Goal: Information Seeking & Learning: Learn about a topic

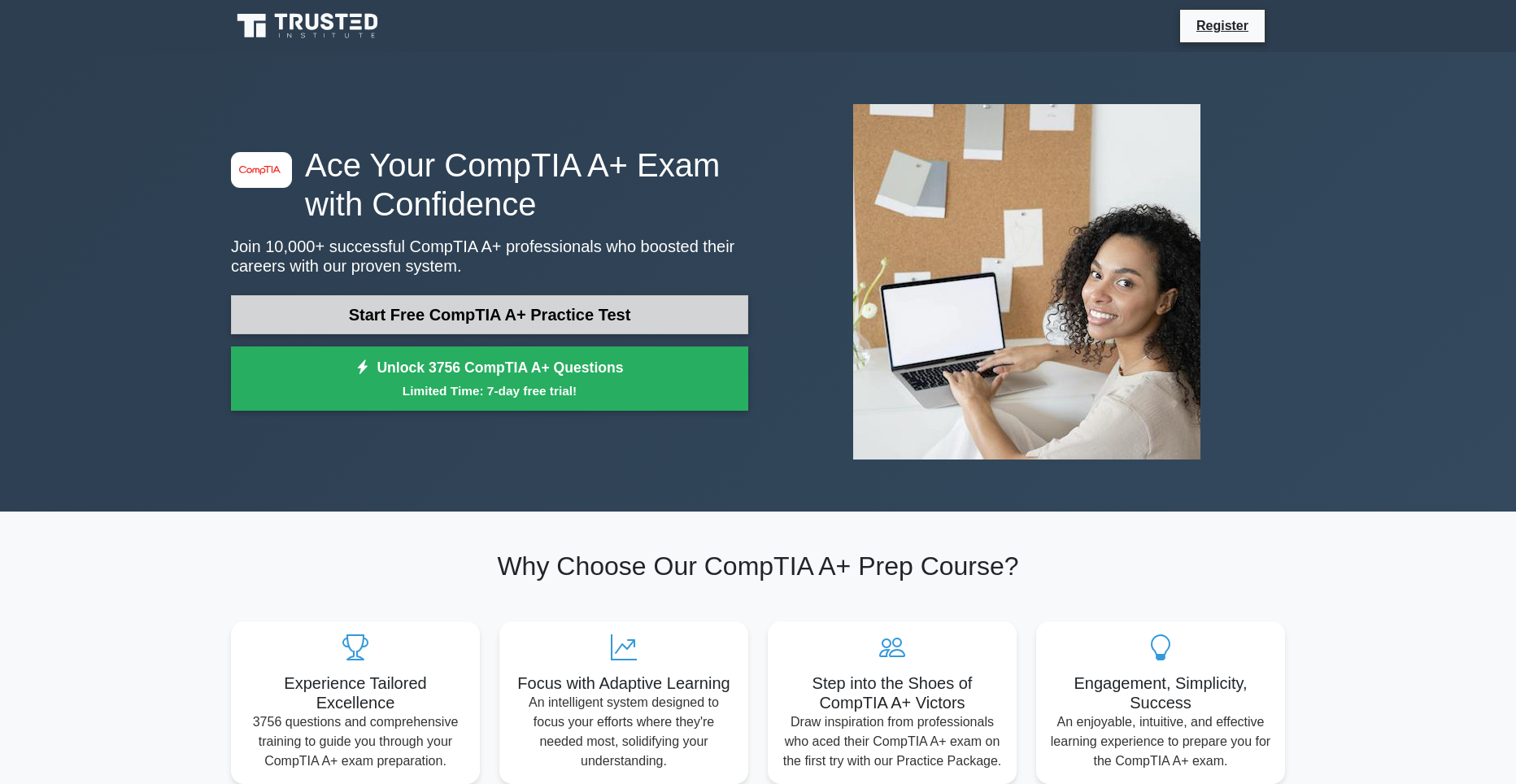
click at [655, 302] on link "Start Free CompTIA A+ Practice Test" at bounding box center [489, 315] width 517 height 39
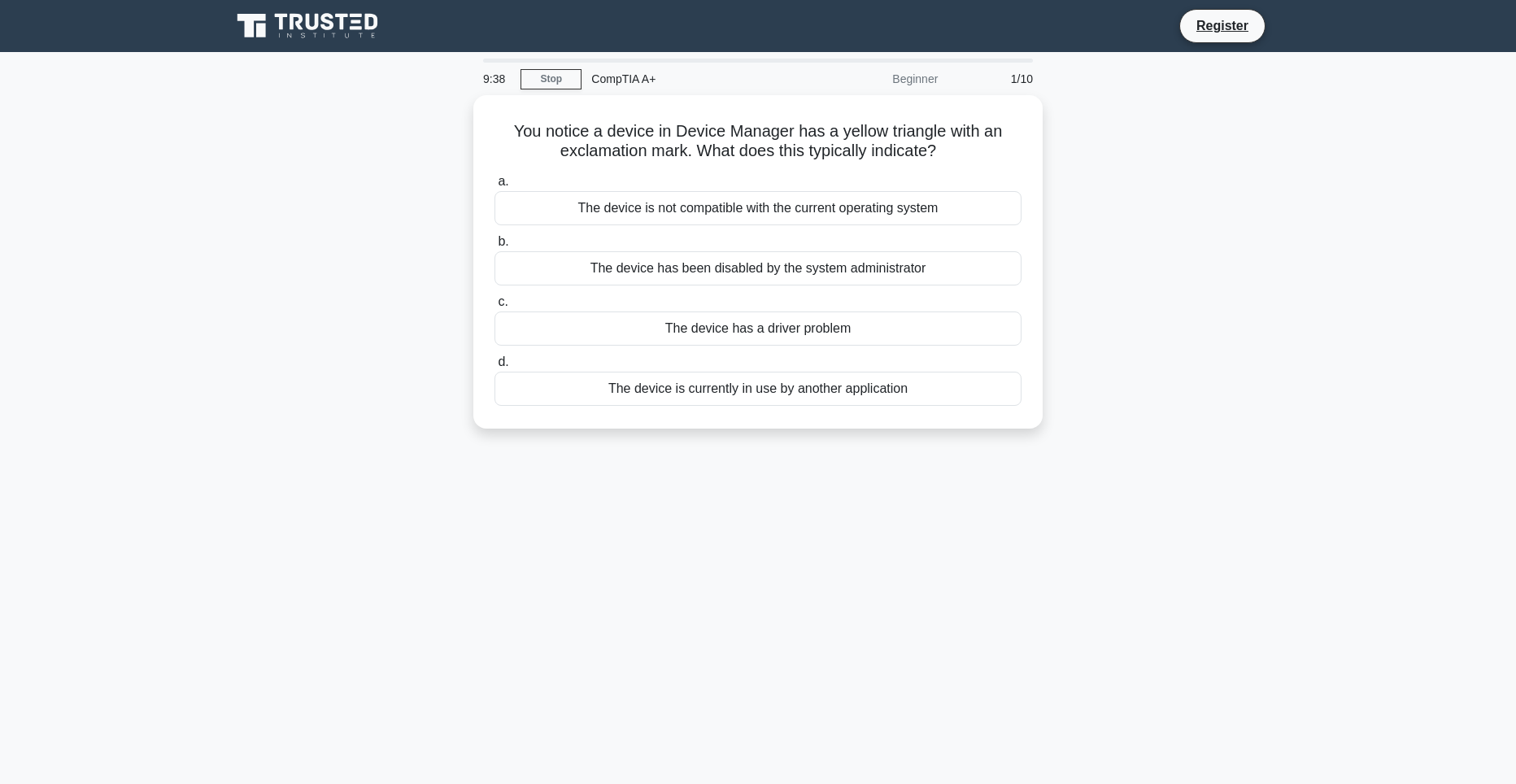
click at [865, 578] on div "9:38 Stop CompTIA A+ Beginner 1/10 You notice a device in Device Manager has a …" at bounding box center [758, 465] width 1074 height 813
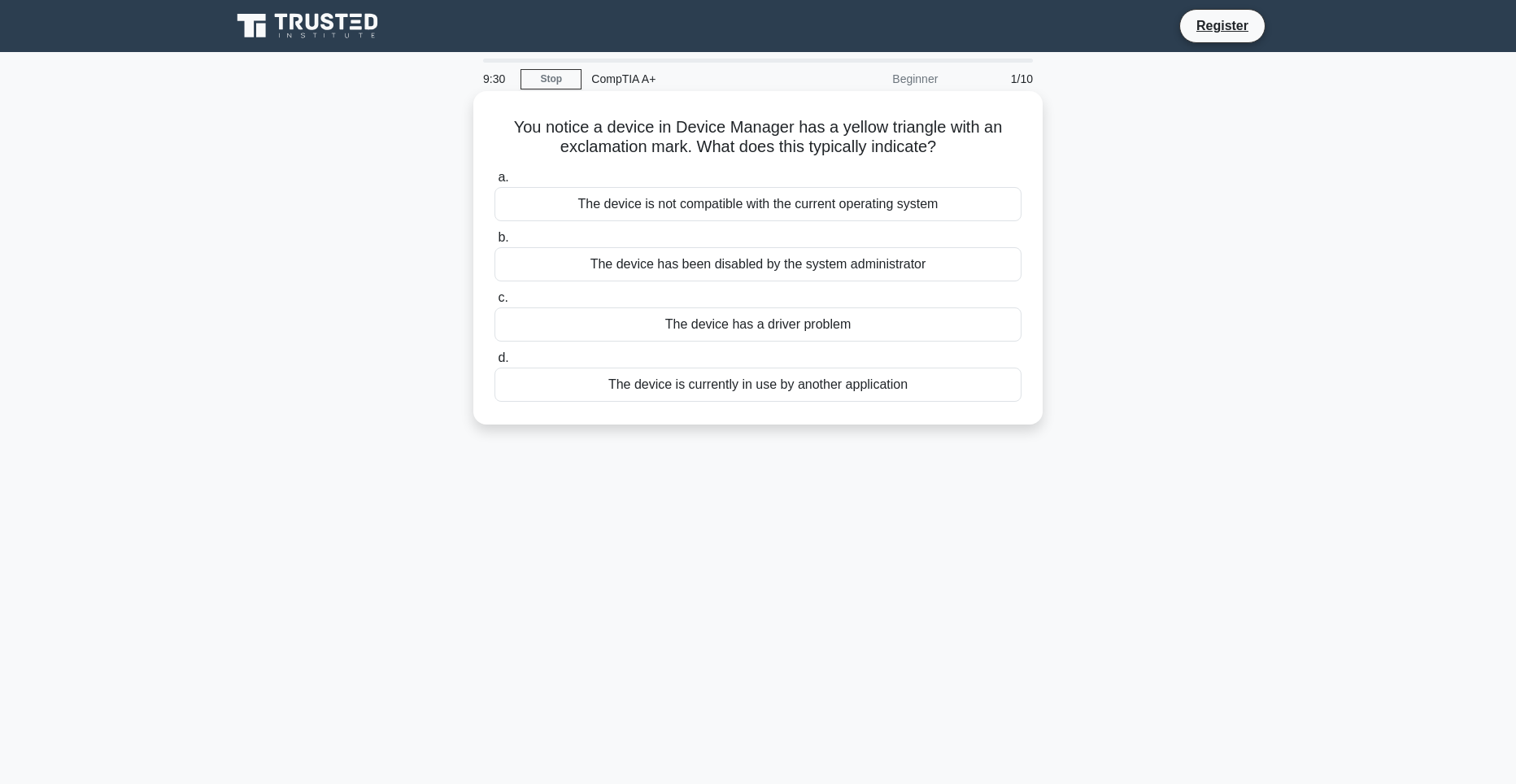
click at [892, 327] on div "The device has a driver problem" at bounding box center [757, 325] width 527 height 34
click at [494, 303] on input "c. The device has a driver problem" at bounding box center [494, 298] width 0 height 11
click at [846, 333] on div "Airflow planning to maximize cooling efficiency" at bounding box center [757, 325] width 527 height 34
click at [494, 303] on input "c. Airflow planning to maximize cooling efficiency" at bounding box center [494, 298] width 0 height 11
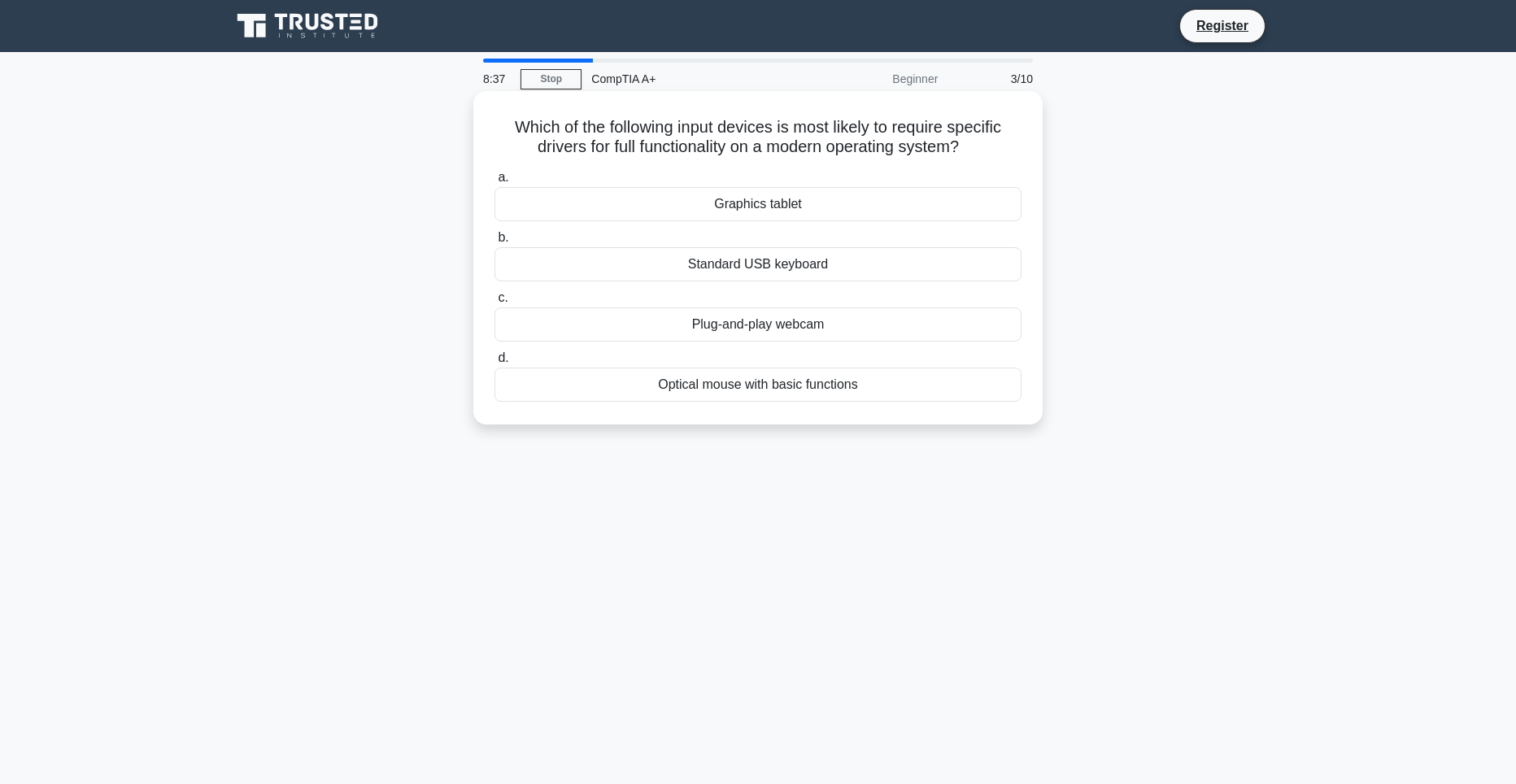
click at [843, 264] on div "Standard USB keyboard" at bounding box center [757, 265] width 527 height 34
click at [494, 243] on input "b. Standard USB keyboard" at bounding box center [494, 238] width 0 height 11
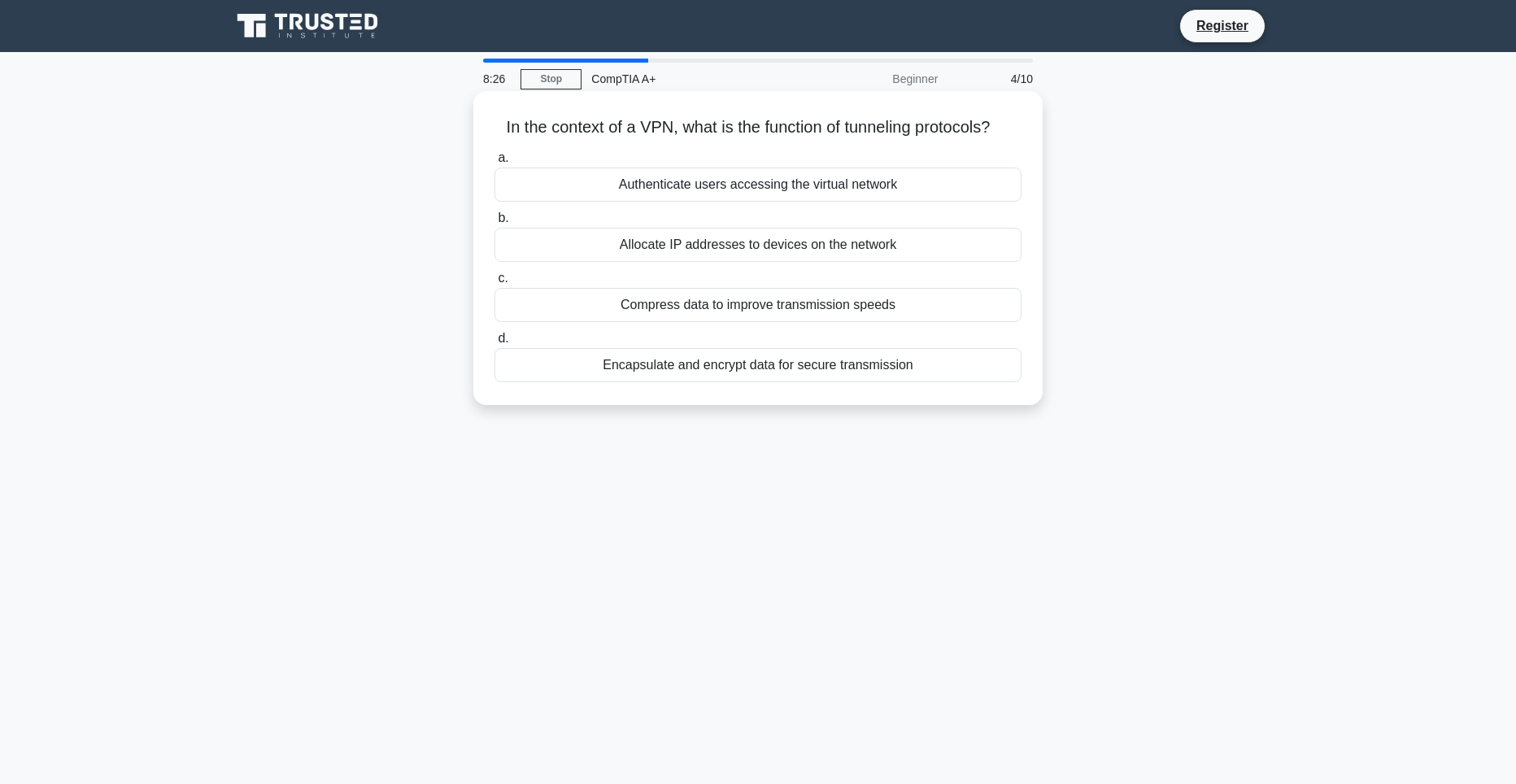
click at [876, 190] on div "Authenticate users accessing the virtual network" at bounding box center [757, 185] width 527 height 34
click at [494, 163] on input "a. Authenticate users accessing the virtual network" at bounding box center [494, 158] width 0 height 11
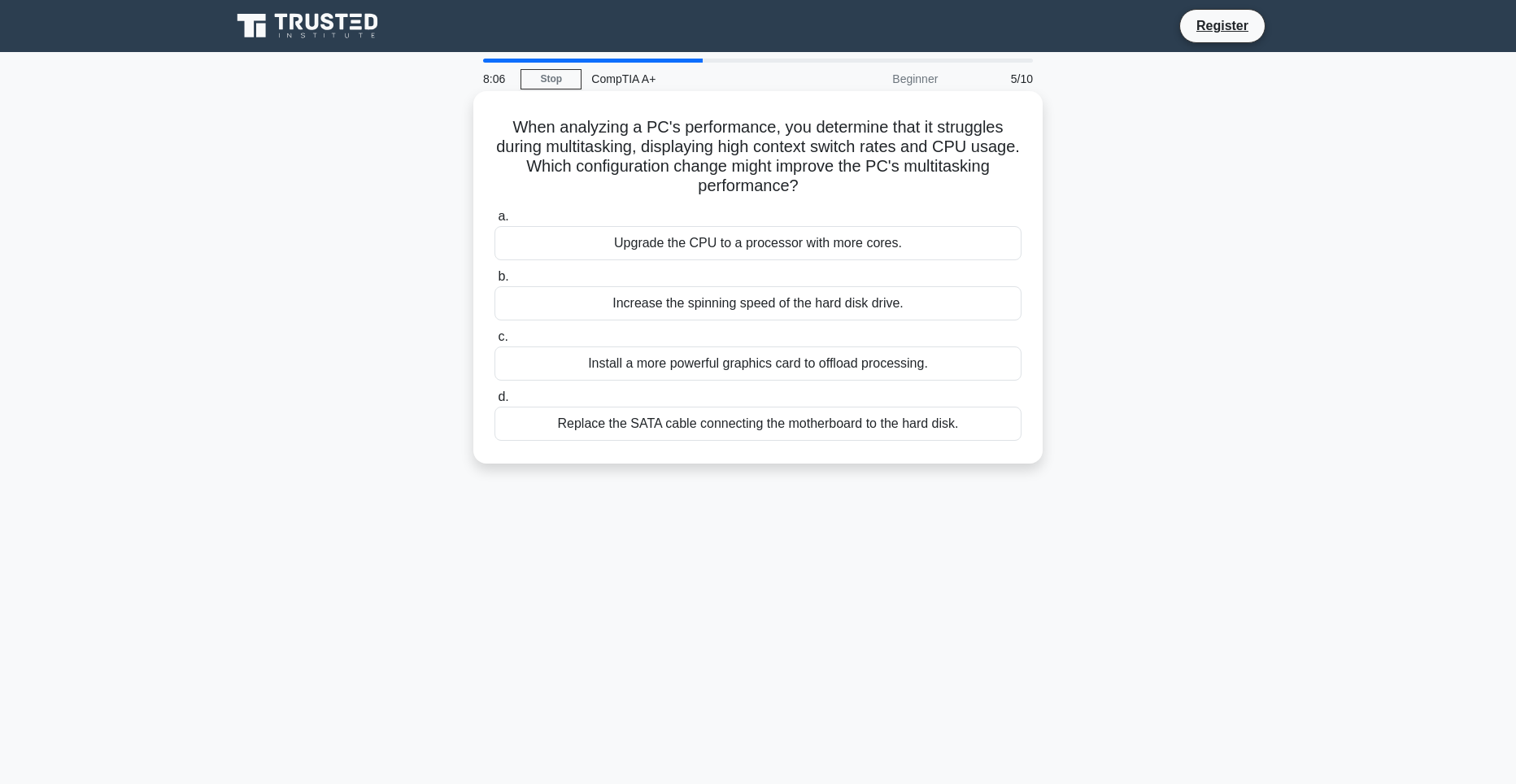
click at [789, 246] on div "Upgrade the CPU to a processor with more cores." at bounding box center [757, 243] width 527 height 34
click at [494, 222] on input "a. Upgrade the CPU to a processor with more cores." at bounding box center [494, 217] width 0 height 11
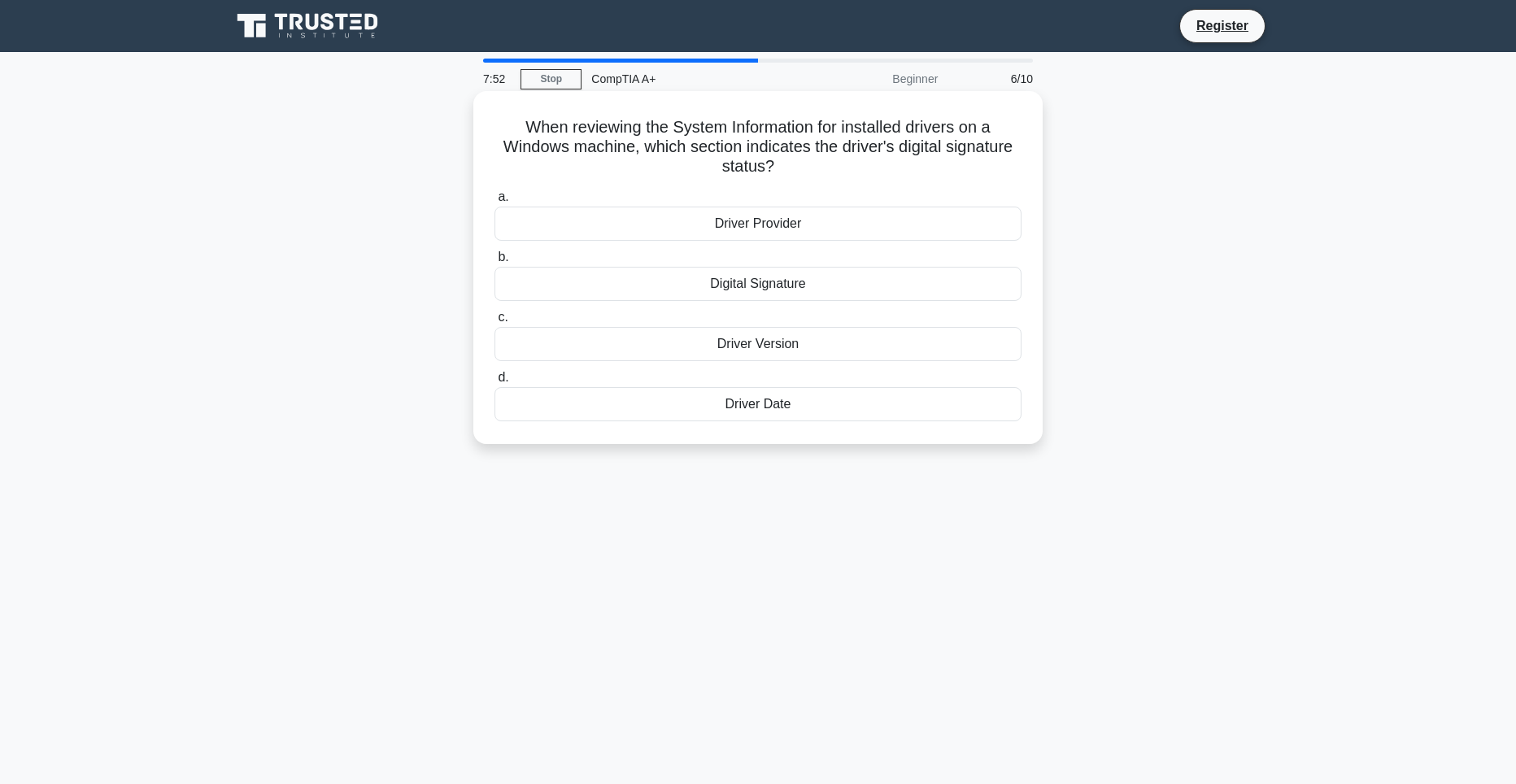
click at [782, 222] on div "Driver Provider" at bounding box center [757, 223] width 527 height 34
click at [494, 203] on input "a. Driver Provider" at bounding box center [494, 197] width 0 height 11
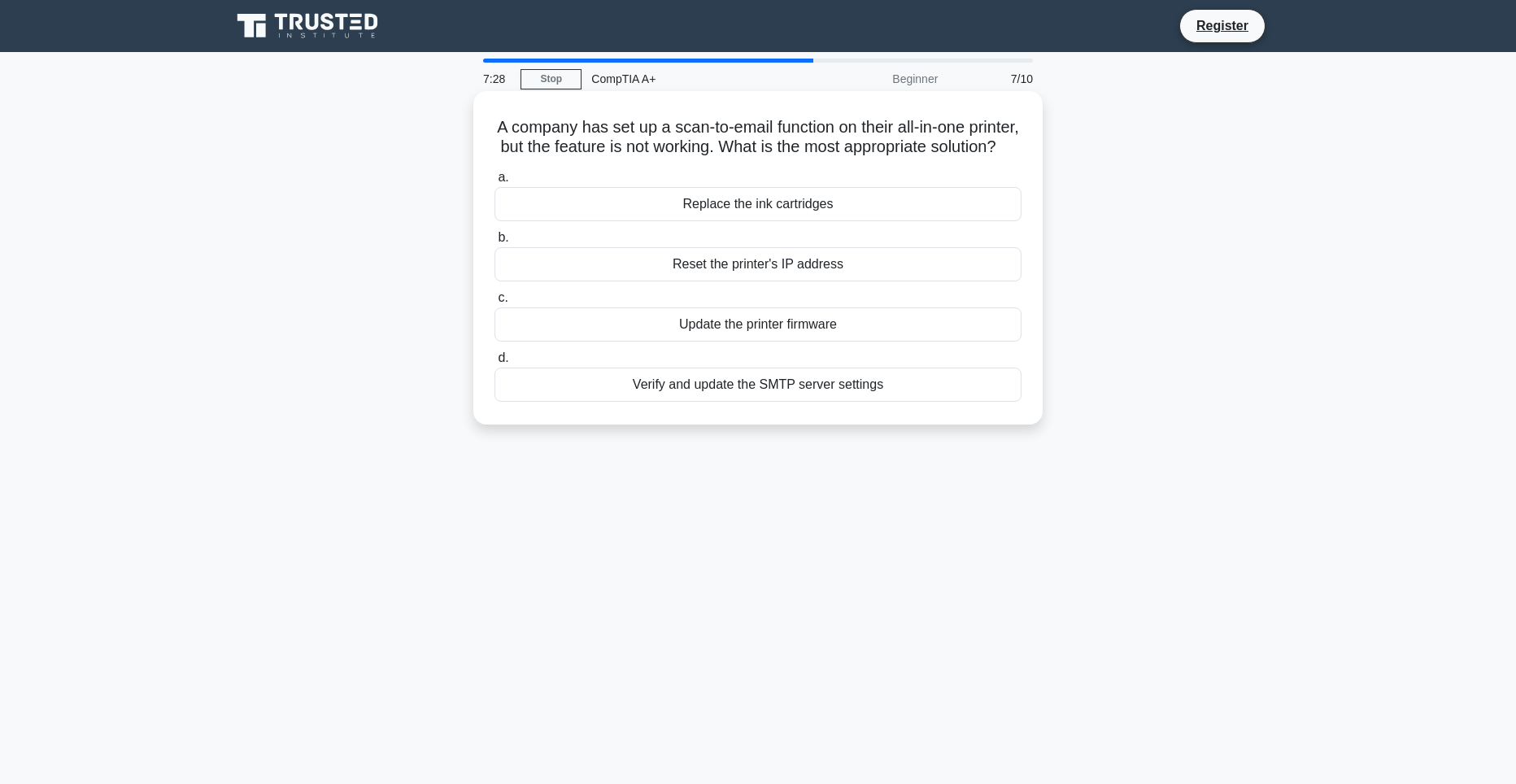
click at [838, 337] on div "Update the printer firmware" at bounding box center [757, 325] width 527 height 34
click at [494, 303] on input "c. Update the printer firmware" at bounding box center [494, 298] width 0 height 11
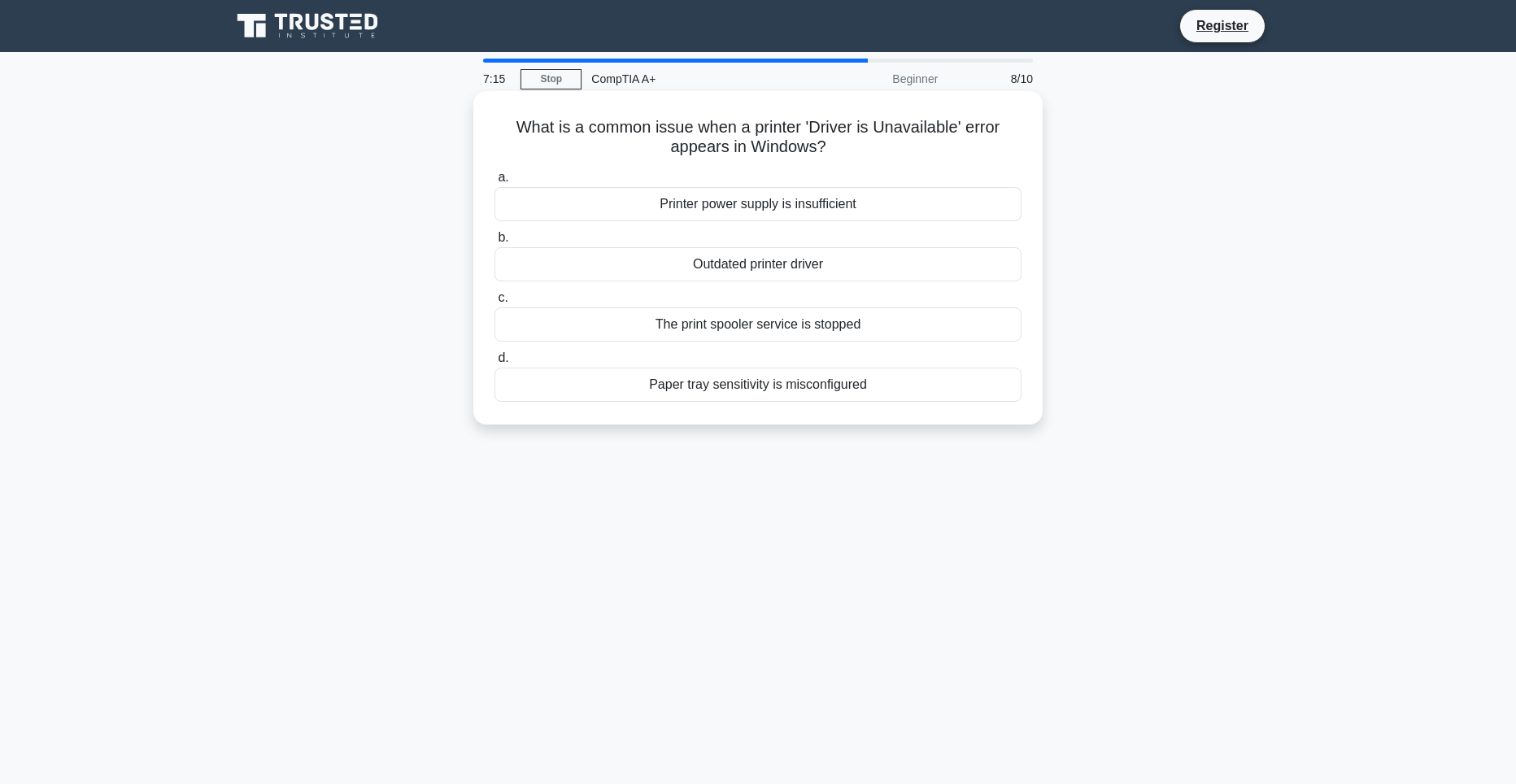
click at [838, 264] on div "Outdated printer driver" at bounding box center [757, 265] width 527 height 34
click at [494, 243] on input "b. Outdated printer driver" at bounding box center [494, 238] width 0 height 11
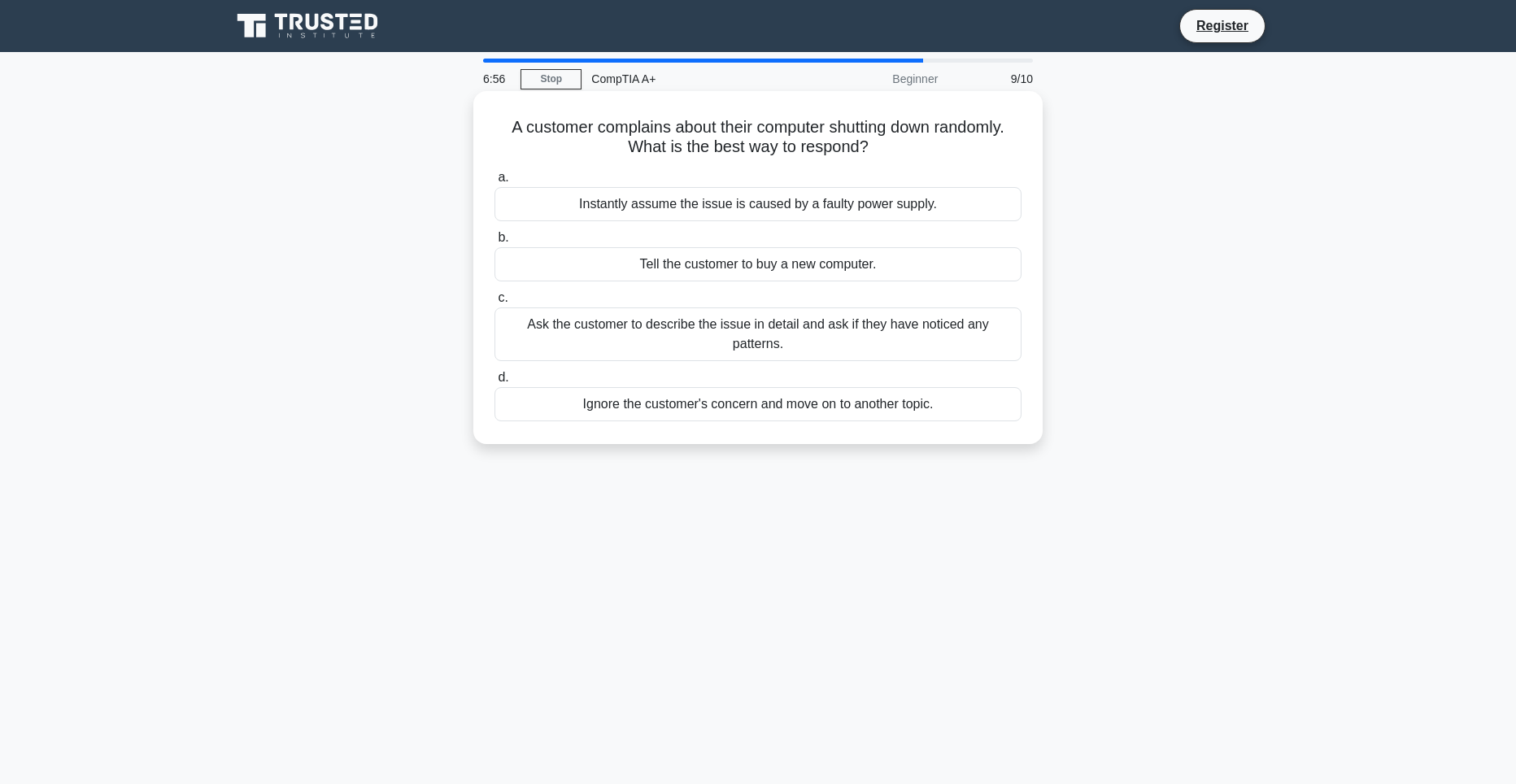
click at [858, 330] on div "Ask the customer to describe the issue in detail and ask if they have noticed a…" at bounding box center [757, 335] width 527 height 54
click at [494, 303] on input "c. Ask the customer to describe the issue in detail and ask if they have notice…" at bounding box center [494, 298] width 0 height 11
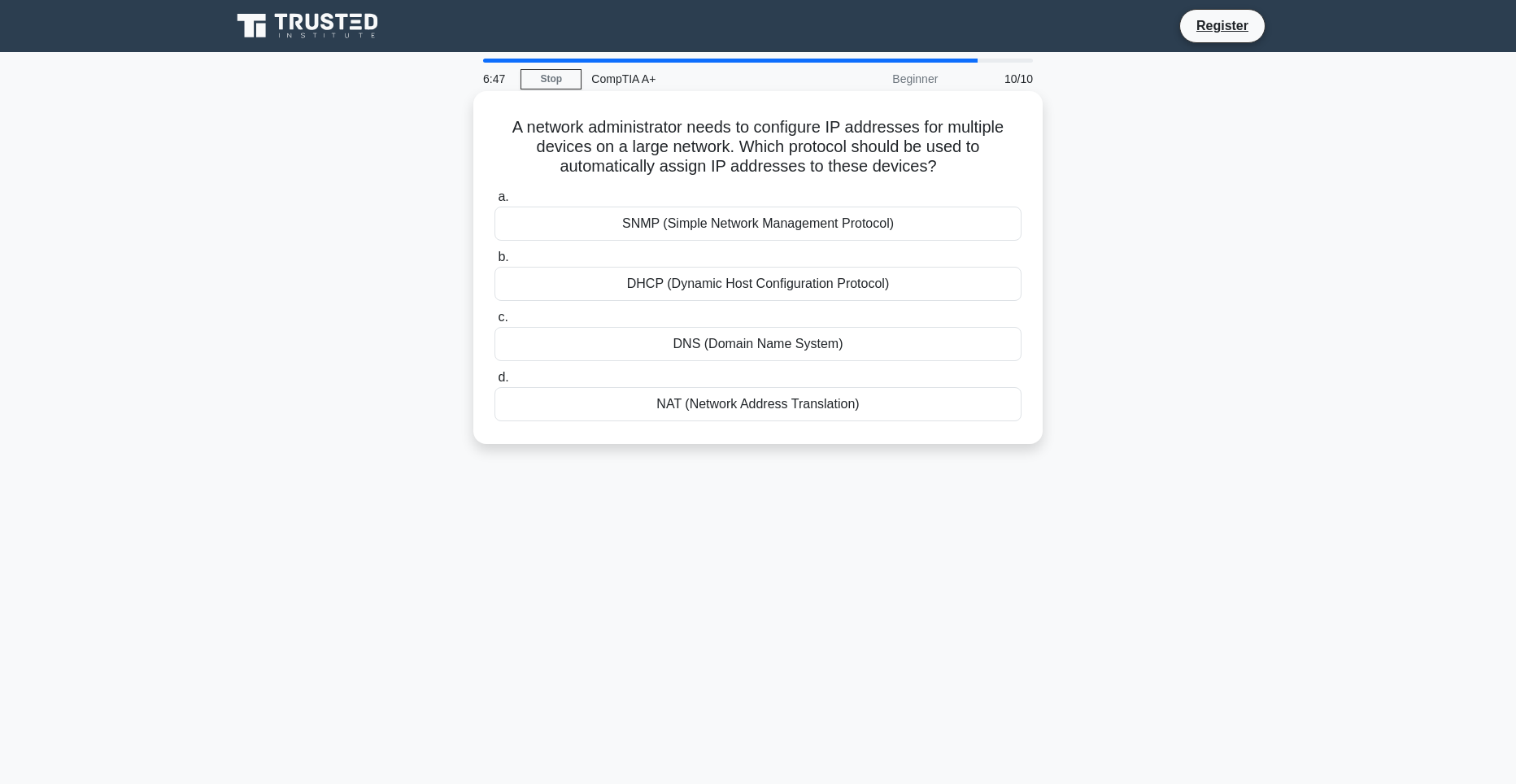
click at [780, 348] on div "DNS (Domain Name System)" at bounding box center [757, 344] width 527 height 34
click at [494, 323] on input "c. DNS (Domain Name System)" at bounding box center [494, 318] width 0 height 11
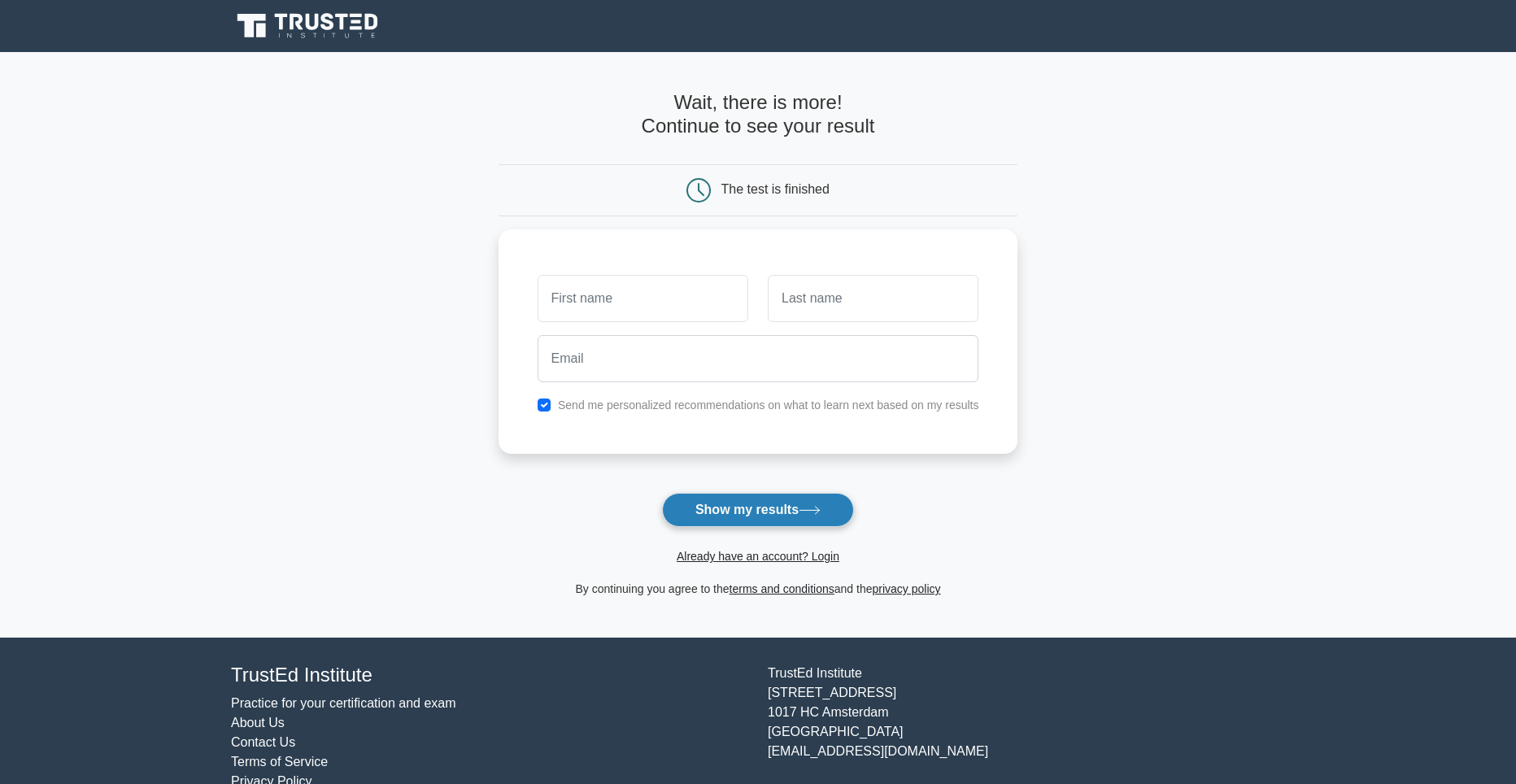
click at [765, 517] on button "Show my results" at bounding box center [758, 510] width 192 height 34
type input "g"
click at [905, 309] on input "text" at bounding box center [873, 294] width 211 height 48
type input "jh"
click at [770, 524] on button "Show my results" at bounding box center [758, 510] width 192 height 34
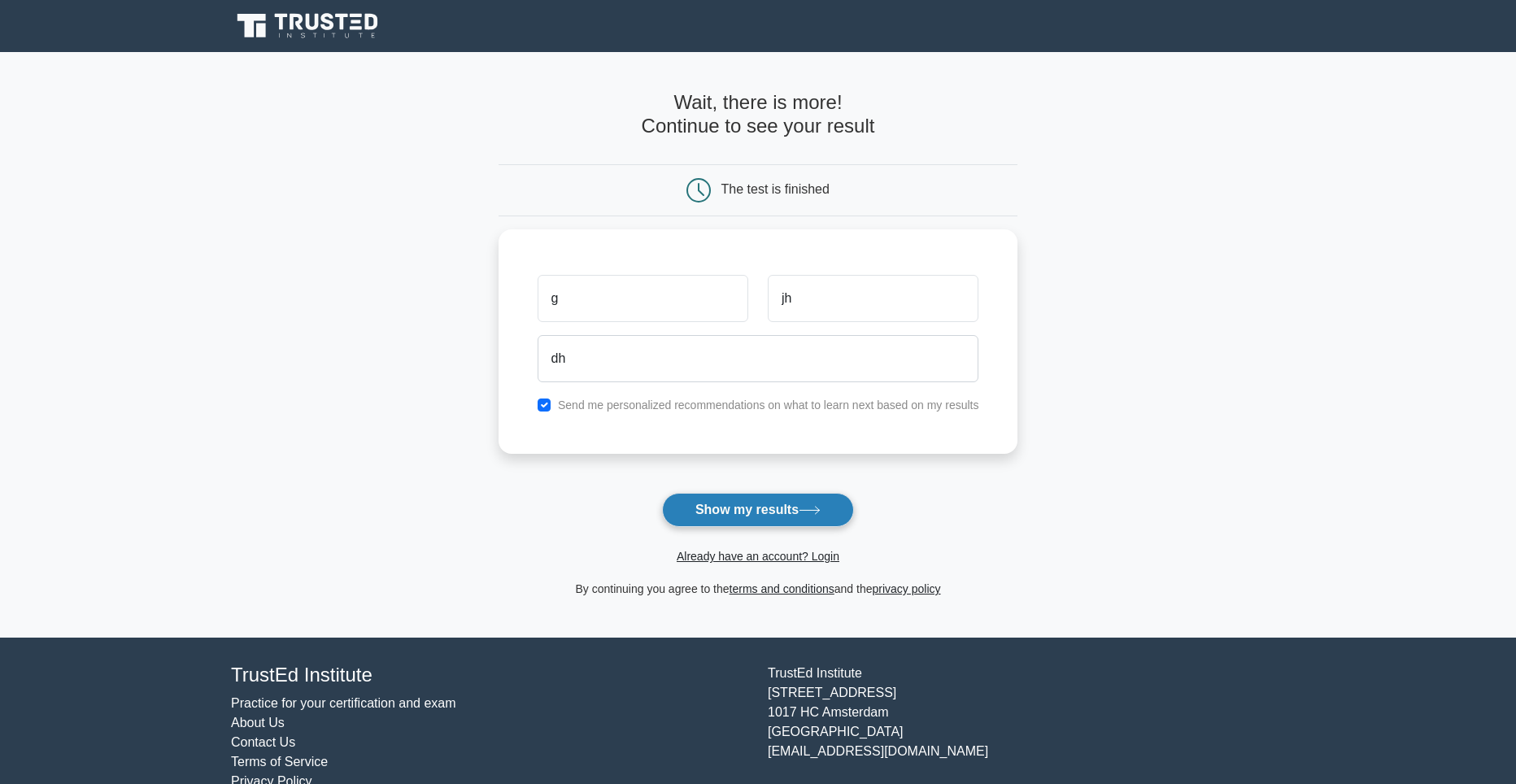
click at [747, 501] on button "Show my results" at bounding box center [758, 510] width 192 height 34
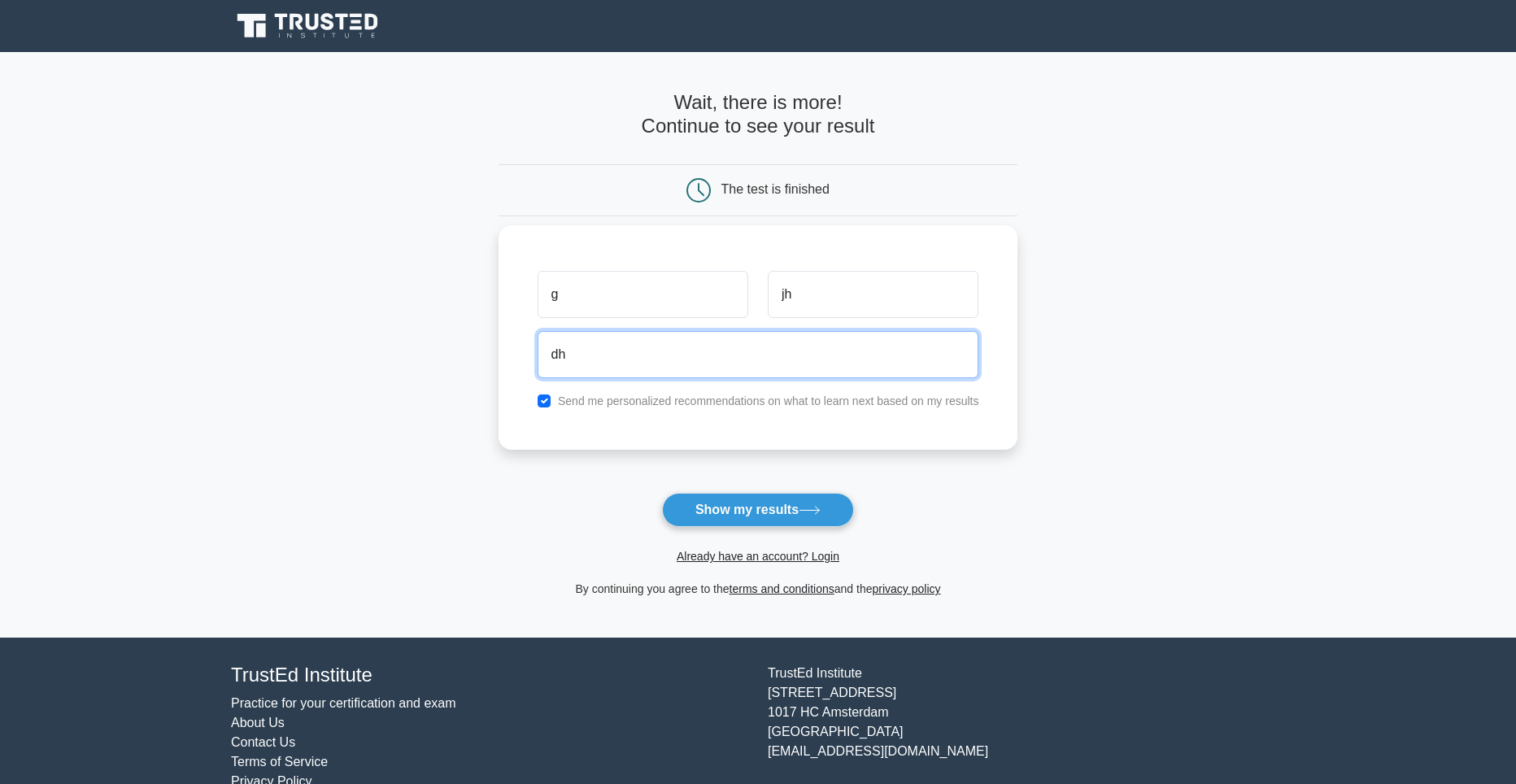
click at [665, 355] on input "dh" at bounding box center [758, 354] width 441 height 48
type input "dih@yomama.com"
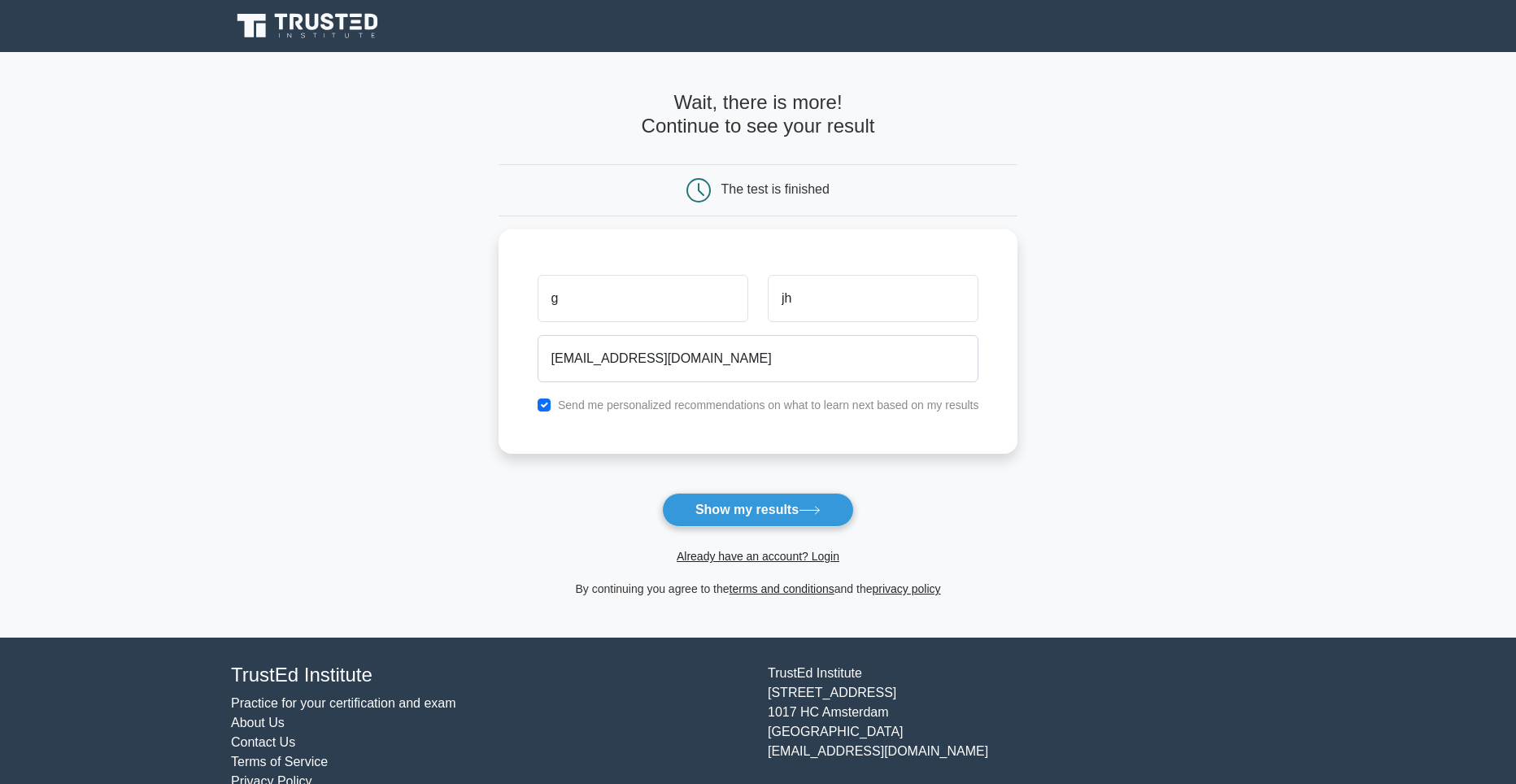
drag, startPoint x: 499, startPoint y: 477, endPoint x: 499, endPoint y: 467, distance: 10.0
click at [499, 475] on main "Wait, there is more! Continue to see your result The test is finished g jh" at bounding box center [758, 344] width 1516 height 586
click at [787, 514] on button "Show my results" at bounding box center [758, 510] width 192 height 34
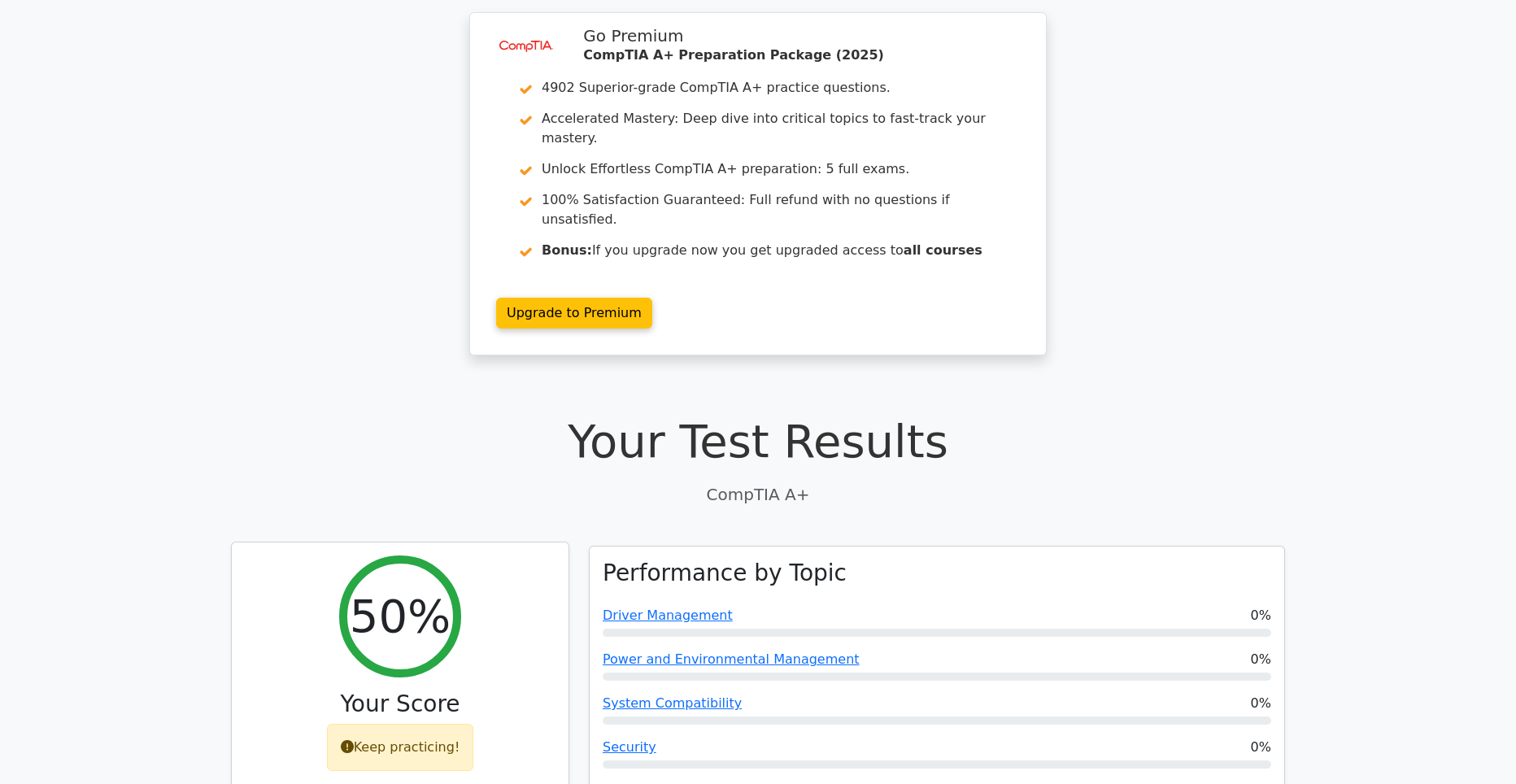
scroll to position [82, 0]
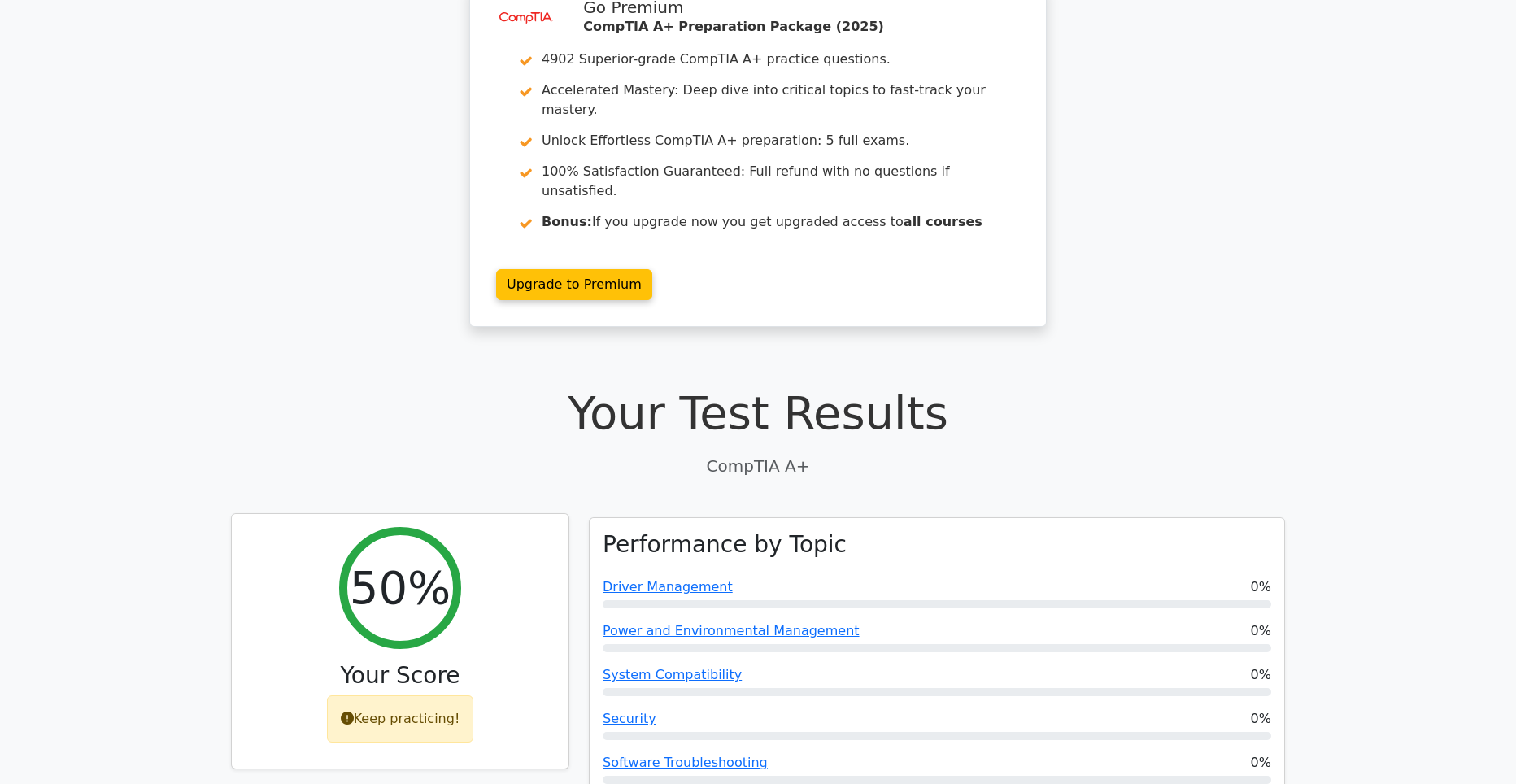
click at [397, 695] on div "Keep practicing!" at bounding box center [400, 719] width 147 height 48
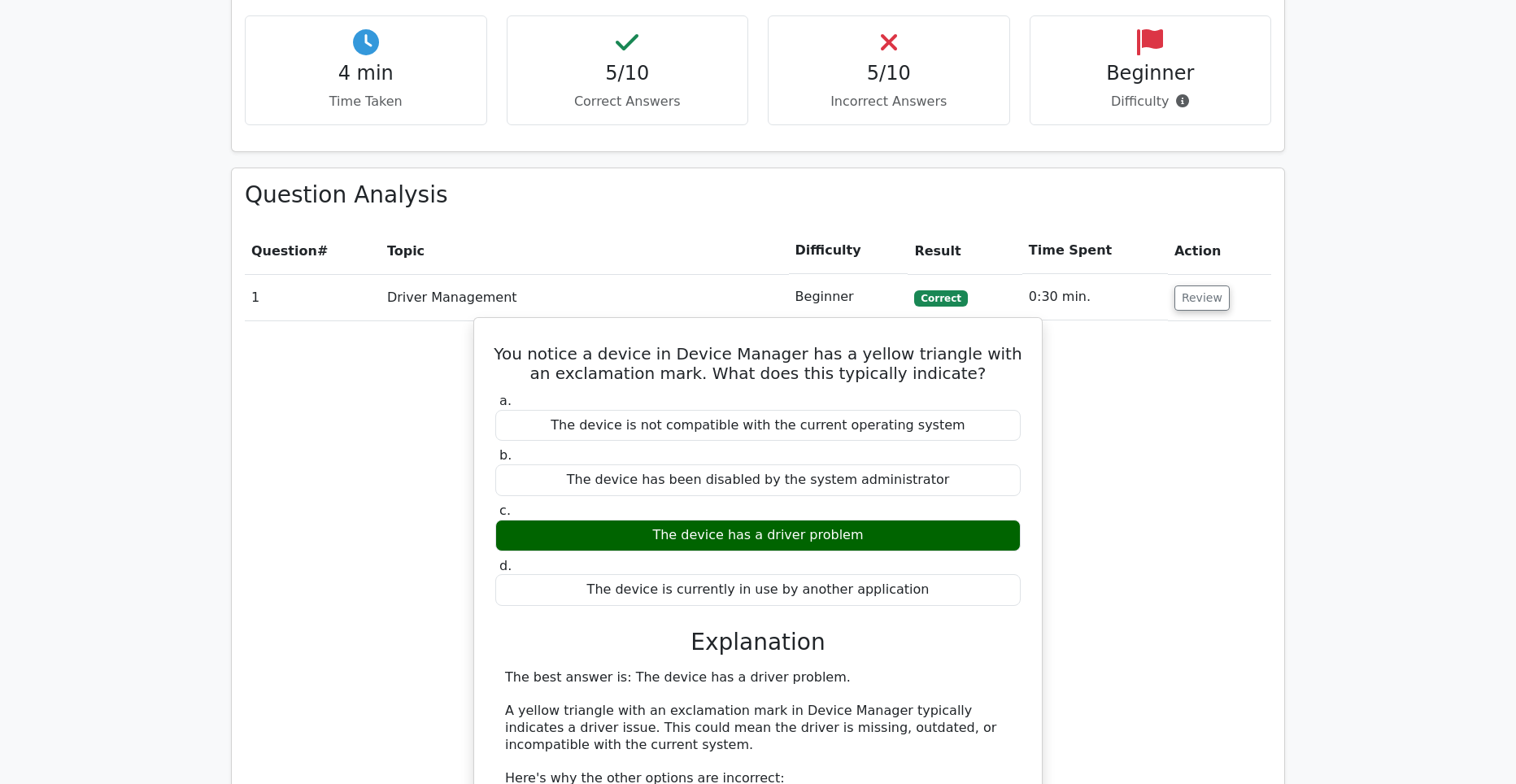
scroll to position [1084, 0]
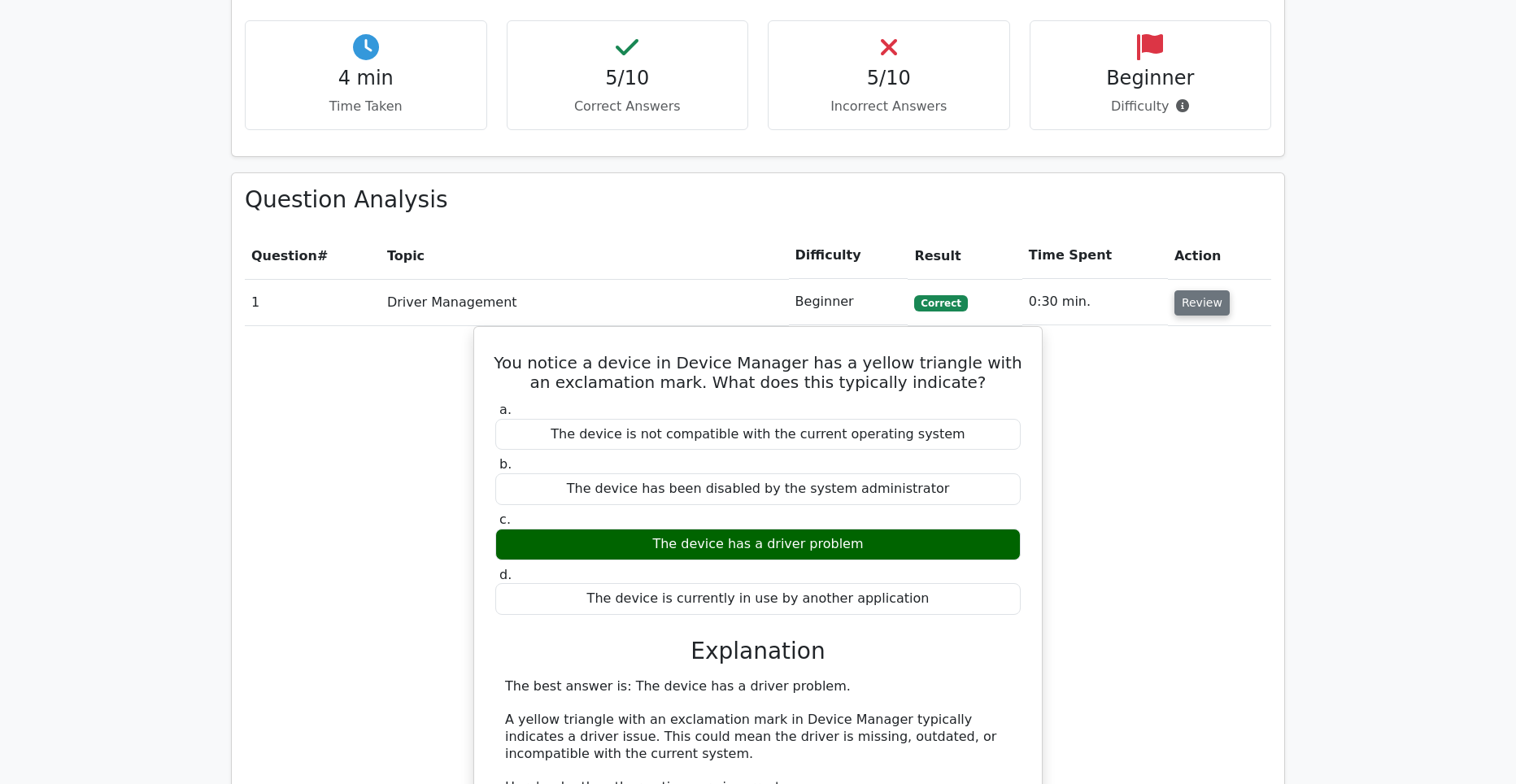
click at [1208, 291] on button "Review" at bounding box center [1202, 303] width 56 height 25
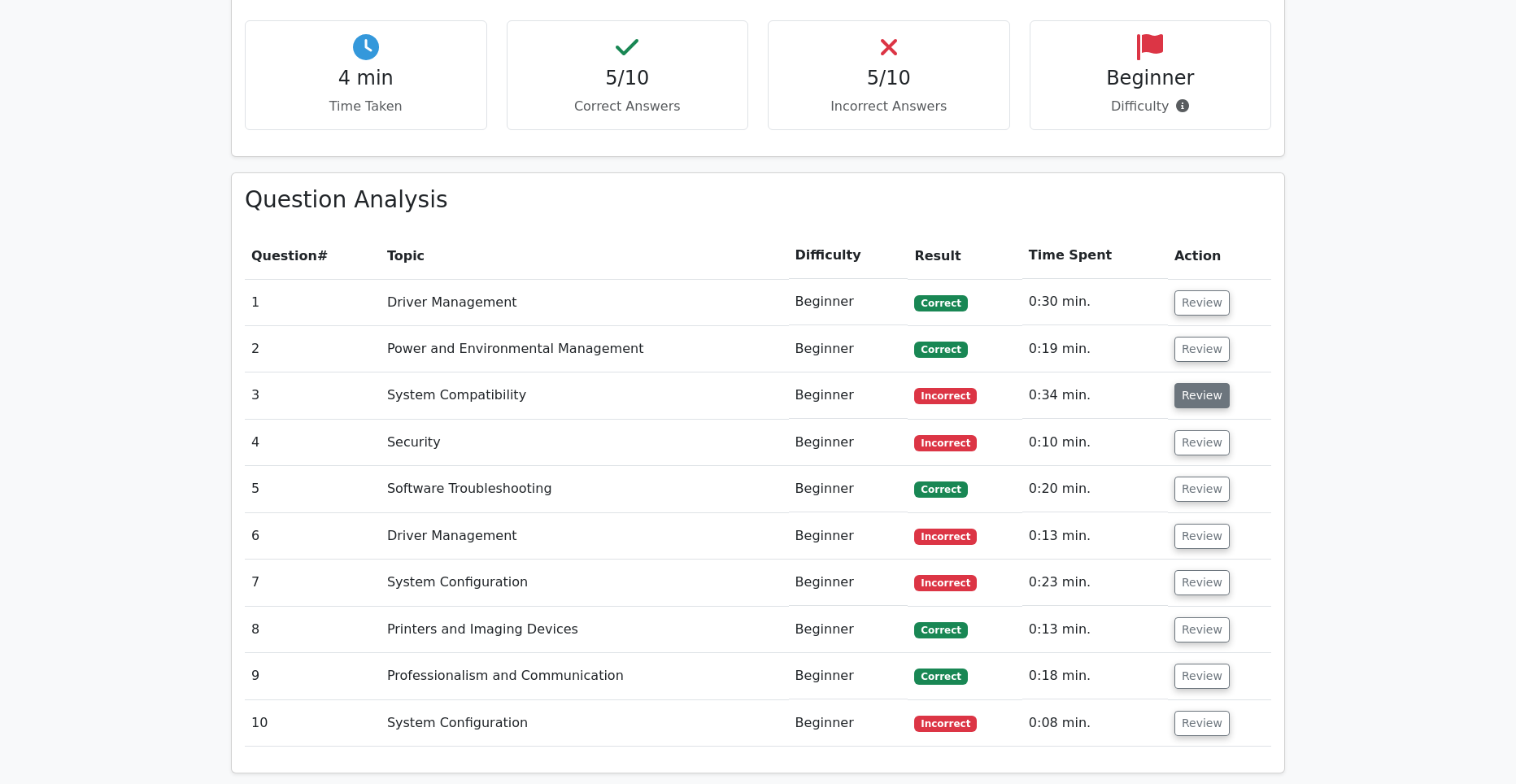
click at [1185, 383] on button "Review" at bounding box center [1202, 396] width 56 height 25
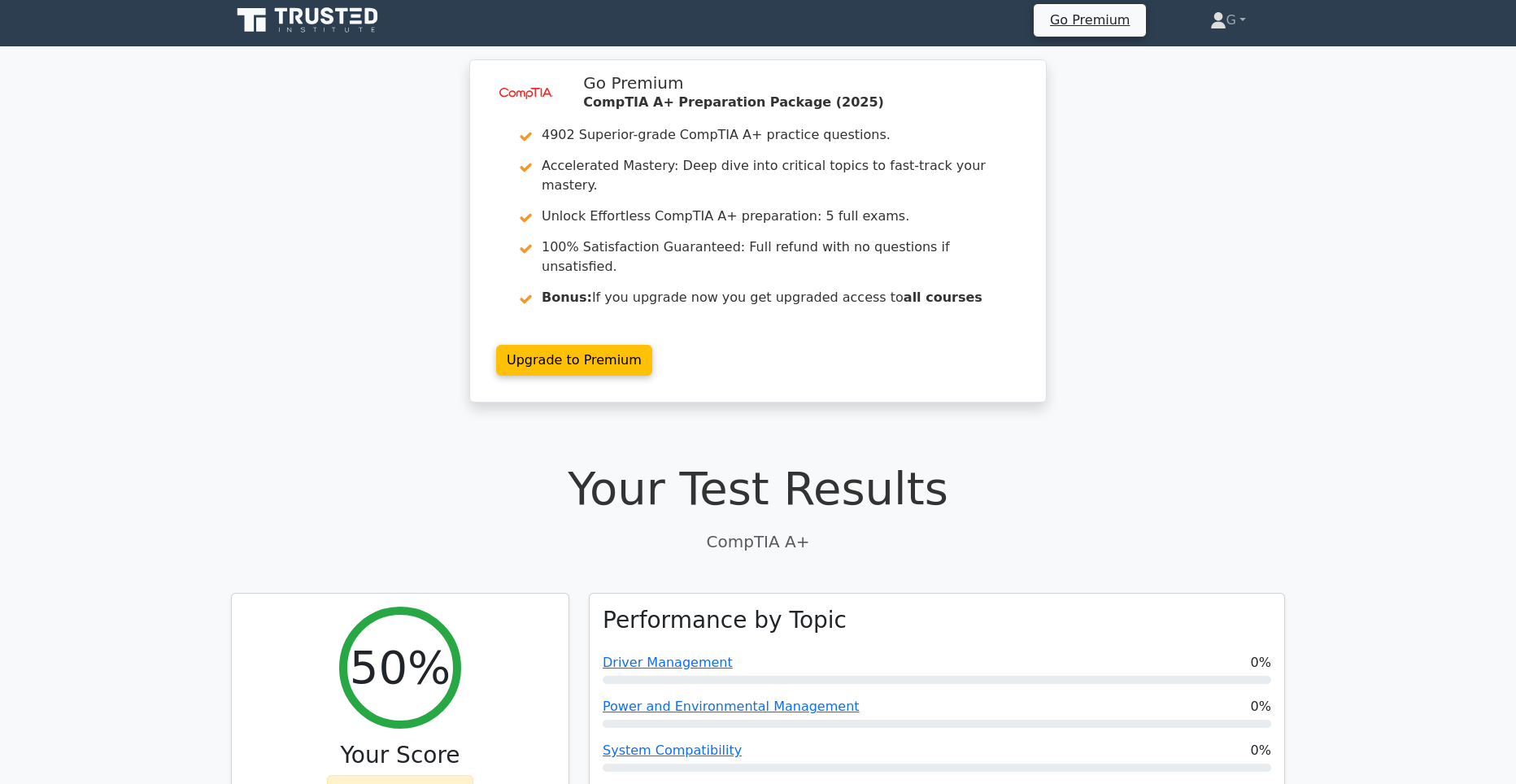
scroll to position [0, 0]
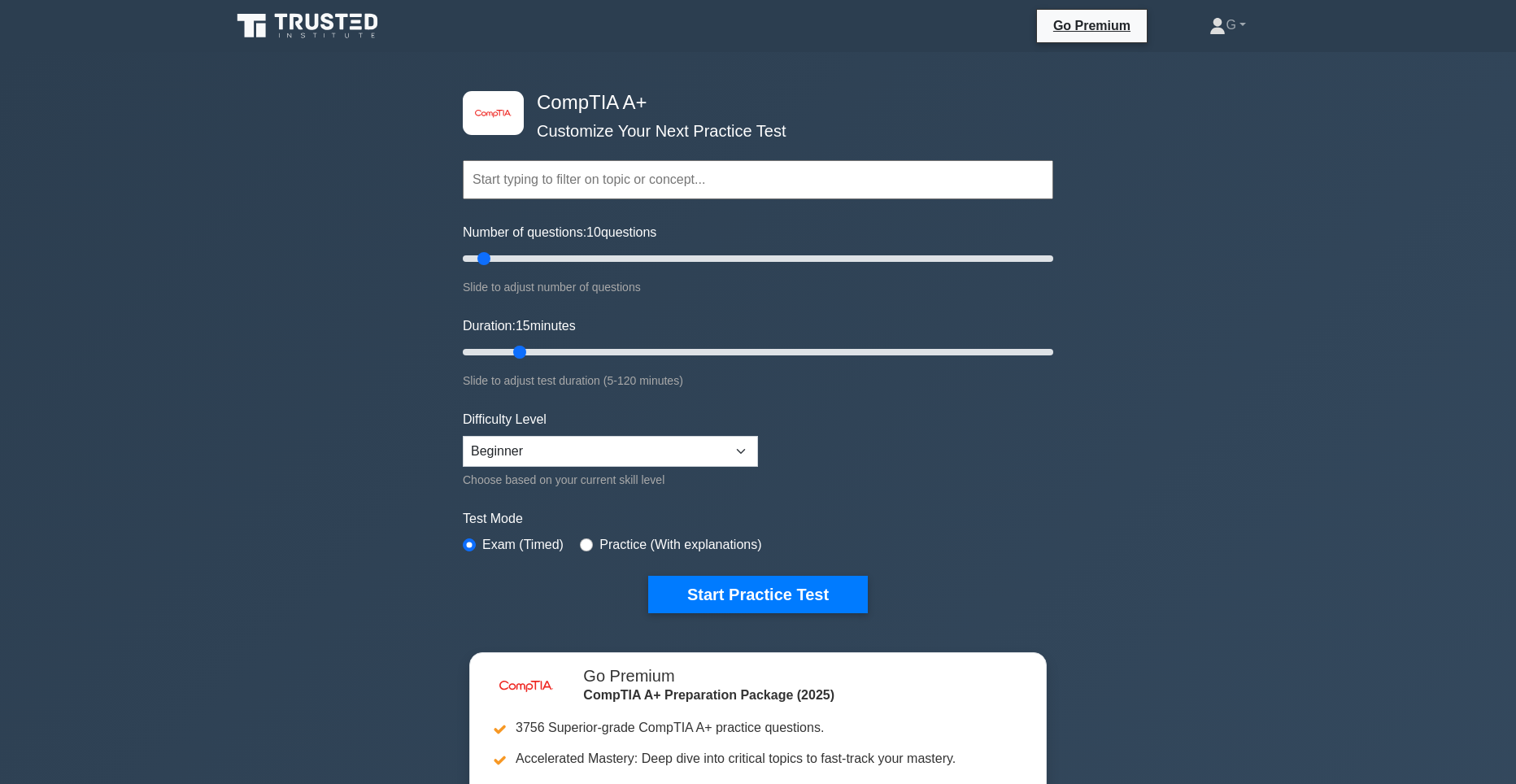
type input "10"
click at [494, 353] on input "Duration: 10 minutes" at bounding box center [758, 353] width 590 height 20
drag, startPoint x: 483, startPoint y: 253, endPoint x: 1144, endPoint y: 261, distance: 661.0
click at [1053, 261] on input "Number of questions: 200 questions" at bounding box center [758, 258] width 590 height 20
drag, startPoint x: 1041, startPoint y: 259, endPoint x: 639, endPoint y: 264, distance: 402.0
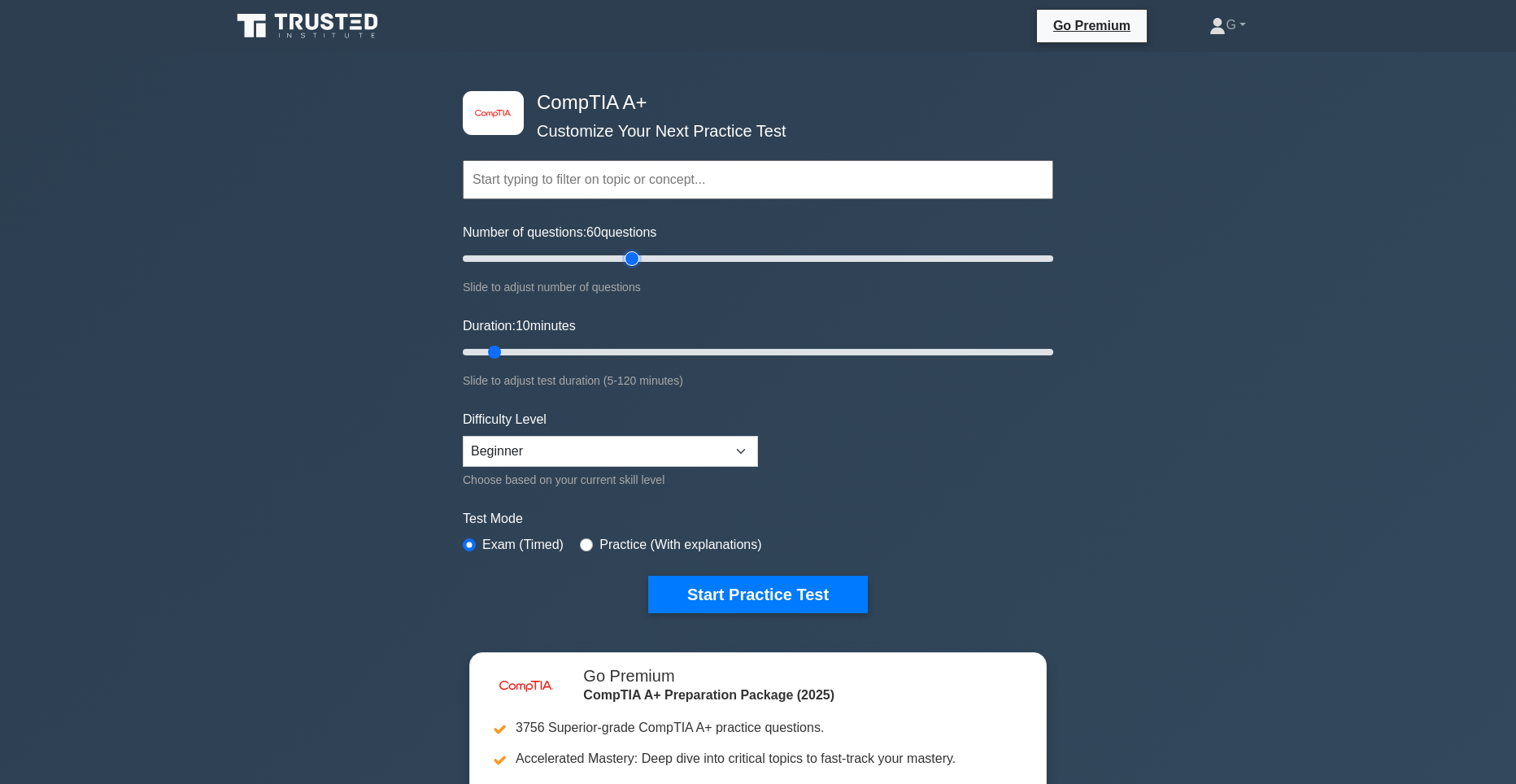
click at [639, 264] on input "Number of questions: 60 questions" at bounding box center [758, 258] width 590 height 20
drag, startPoint x: 677, startPoint y: 254, endPoint x: 718, endPoint y: 252, distance: 41.0
type input "90"
click at [718, 252] on input "Number of questions: 90 questions" at bounding box center [758, 258] width 590 height 20
drag, startPoint x: 491, startPoint y: 352, endPoint x: 906, endPoint y: 341, distance: 415.1
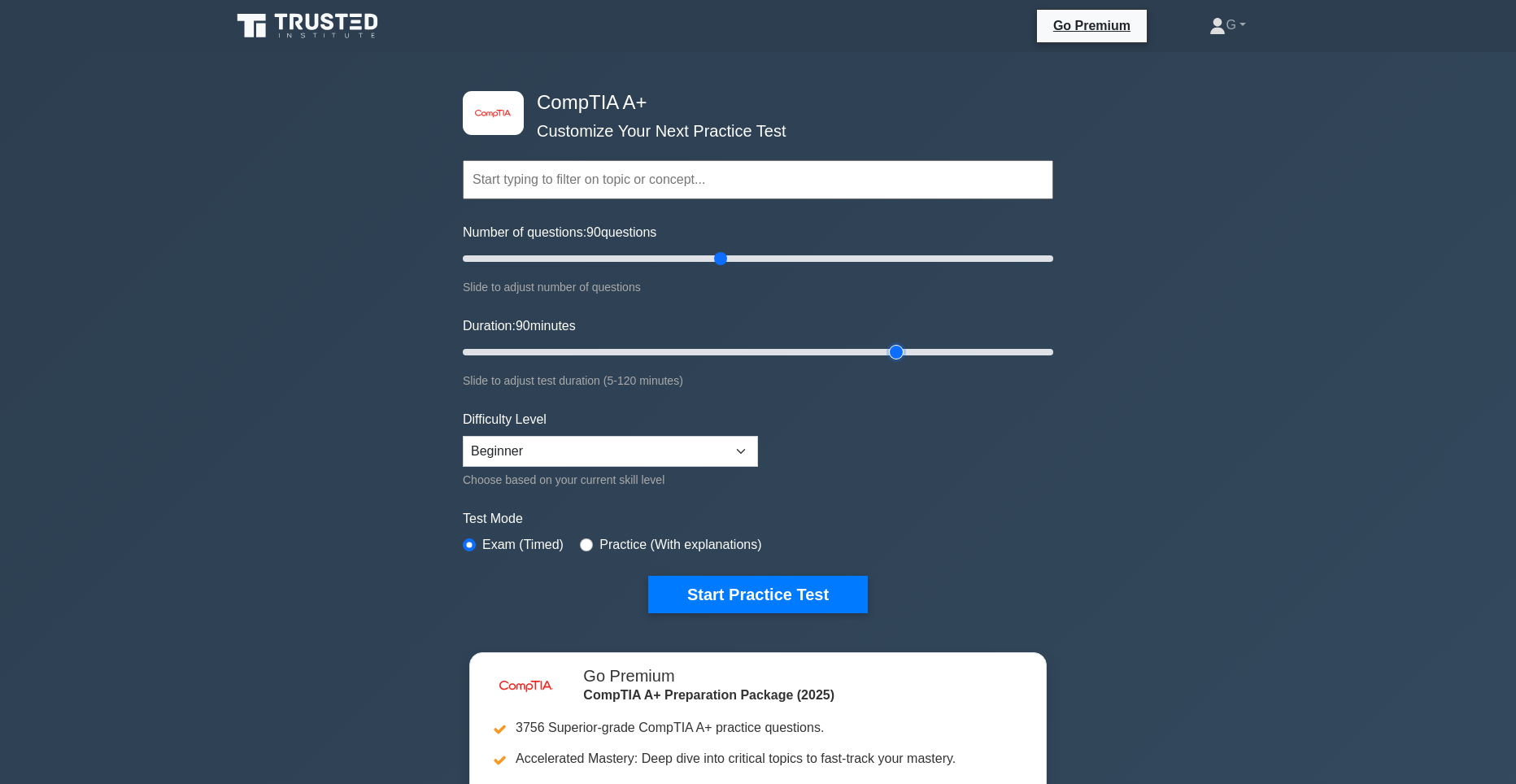
type input "90"
click at [906, 343] on input "Duration: 90 minutes" at bounding box center [758, 353] width 590 height 20
click at [789, 592] on button "Start Practice Test" at bounding box center [757, 595] width 220 height 38
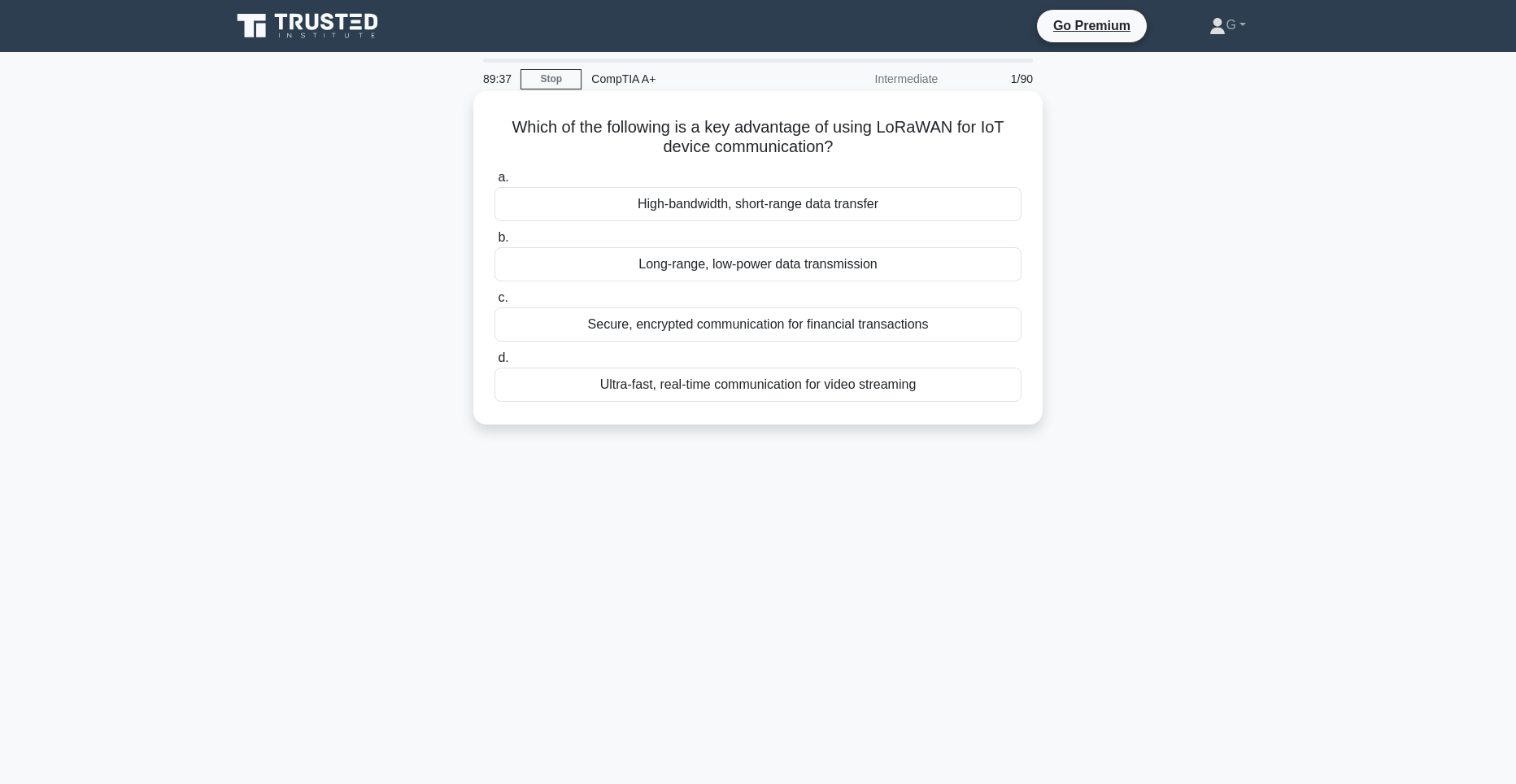
click at [823, 316] on div "Secure, encrypted communication for financial transactions" at bounding box center [757, 325] width 527 height 34
click at [494, 303] on input "c. Secure, encrypted communication for financial transactions" at bounding box center [494, 298] width 0 height 11
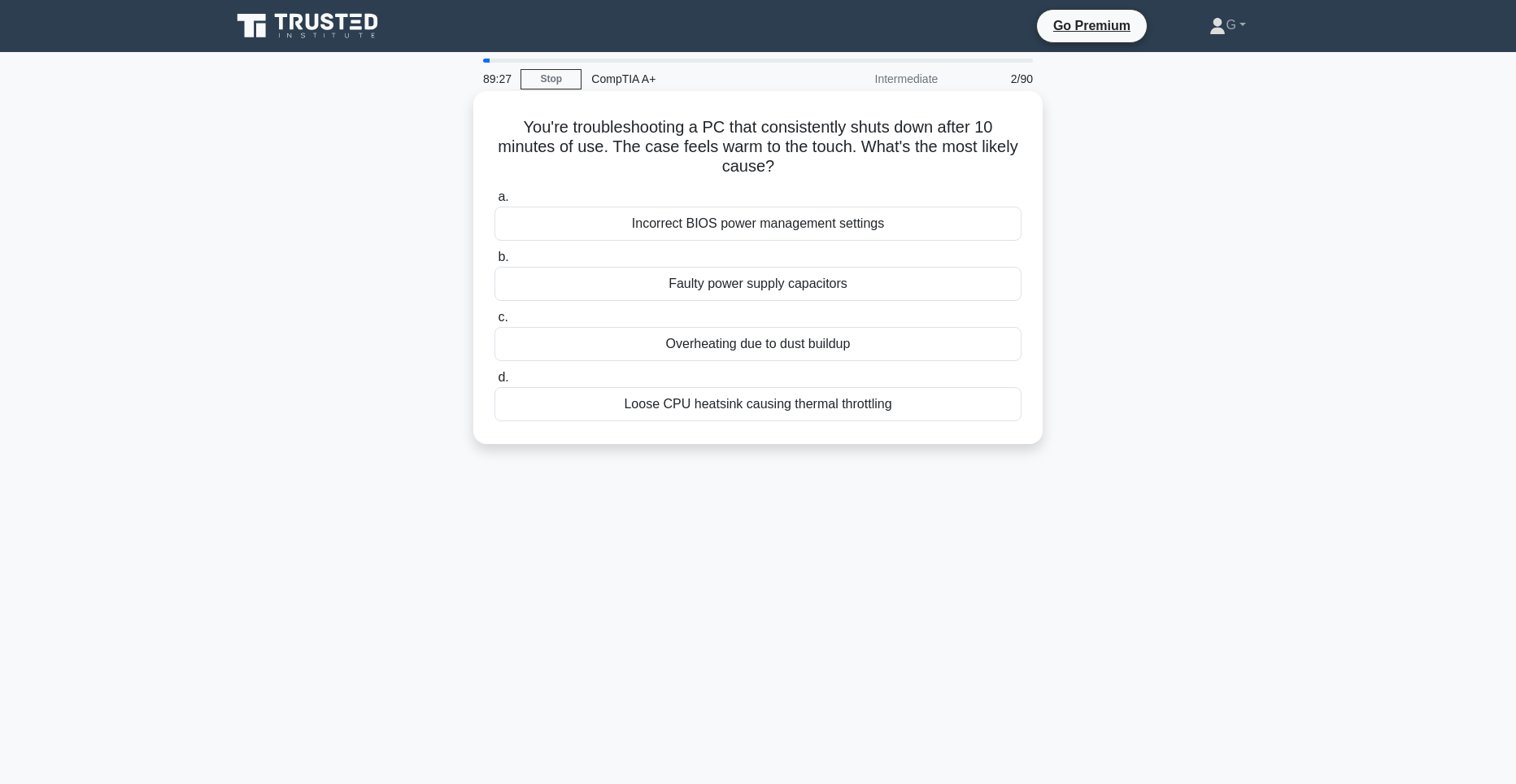
click at [730, 284] on div "Faulty power supply capacitors" at bounding box center [757, 283] width 527 height 34
click at [494, 263] on input "b. Faulty power supply capacitors" at bounding box center [494, 257] width 0 height 11
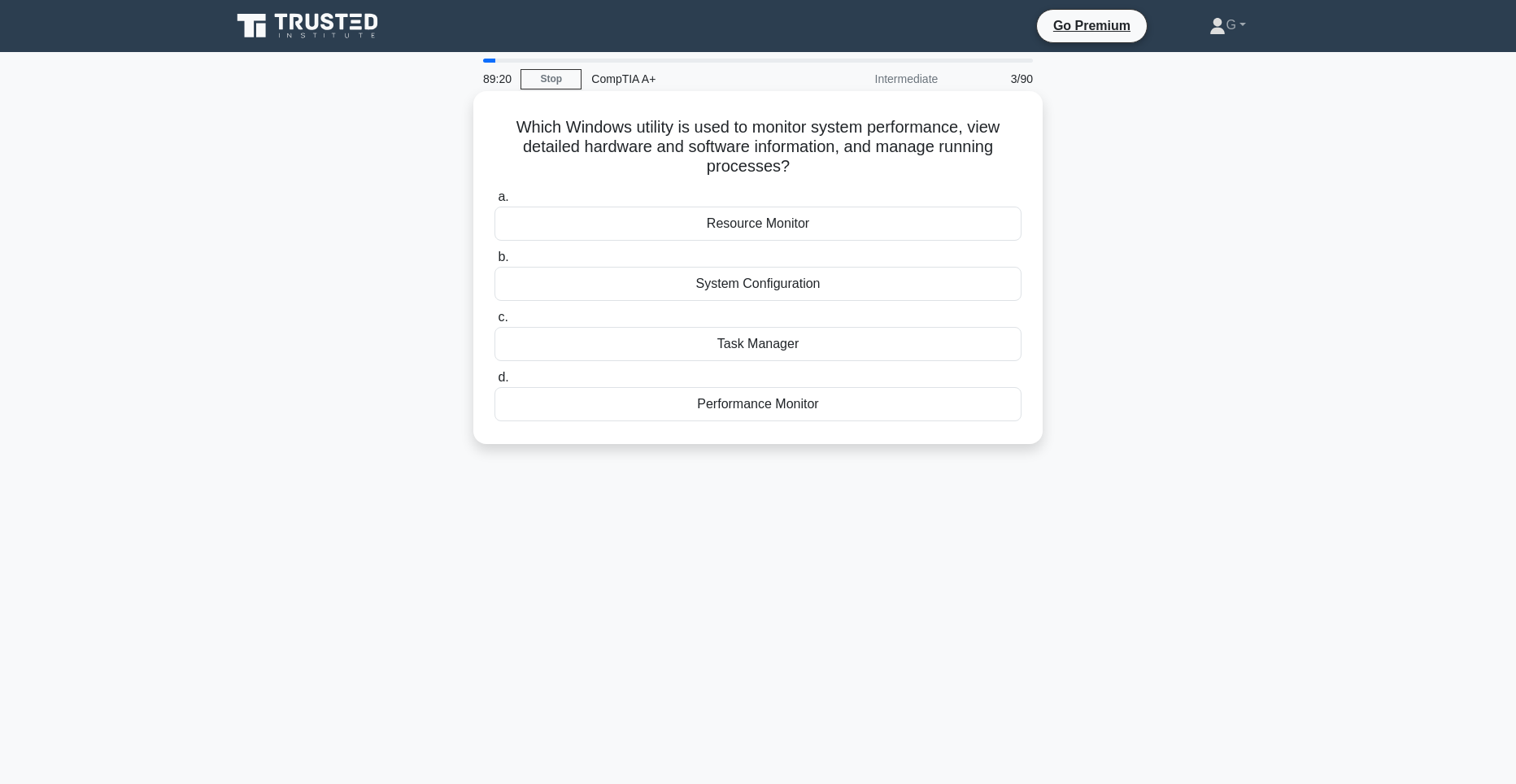
click at [743, 336] on div "Task Manager" at bounding box center [757, 344] width 527 height 34
click at [494, 323] on input "c. Task Manager" at bounding box center [494, 318] width 0 height 11
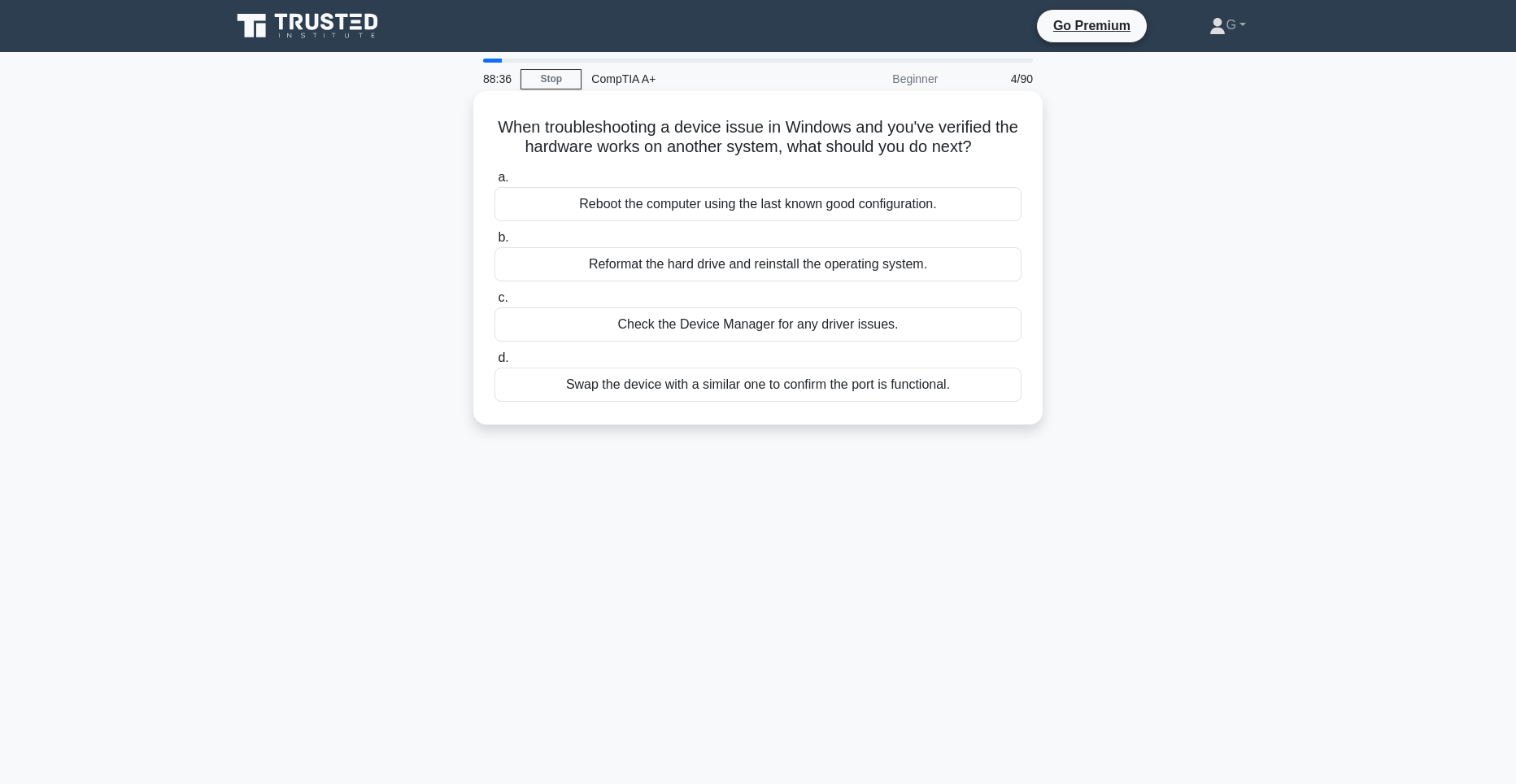
click at [674, 210] on div "Reboot the computer using the last known good configuration." at bounding box center [757, 204] width 527 height 34
click at [494, 183] on input "a. Reboot the computer using the last known good configuration." at bounding box center [494, 178] width 0 height 11
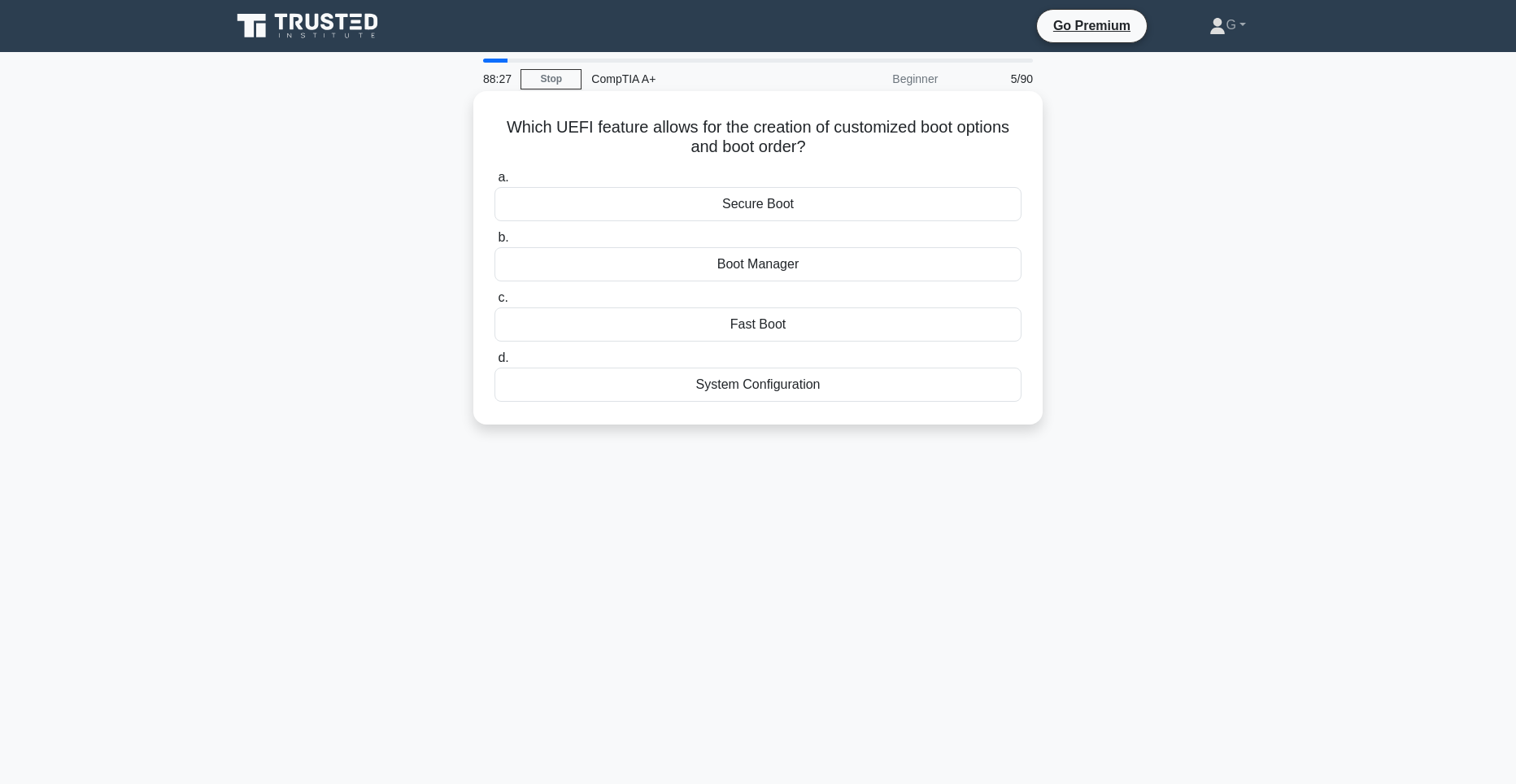
click at [678, 268] on div "Boot Manager" at bounding box center [757, 265] width 527 height 34
click at [494, 243] on input "b. Boot Manager" at bounding box center [494, 238] width 0 height 11
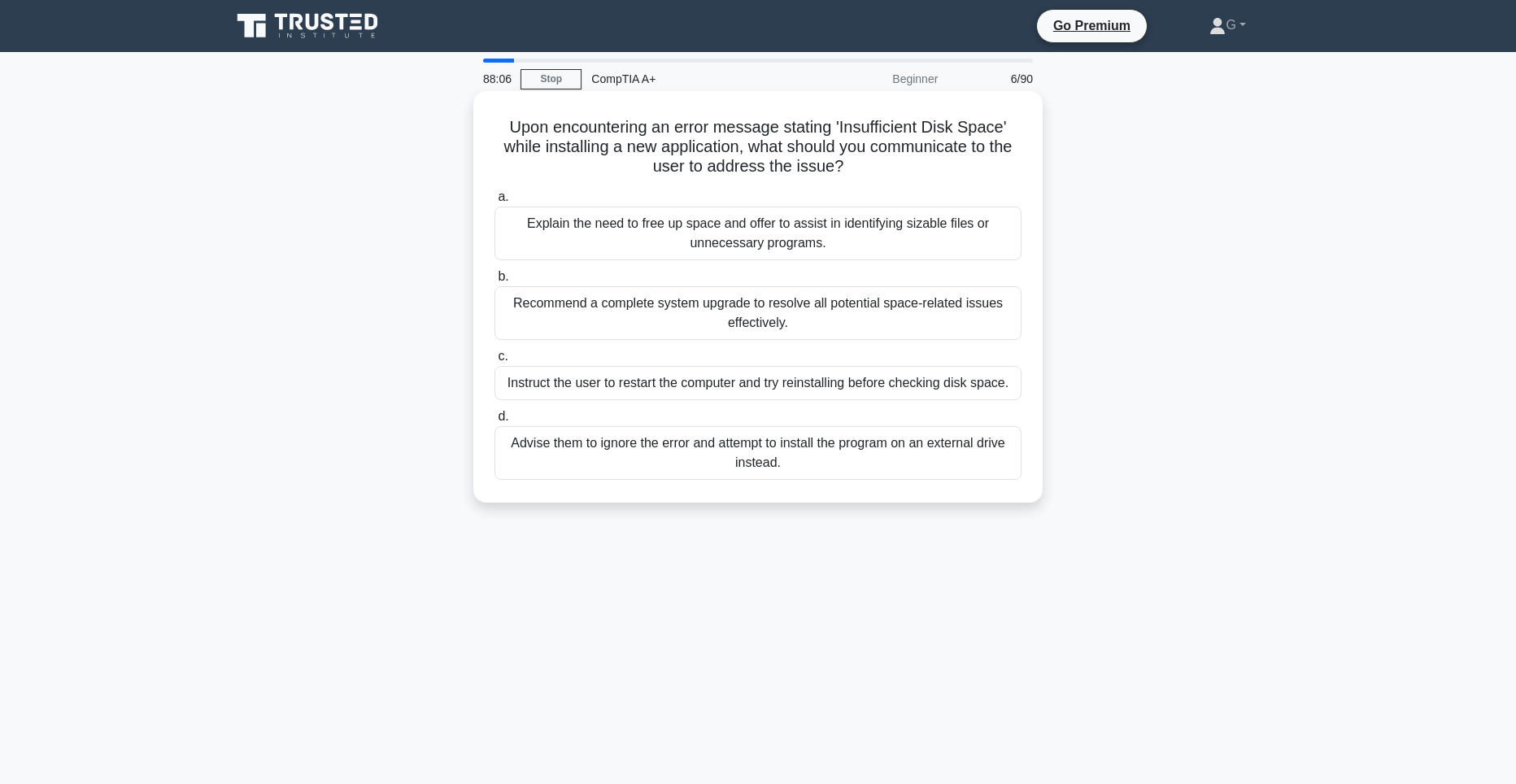
click at [670, 243] on div "Explain the need to free up space and offer to assist in identifying sizable fi…" at bounding box center [757, 233] width 527 height 54
click at [494, 203] on input "a. Explain the need to free up space and offer to assist in identifying sizable…" at bounding box center [494, 197] width 0 height 11
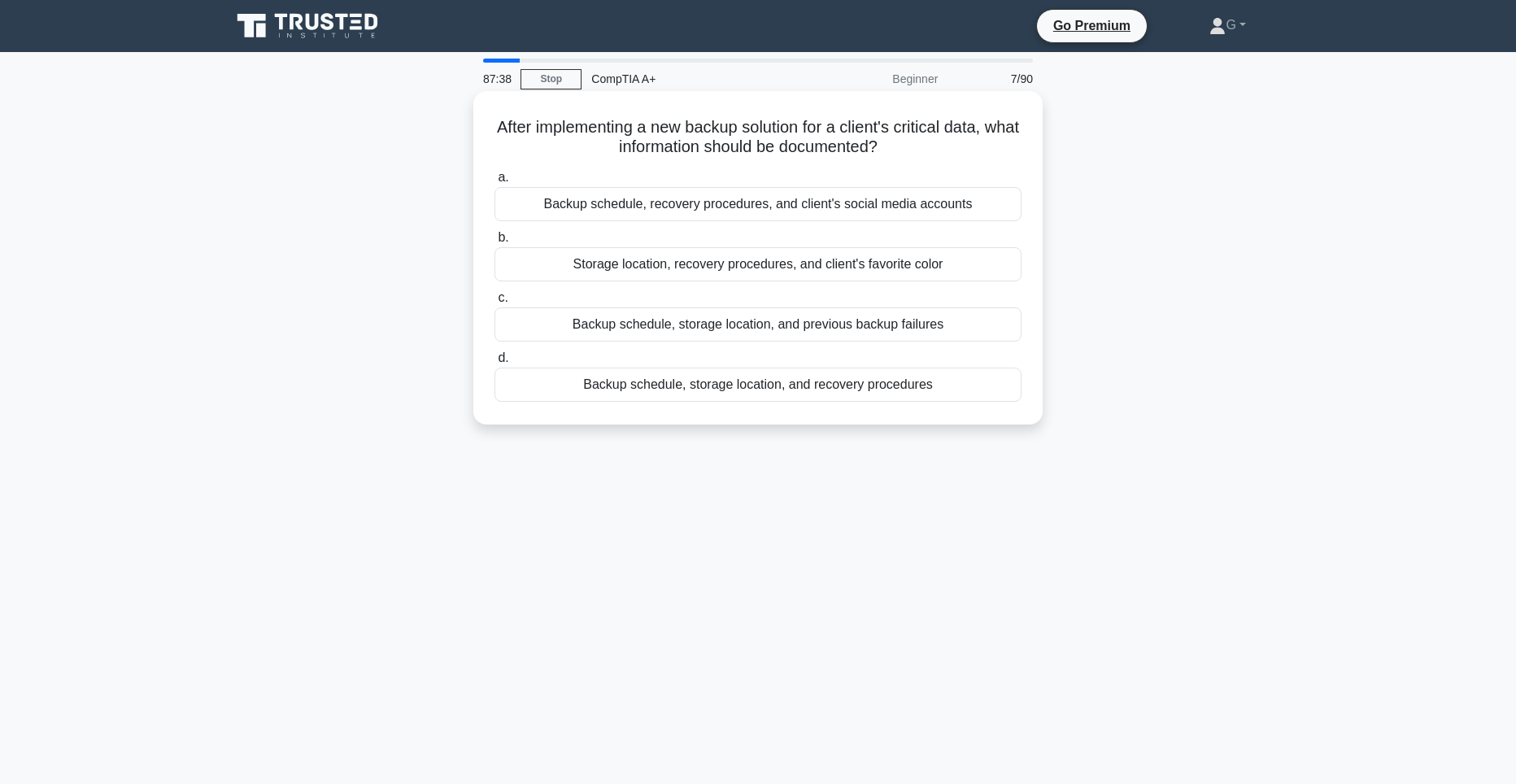
click at [654, 388] on div "Backup schedule, storage location, and recovery procedures" at bounding box center [757, 385] width 527 height 34
click at [494, 363] on input "d. Backup schedule, storage location, and recovery procedures" at bounding box center [494, 358] width 0 height 11
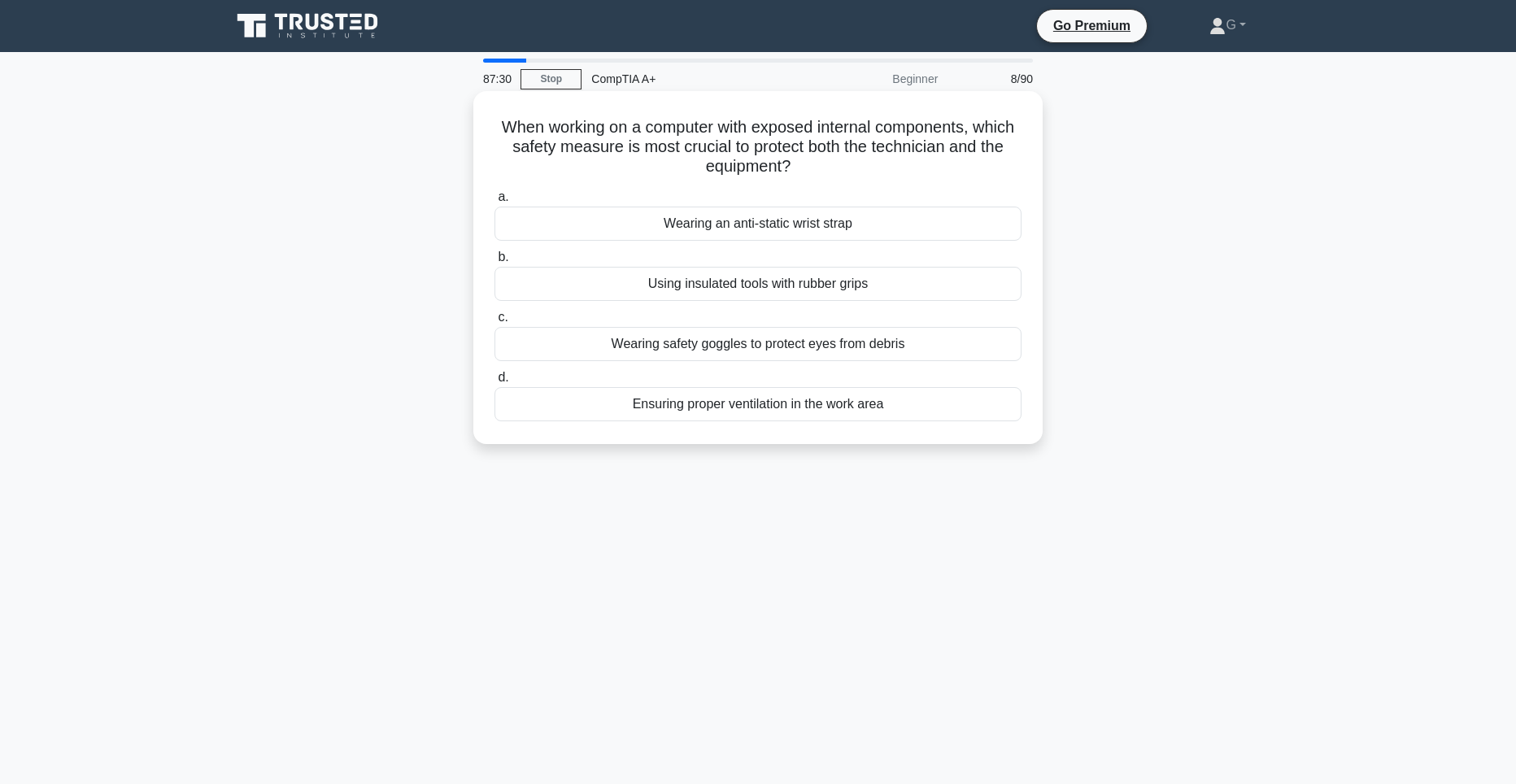
click at [875, 222] on div "Wearing an anti-static wrist strap" at bounding box center [757, 223] width 527 height 34
click at [494, 203] on input "a. Wearing an anti-static wrist strap" at bounding box center [494, 197] width 0 height 11
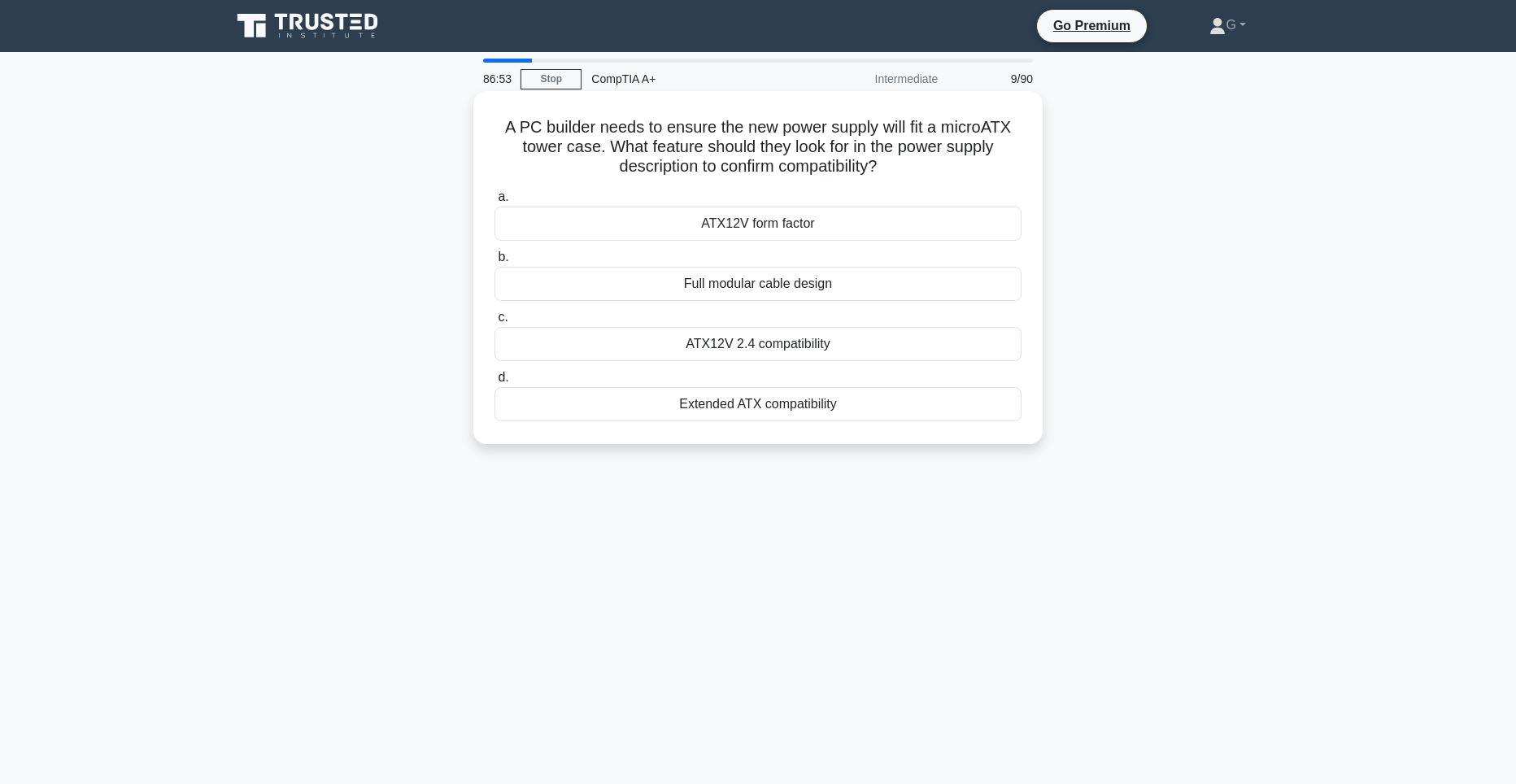
click at [842, 229] on div "ATX12V form factor" at bounding box center [757, 223] width 527 height 34
click at [494, 203] on input "a. ATX12V form factor" at bounding box center [494, 197] width 0 height 11
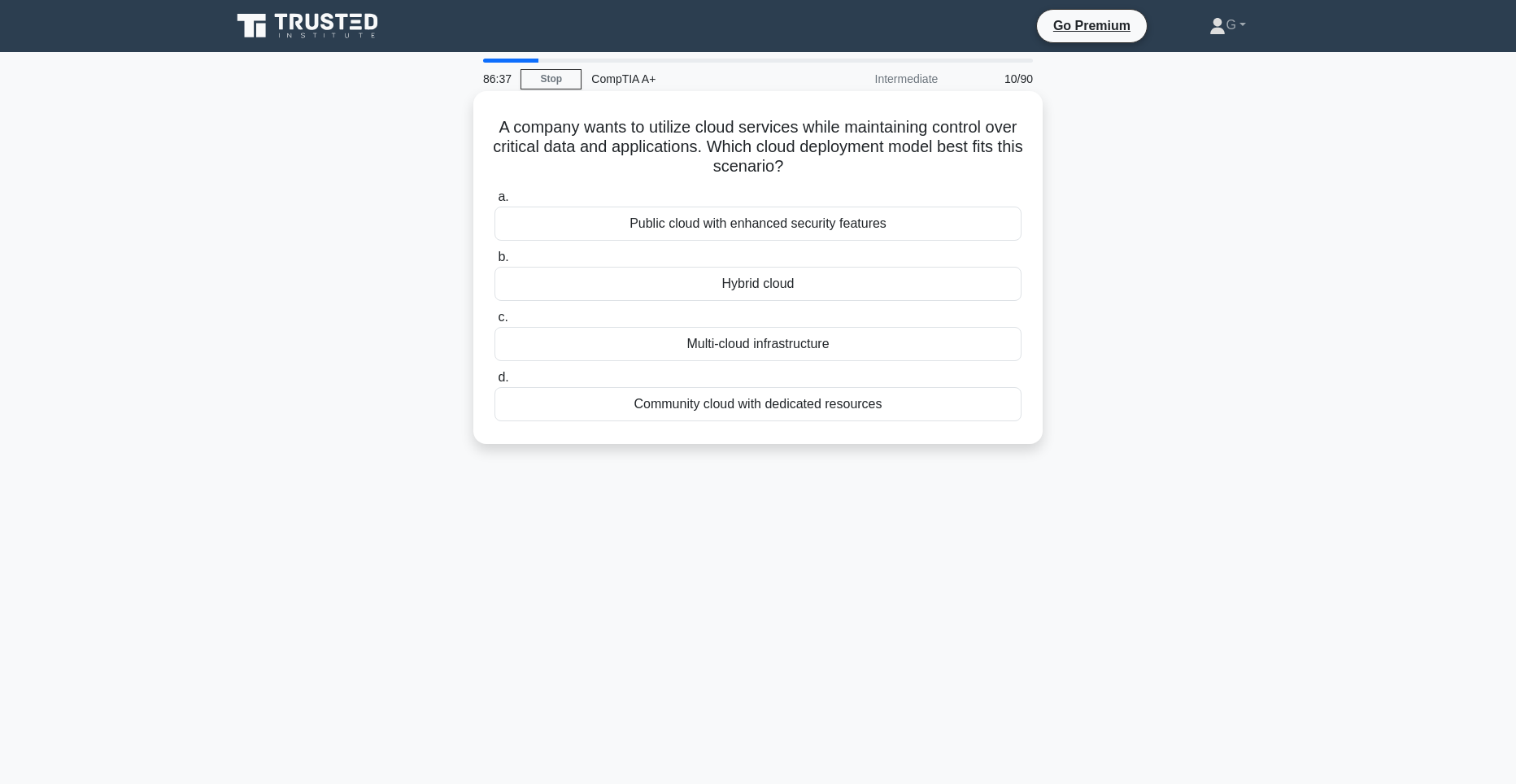
click at [804, 345] on div "Multi-cloud infrastructure" at bounding box center [757, 344] width 527 height 34
click at [494, 323] on input "c. Multi-cloud infrastructure" at bounding box center [494, 318] width 0 height 11
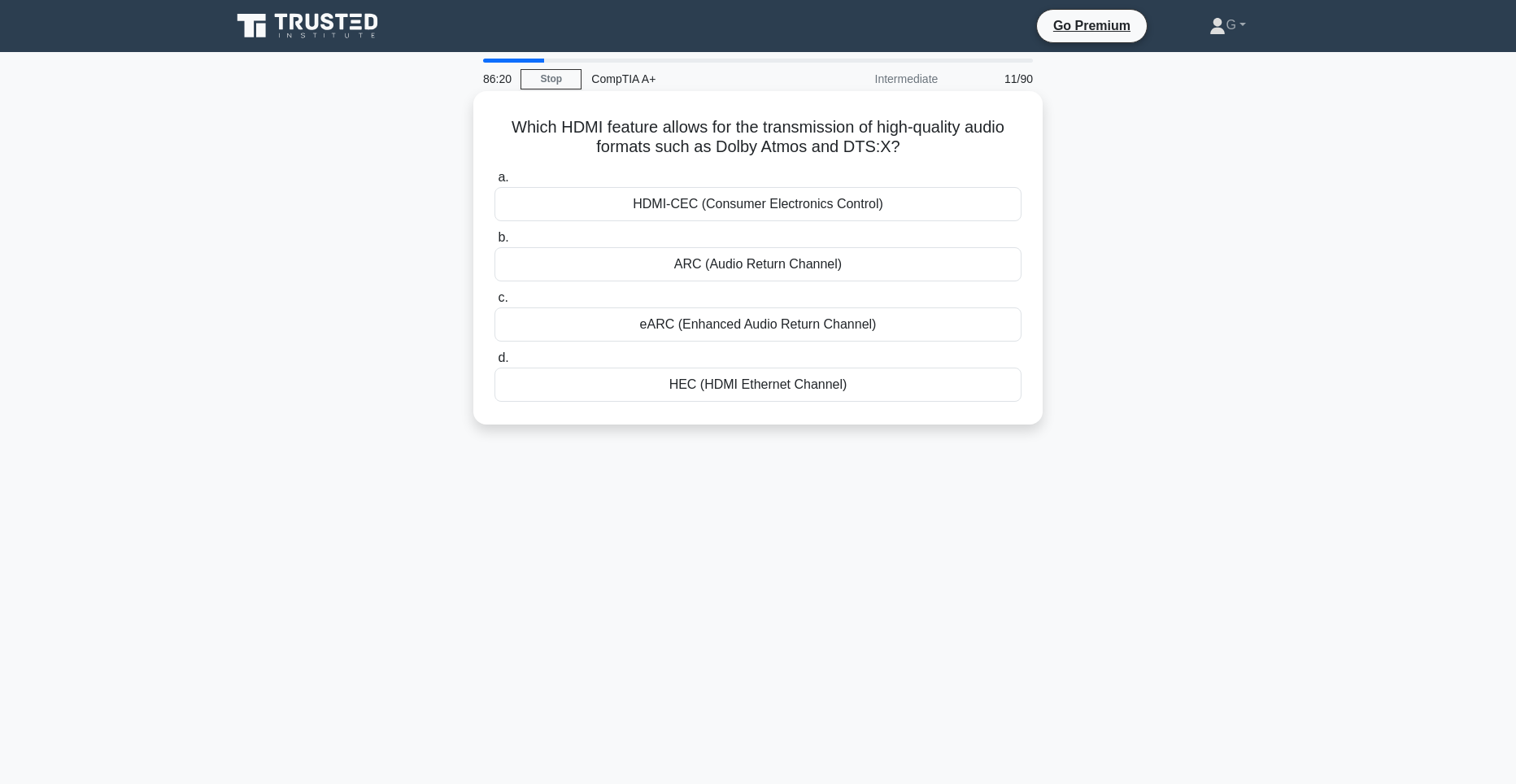
click at [836, 204] on div "HDMI-CEC (Consumer Electronics Control)" at bounding box center [757, 204] width 527 height 34
click at [494, 183] on input "a. HDMI-CEC (Consumer Electronics Control)" at bounding box center [494, 178] width 0 height 11
click at [862, 200] on div "Multi-modal biometrics" at bounding box center [757, 204] width 527 height 34
click at [494, 183] on input "a. Multi-modal biometrics" at bounding box center [494, 178] width 0 height 11
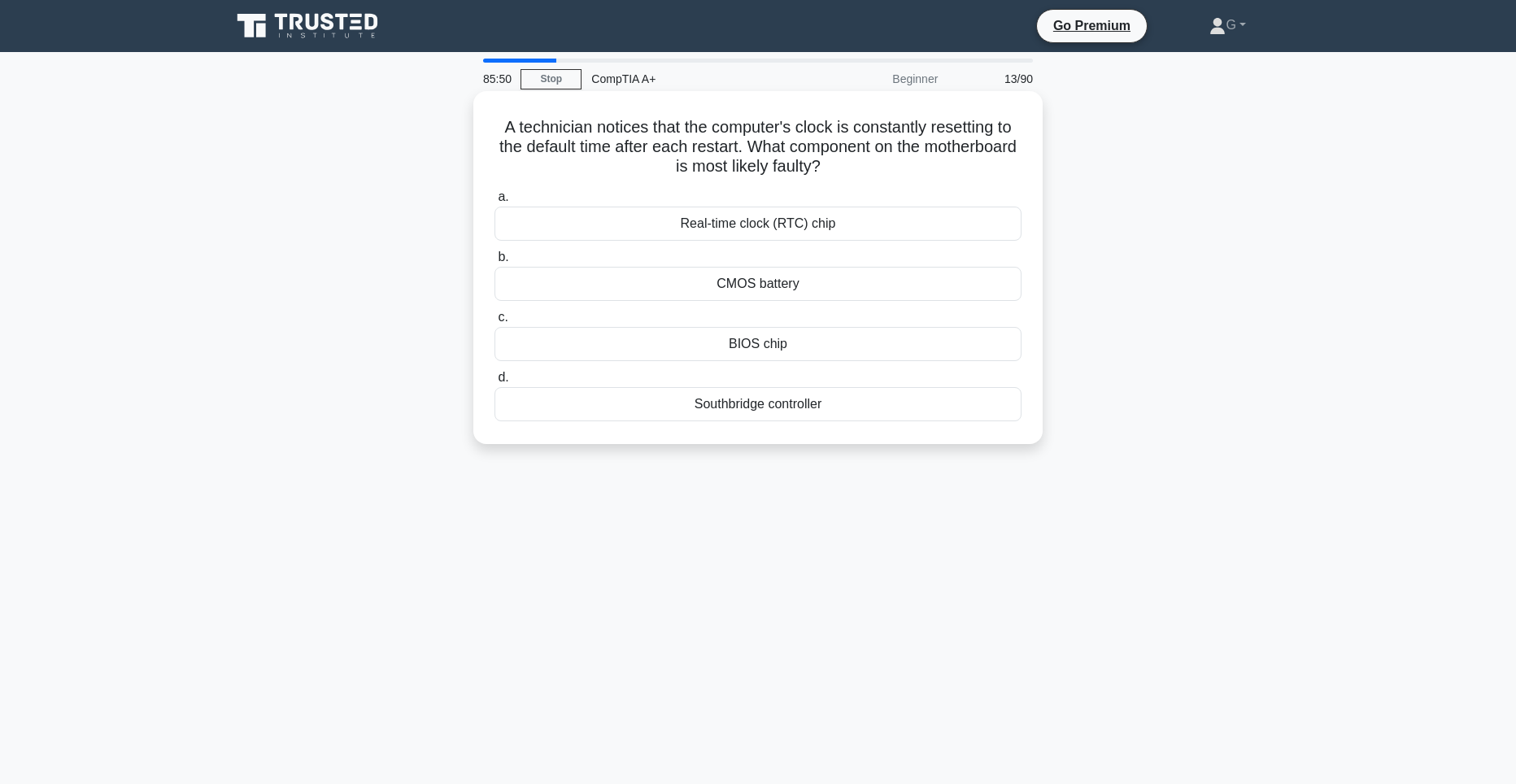
click at [825, 283] on div "CMOS battery" at bounding box center [757, 283] width 527 height 34
click at [494, 263] on input "b. CMOS battery" at bounding box center [494, 257] width 0 height 11
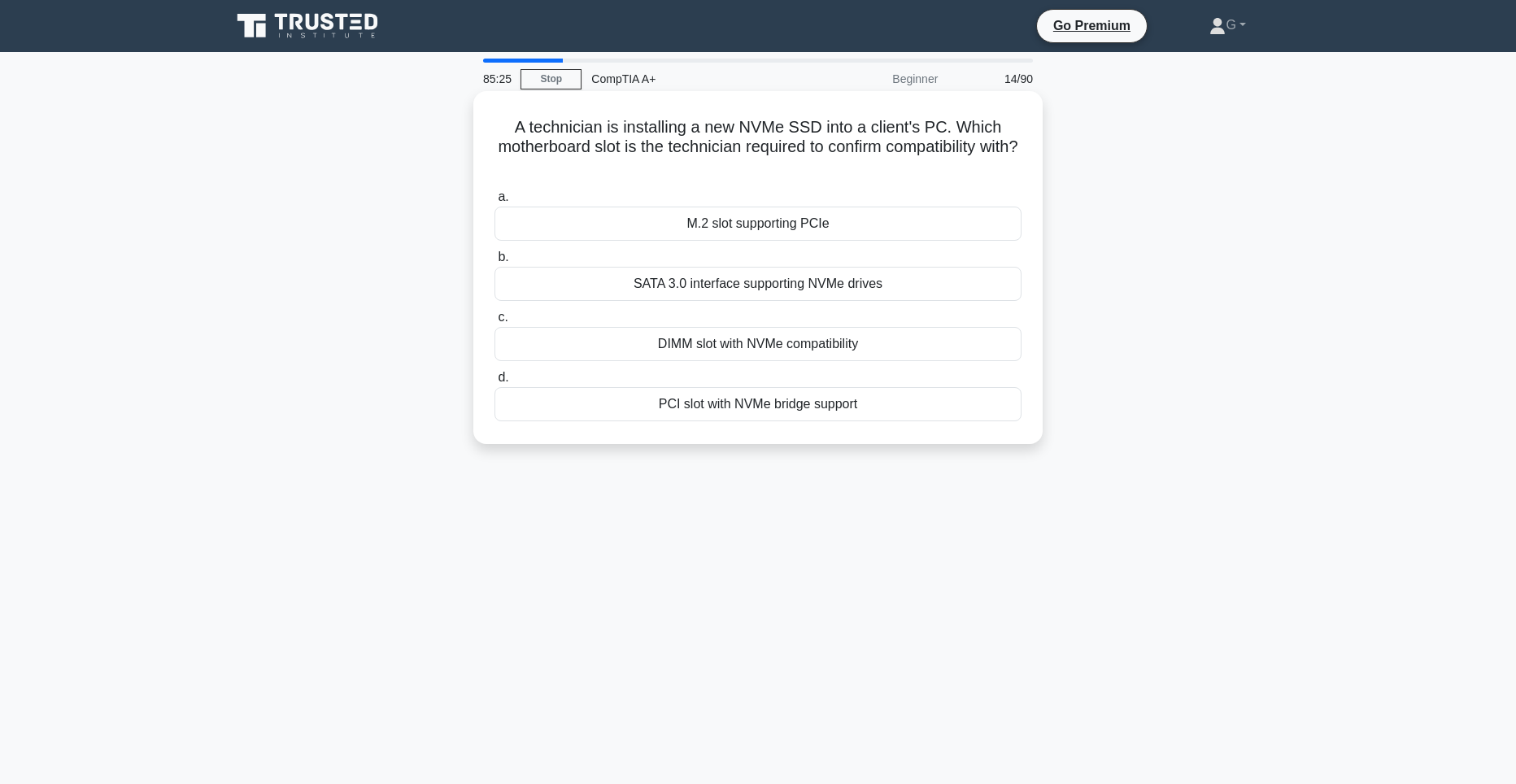
click at [863, 224] on div "M.2 slot supporting PCIe" at bounding box center [757, 223] width 527 height 34
click at [494, 203] on input "a. M.2 slot supporting PCIe" at bounding box center [494, 197] width 0 height 11
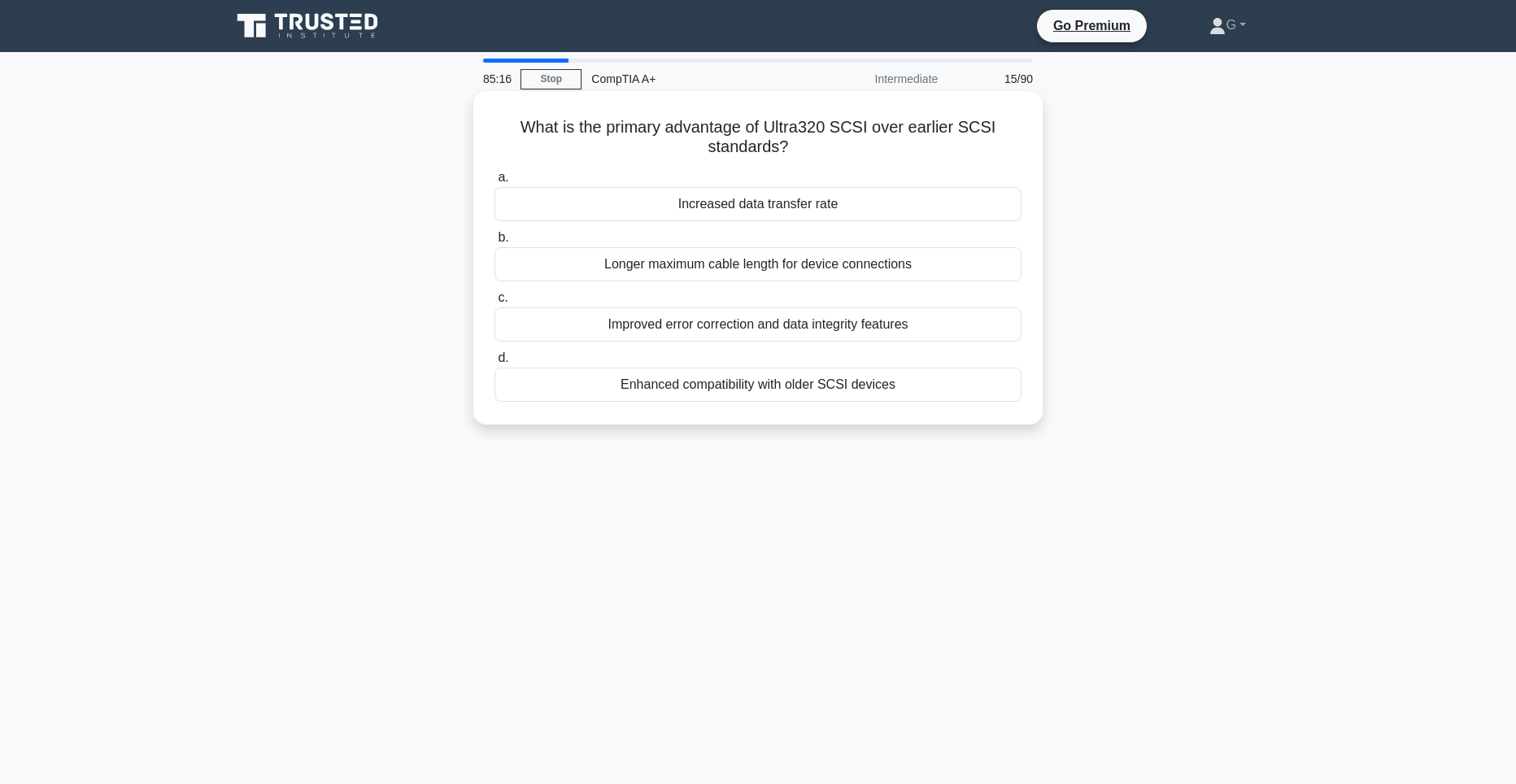
click at [872, 207] on div "Increased data transfer rate" at bounding box center [757, 204] width 527 height 34
click at [494, 183] on input "a. Increased data transfer rate" at bounding box center [494, 178] width 0 height 11
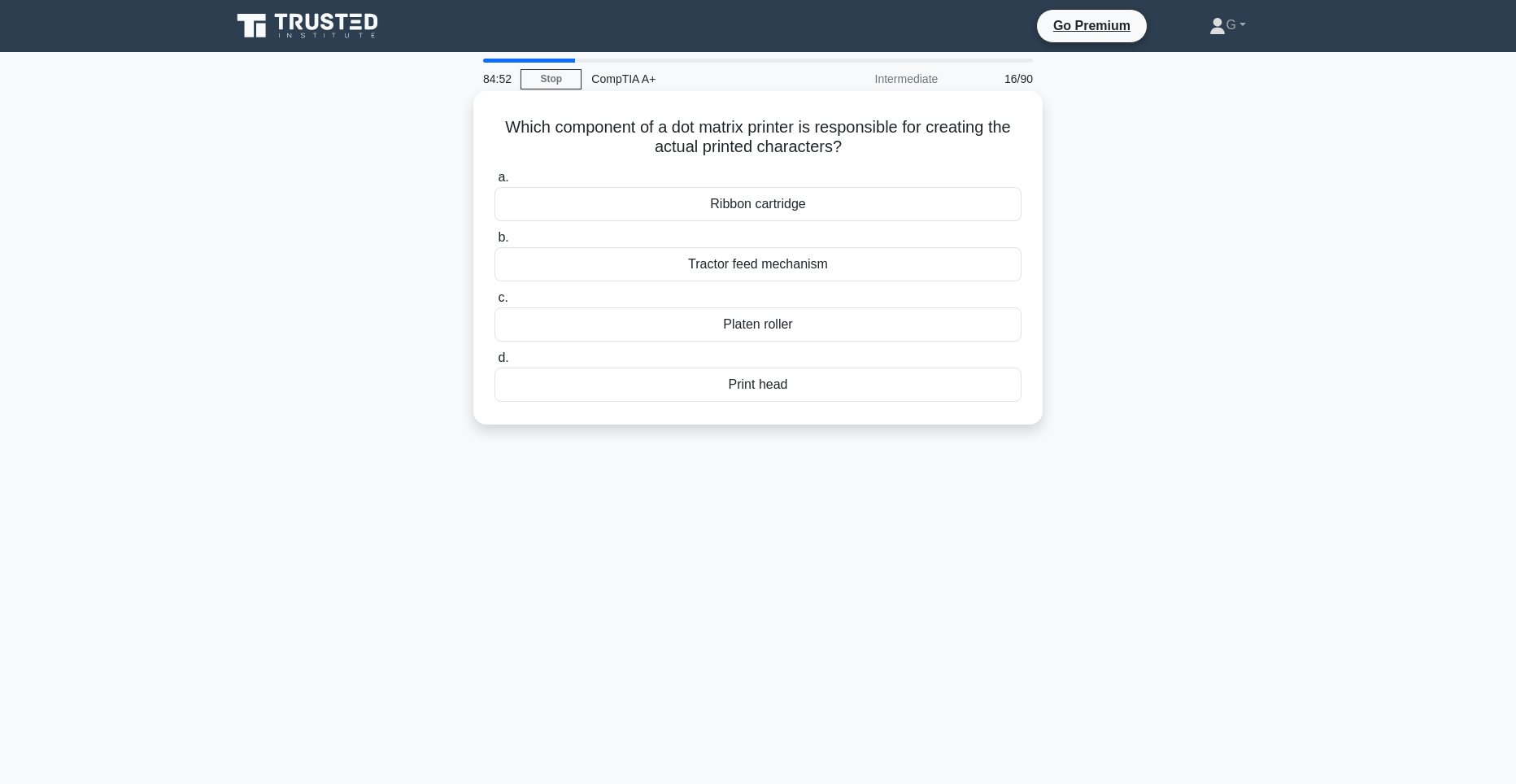
click at [830, 205] on div "Ribbon cartridge" at bounding box center [757, 204] width 527 height 34
click at [494, 183] on input "a. Ribbon cartridge" at bounding box center [494, 178] width 0 height 11
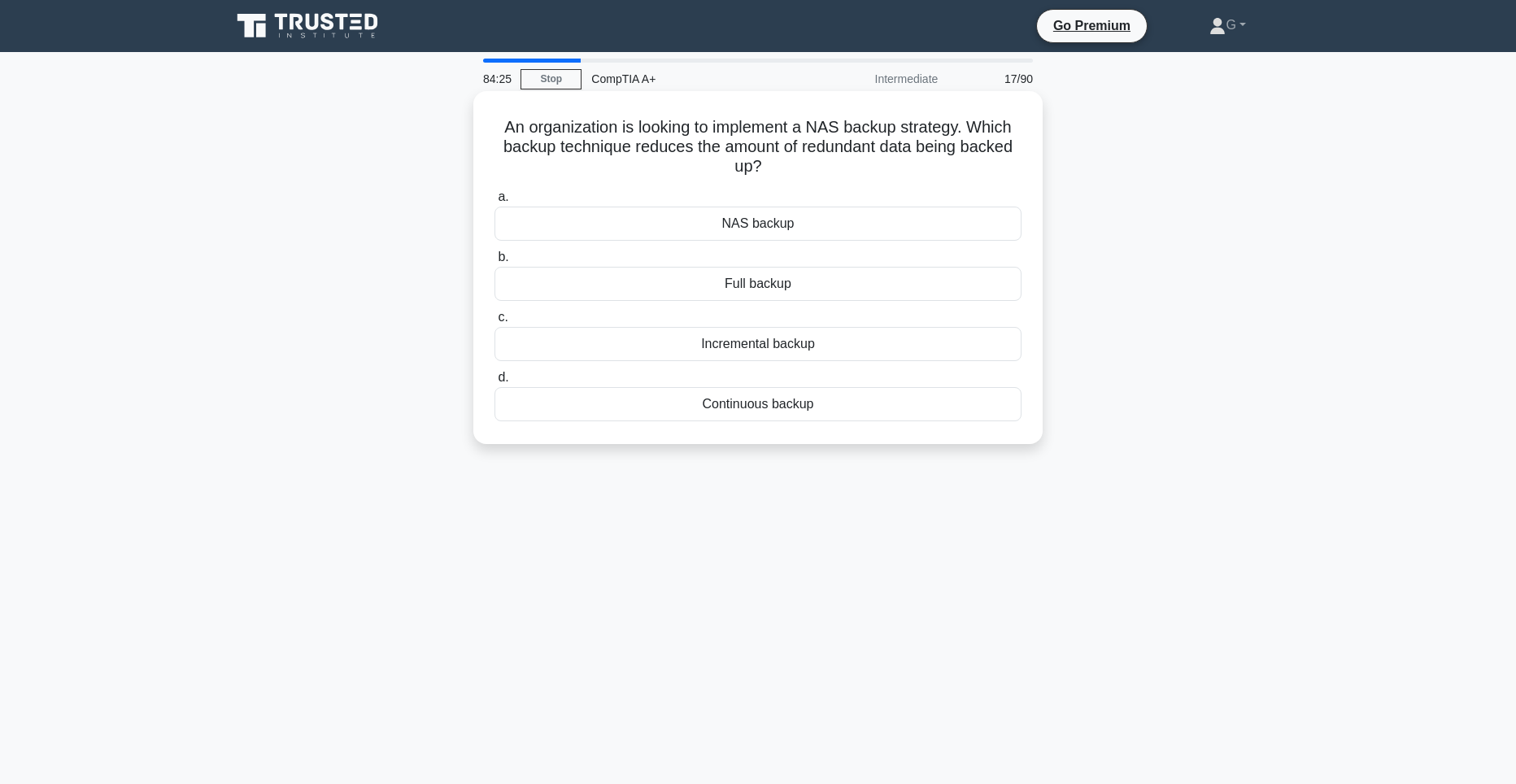
click at [831, 221] on div "NAS backup" at bounding box center [757, 223] width 527 height 34
click at [494, 203] on input "a. NAS backup" at bounding box center [494, 197] width 0 height 11
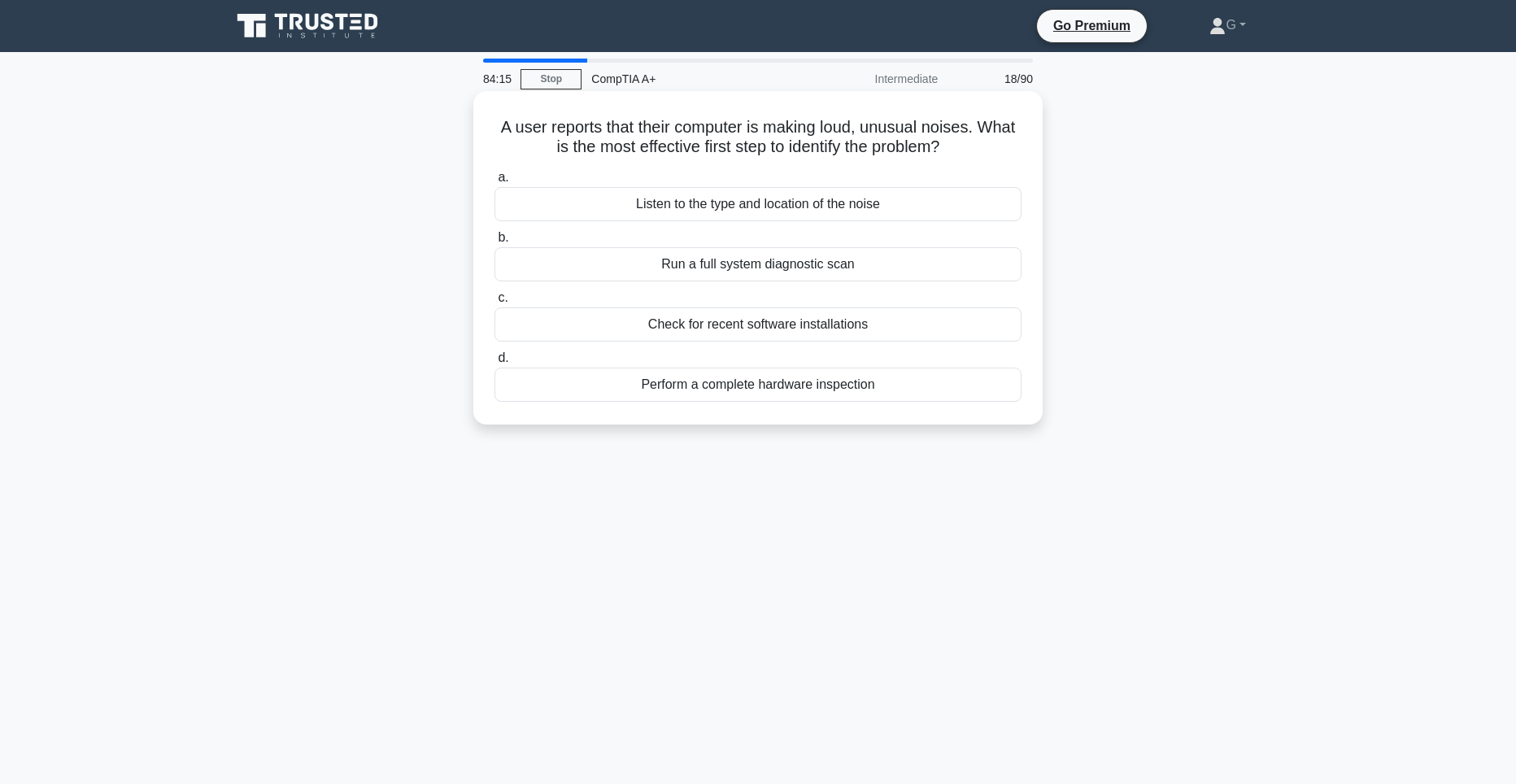
click at [863, 200] on div "Listen to the type and location of the noise" at bounding box center [757, 204] width 527 height 34
click at [494, 183] on input "a. Listen to the type and location of the noise" at bounding box center [494, 178] width 0 height 11
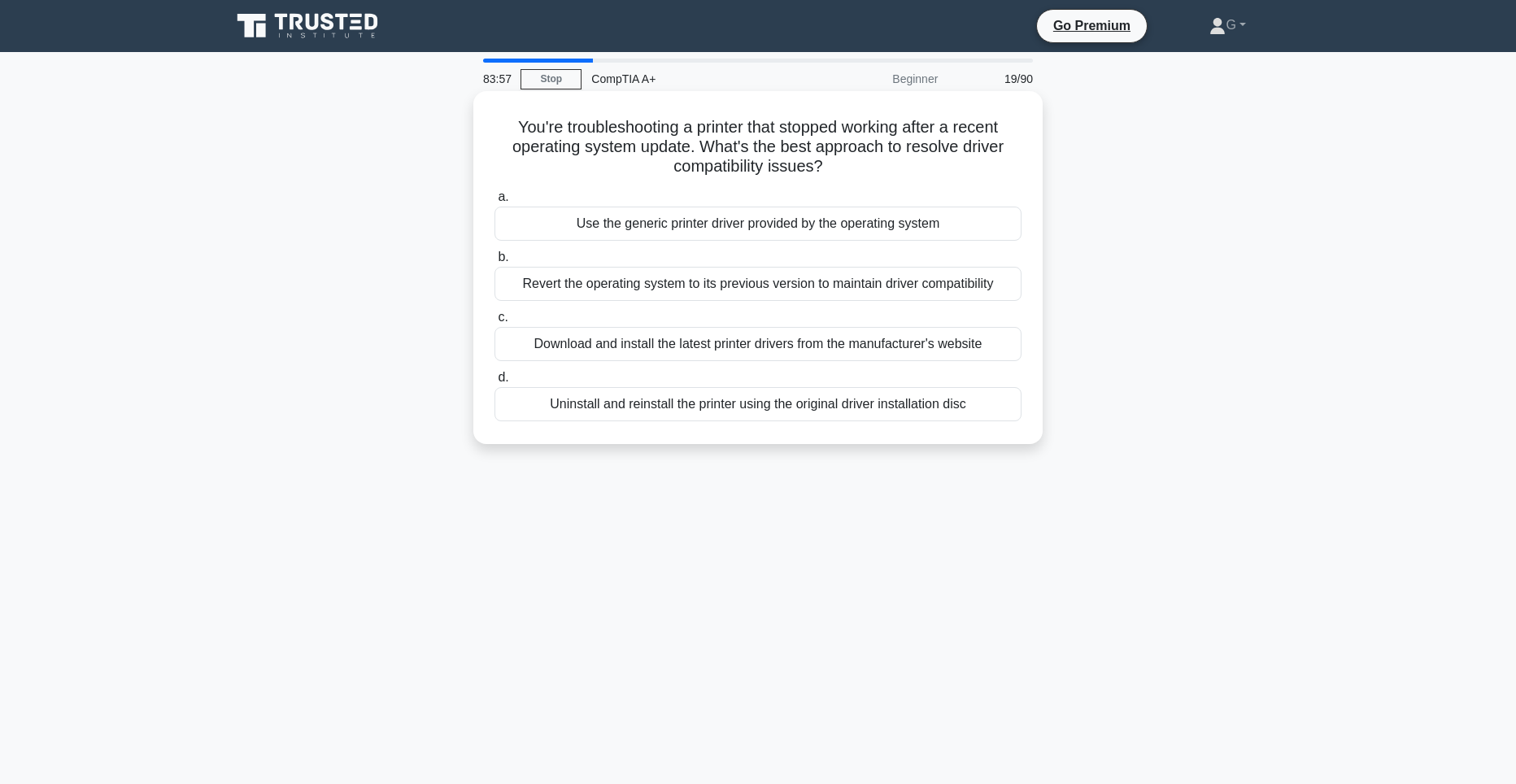
click at [856, 263] on label "b. Revert the operating system to its previous version to maintain driver compa…" at bounding box center [757, 274] width 527 height 54
click at [494, 263] on input "b. Revert the operating system to its previous version to maintain driver compa…" at bounding box center [494, 257] width 0 height 11
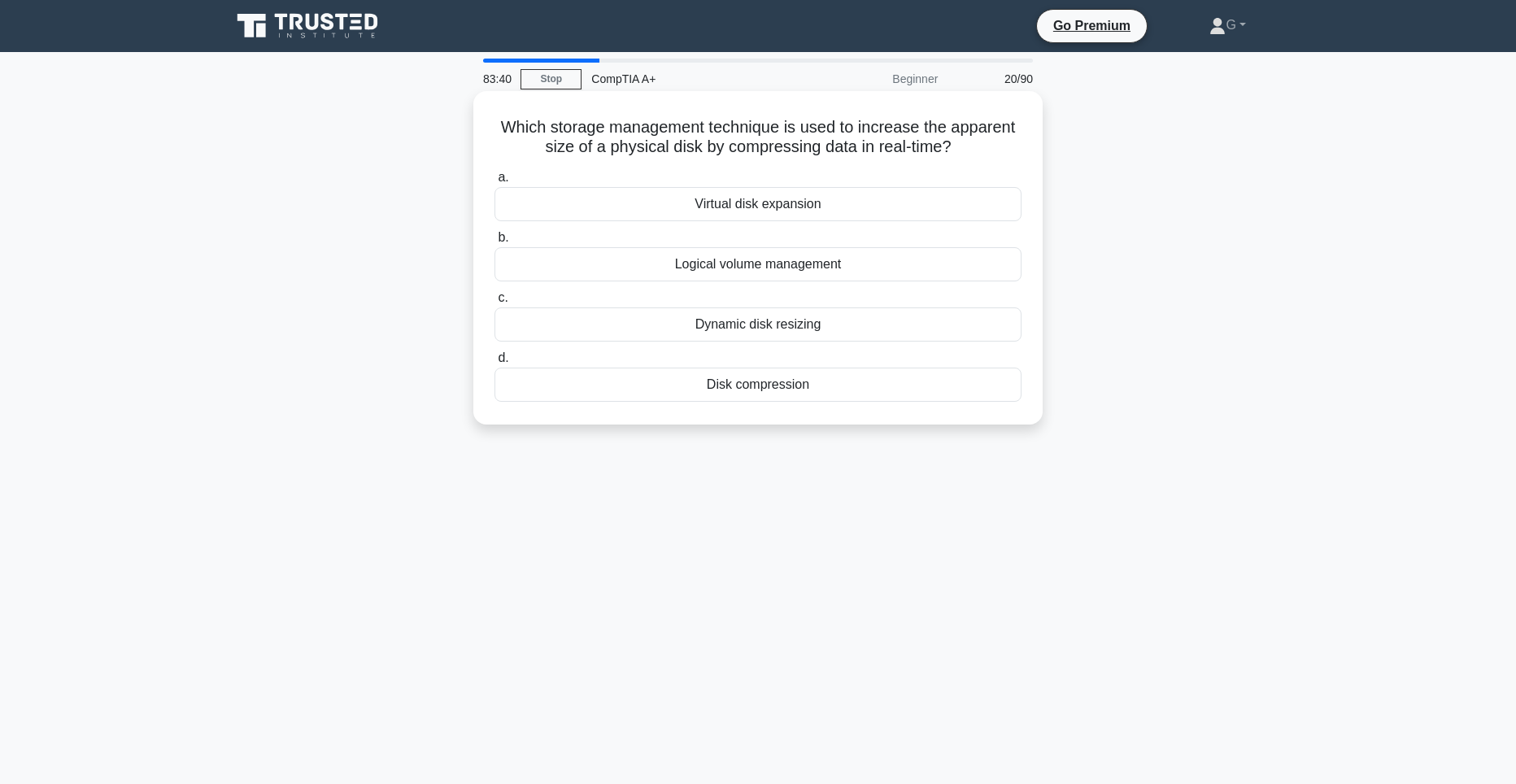
click at [939, 396] on div "Disk compression" at bounding box center [757, 385] width 527 height 34
click at [494, 363] on input "d. Disk compression" at bounding box center [494, 358] width 0 height 11
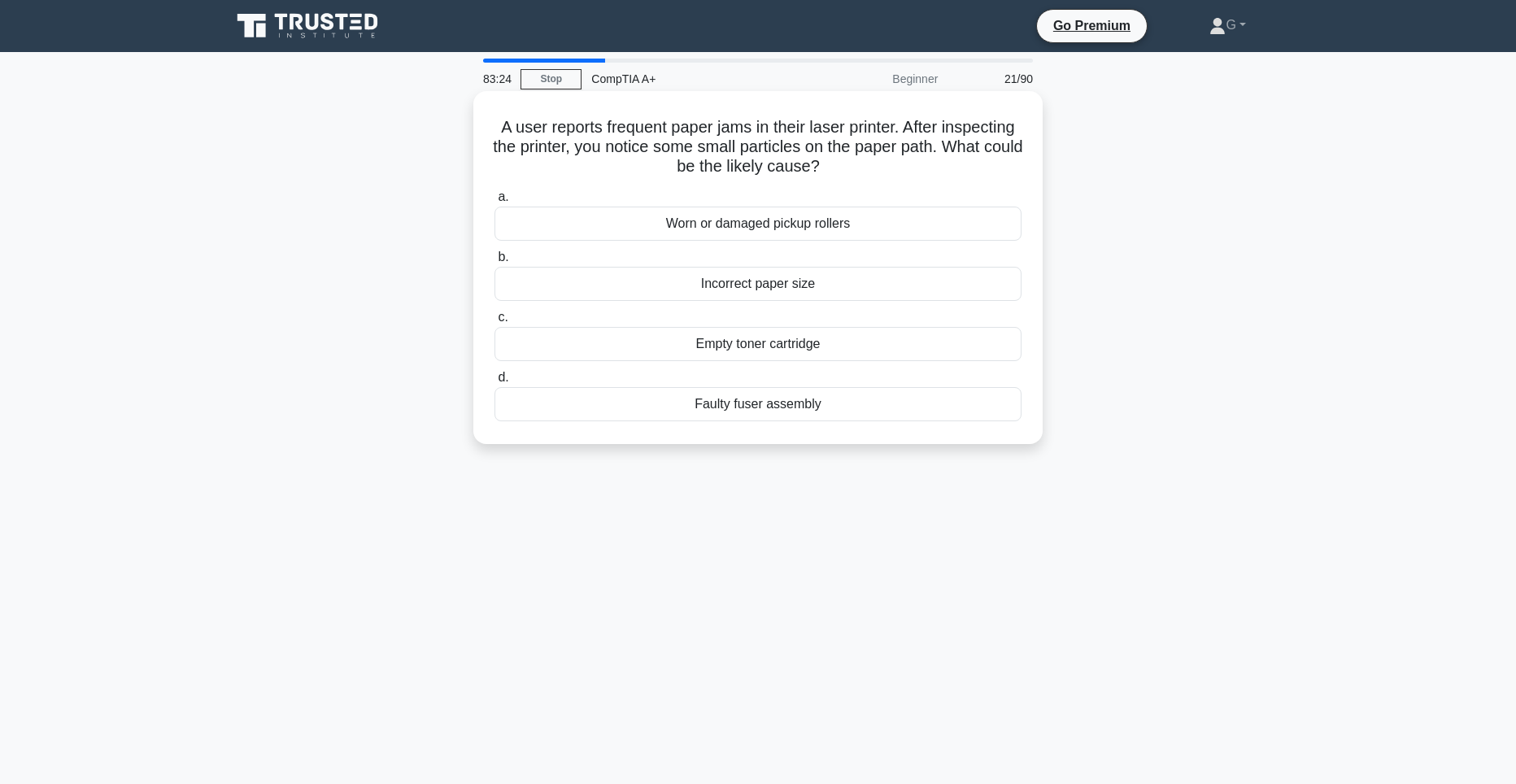
click at [889, 236] on div "Worn or damaged pickup rollers" at bounding box center [757, 223] width 527 height 34
click at [494, 203] on input "a. Worn or damaged pickup rollers" at bounding box center [494, 197] width 0 height 11
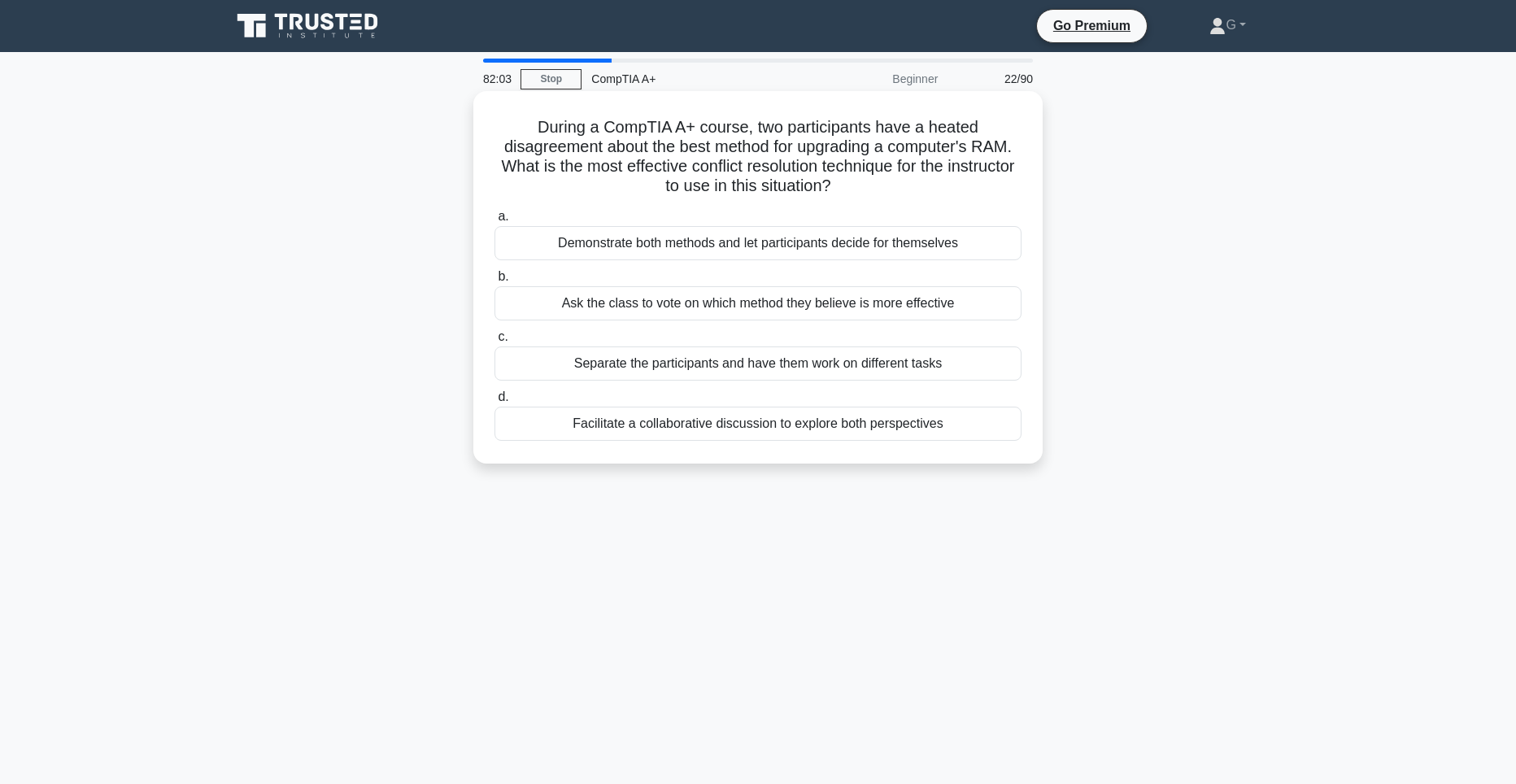
click at [661, 247] on div "Demonstrate both methods and let participants decide for themselves" at bounding box center [757, 243] width 527 height 34
click at [494, 222] on input "a. Demonstrate both methods and let participants decide for themselves" at bounding box center [494, 217] width 0 height 11
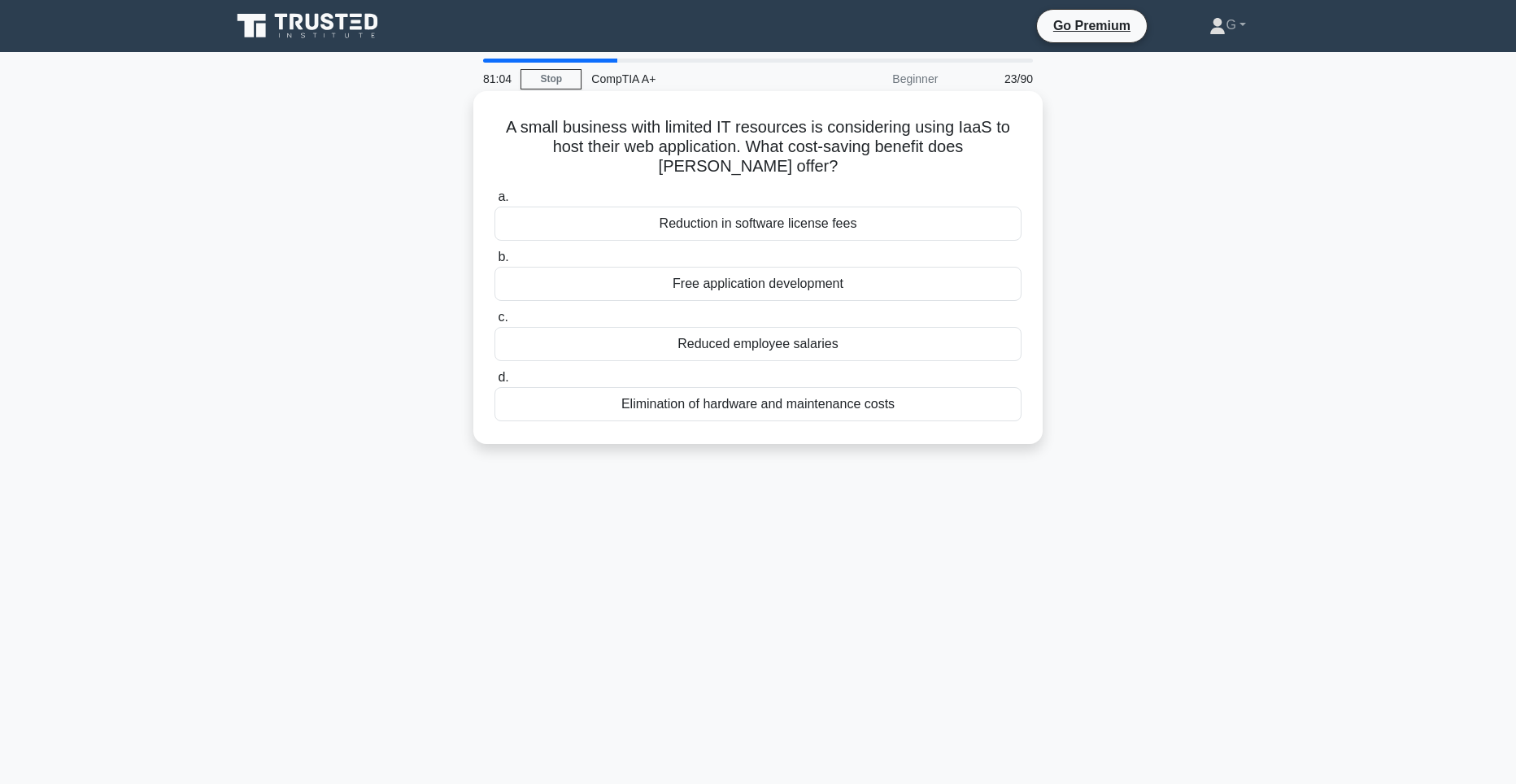
click at [860, 227] on div "Reduction in software license fees" at bounding box center [757, 223] width 527 height 34
click at [494, 203] on input "a. Reduction in software license fees" at bounding box center [494, 197] width 0 height 11
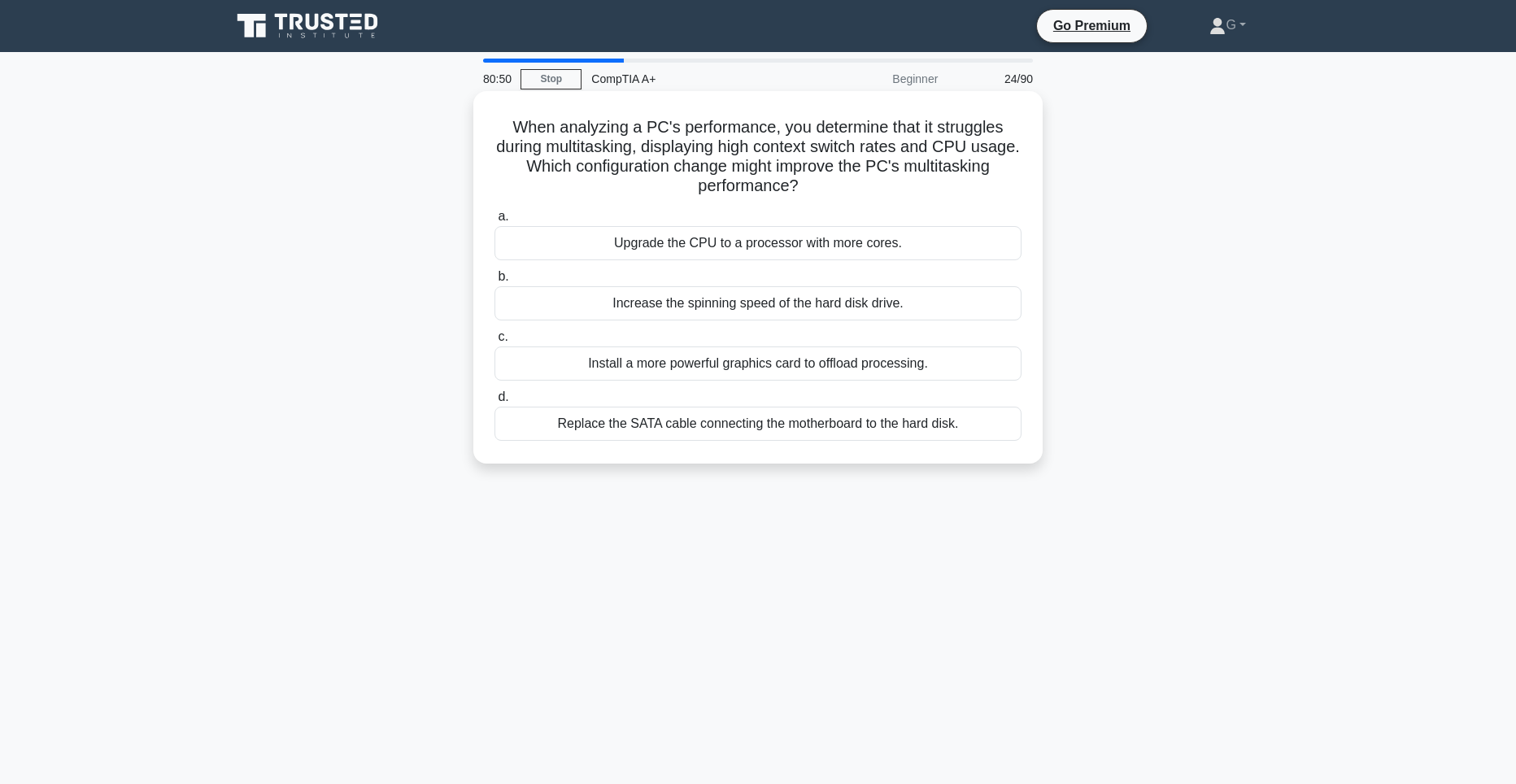
click at [725, 250] on div "Upgrade the CPU to a processor with more cores." at bounding box center [757, 243] width 527 height 34
click at [494, 222] on input "a. Upgrade the CPU to a processor with more cores." at bounding box center [494, 217] width 0 height 11
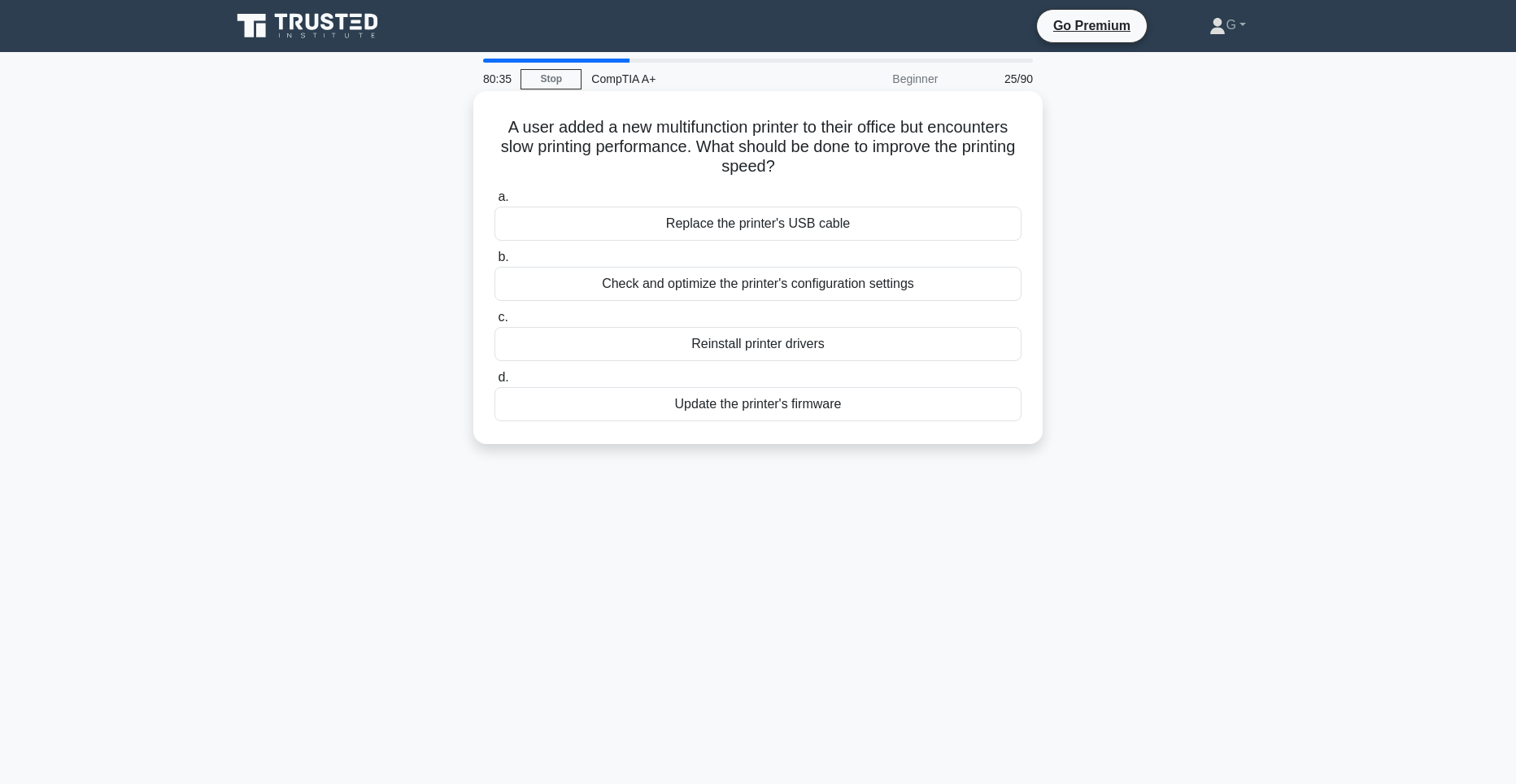
click at [835, 406] on div "Update the printer's firmware" at bounding box center [757, 404] width 527 height 34
click at [494, 383] on input "d. Update the printer's firmware" at bounding box center [494, 378] width 0 height 11
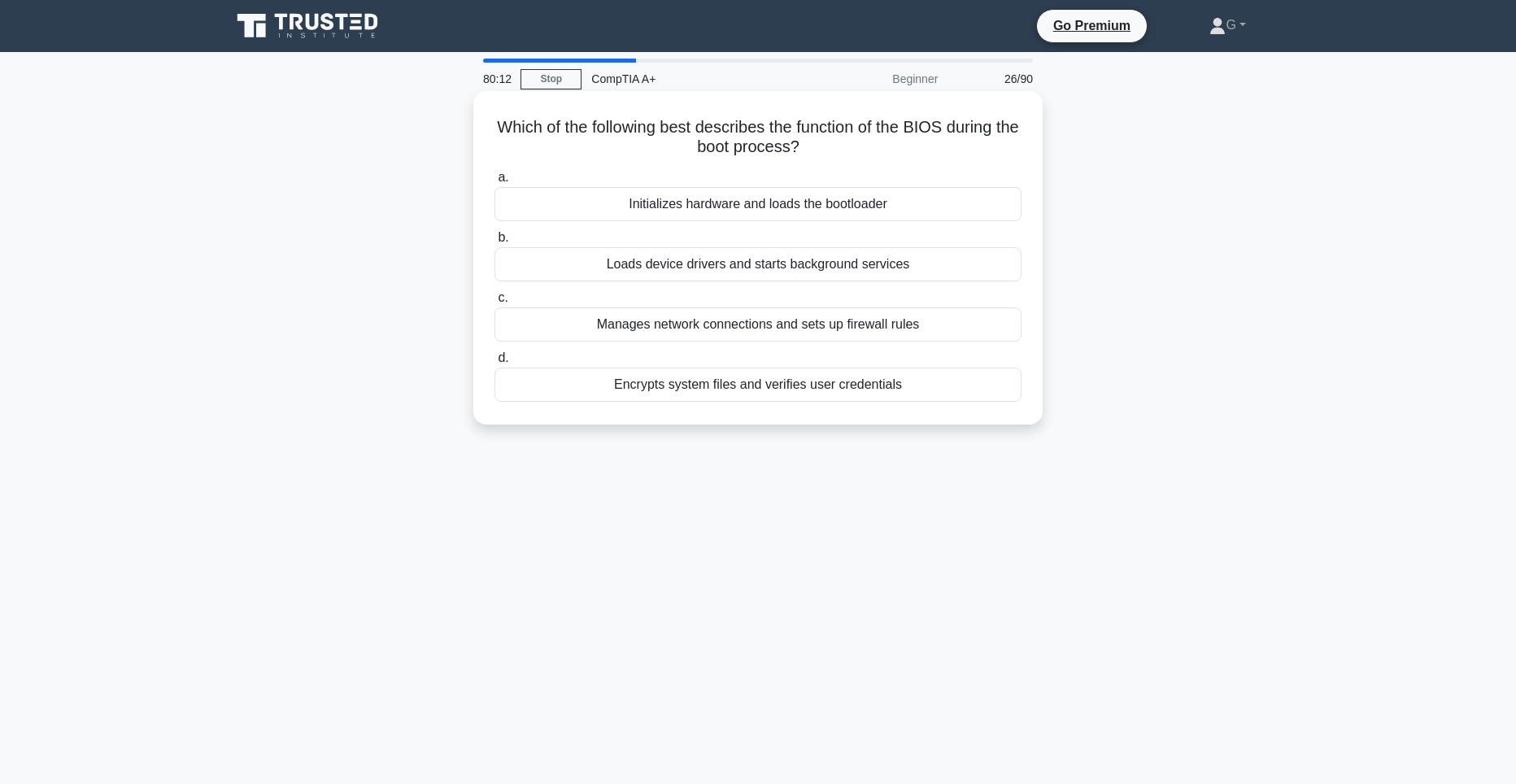
click at [787, 211] on div "Initializes hardware and loads the bootloader" at bounding box center [757, 204] width 527 height 34
click at [494, 183] on input "a. Initializes hardware and loads the bootloader" at bounding box center [494, 178] width 0 height 11
click at [748, 265] on div "Using an anti-static wrist strap connected to a grounded surface" at bounding box center [757, 265] width 527 height 34
click at [494, 243] on input "b. Using an anti-static wrist strap connected to a grounded surface" at bounding box center [494, 238] width 0 height 11
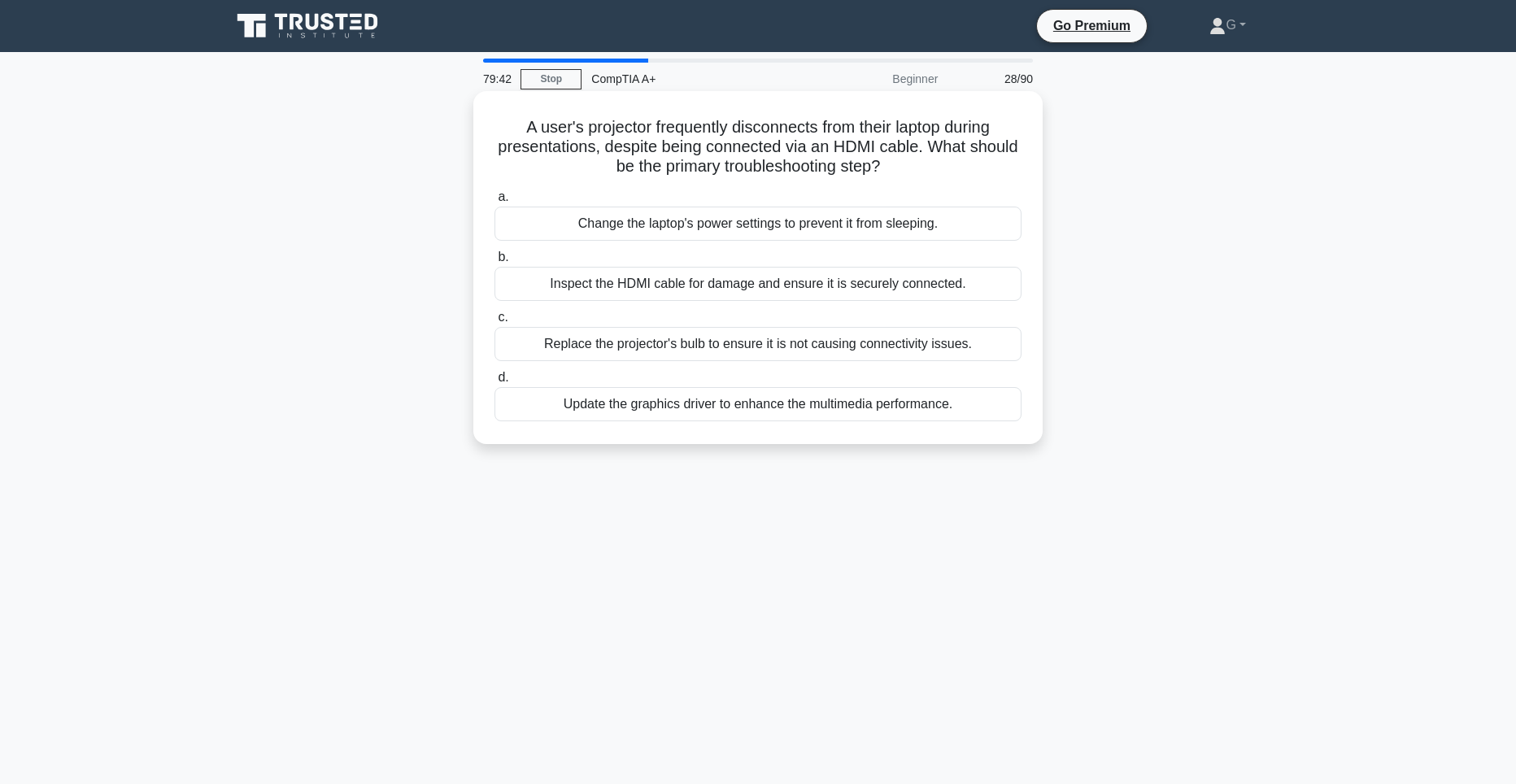
click at [840, 292] on div "Inspect the HDMI cable for damage and ensure it is securely connected." at bounding box center [757, 283] width 527 height 34
click at [494, 263] on input "b. Inspect the HDMI cable for damage and ensure it is securely connected." at bounding box center [494, 257] width 0 height 11
click at [704, 293] on div "Check the DHCP server scope to ensure there are available addresses." at bounding box center [757, 283] width 527 height 34
click at [494, 263] on input "b. Check the DHCP server scope to ensure there are available addresses." at bounding box center [494, 257] width 0 height 11
click at [699, 225] on div "The driver is outdated or incompatible with the current OS version" at bounding box center [757, 223] width 527 height 34
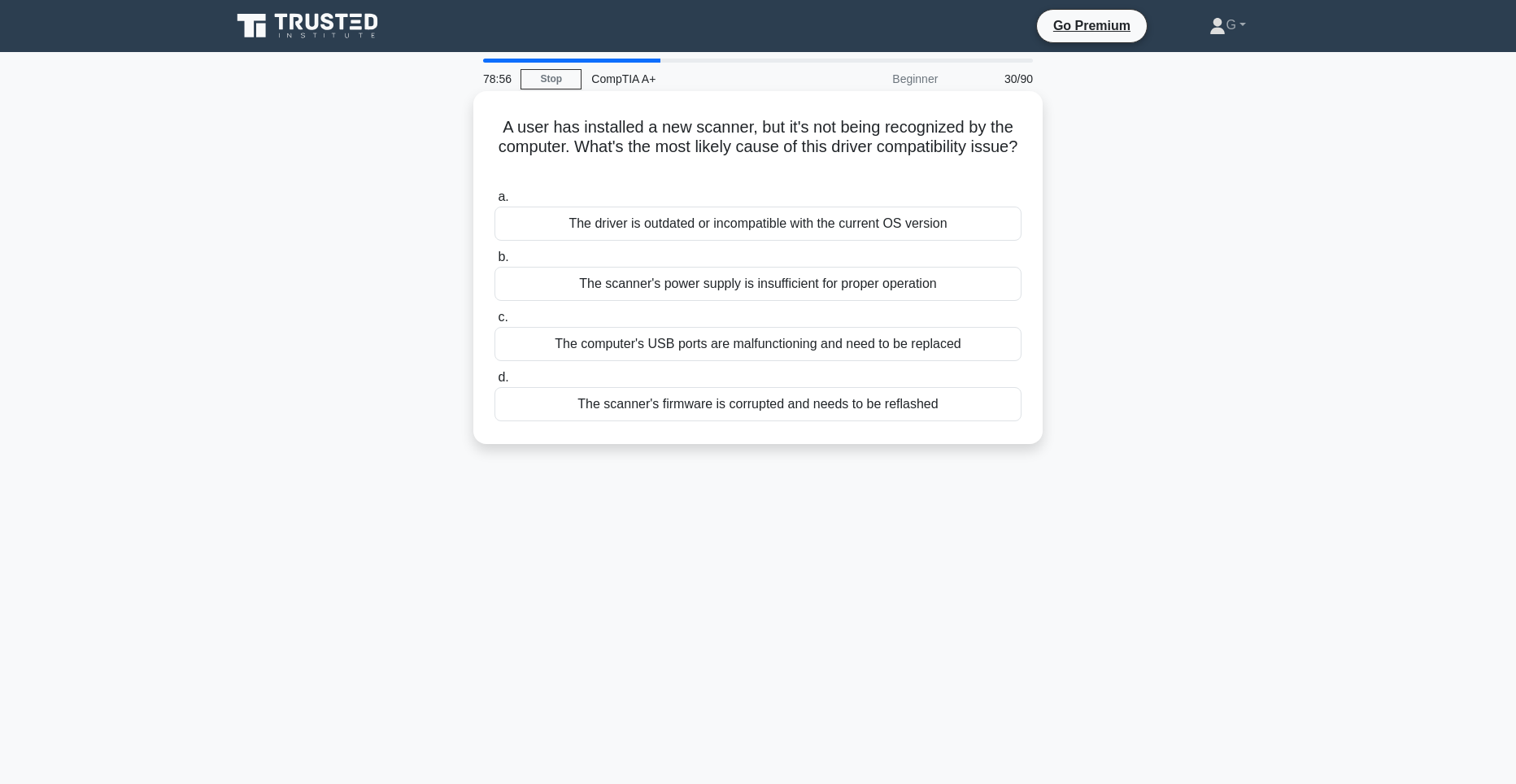
click at [494, 203] on input "a. The driver is outdated or incompatible with the current OS version" at bounding box center [494, 197] width 0 height 11
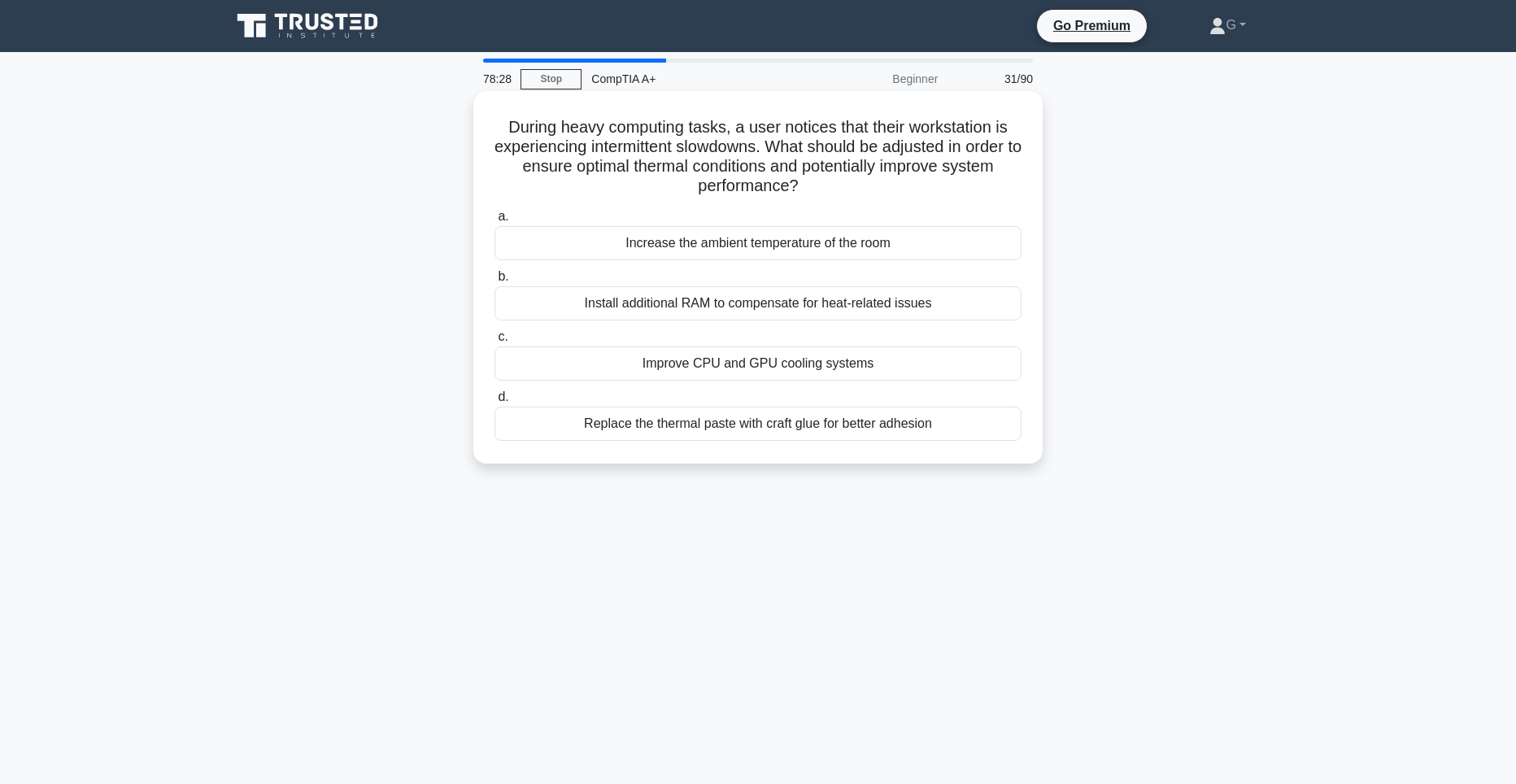
click at [870, 362] on div "Improve CPU and GPU cooling systems" at bounding box center [757, 363] width 527 height 34
click at [494, 343] on input "c. Improve CPU and GPU cooling systems" at bounding box center [494, 337] width 0 height 11
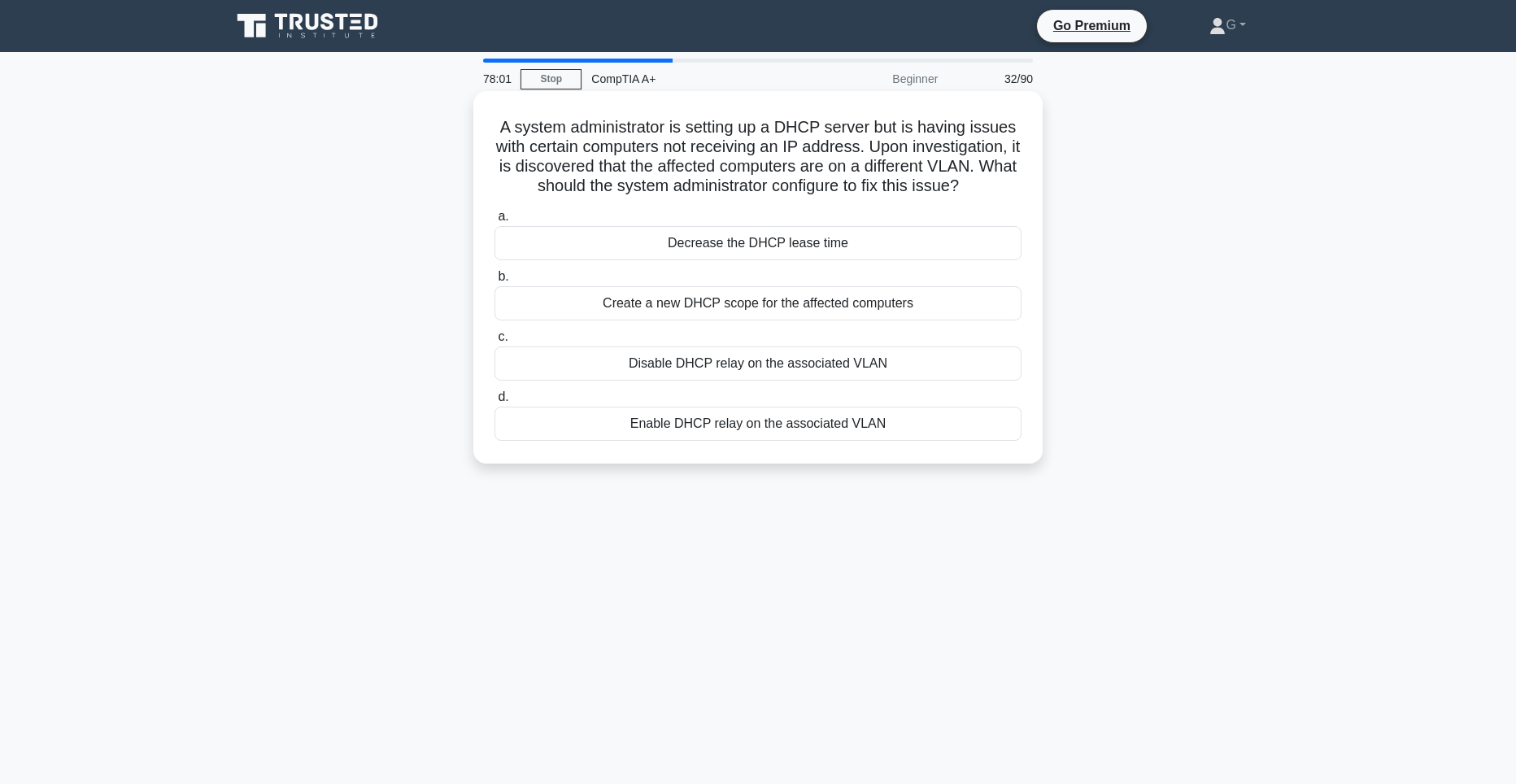
click at [880, 362] on div "Disable DHCP relay on the associated VLAN" at bounding box center [757, 363] width 527 height 34
click at [494, 343] on input "c. Disable DHCP relay on the associated VLAN" at bounding box center [494, 337] width 0 height 11
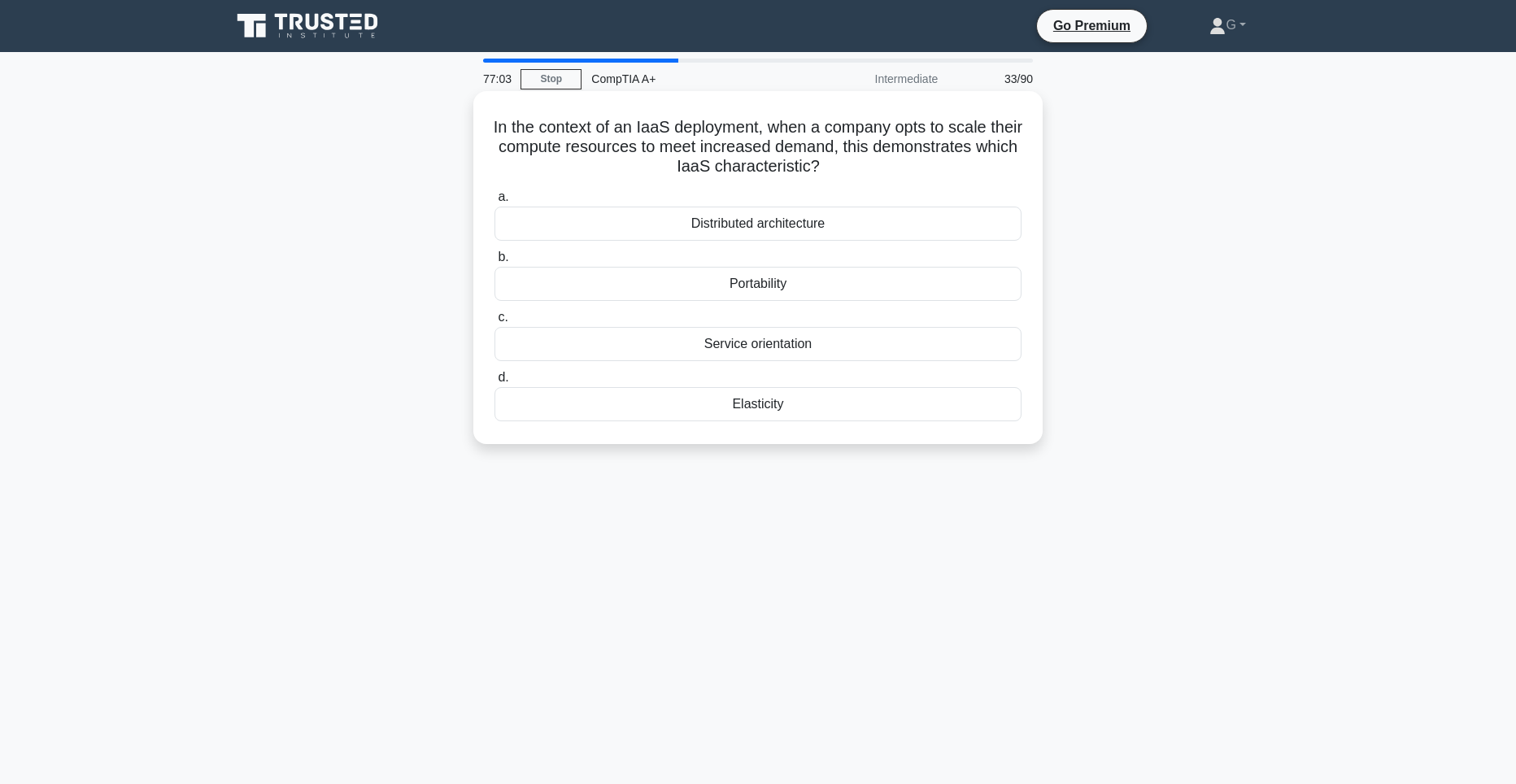
click at [790, 404] on div "Elasticity" at bounding box center [757, 404] width 527 height 34
click at [494, 383] on input "d. Elasticity" at bounding box center [494, 378] width 0 height 11
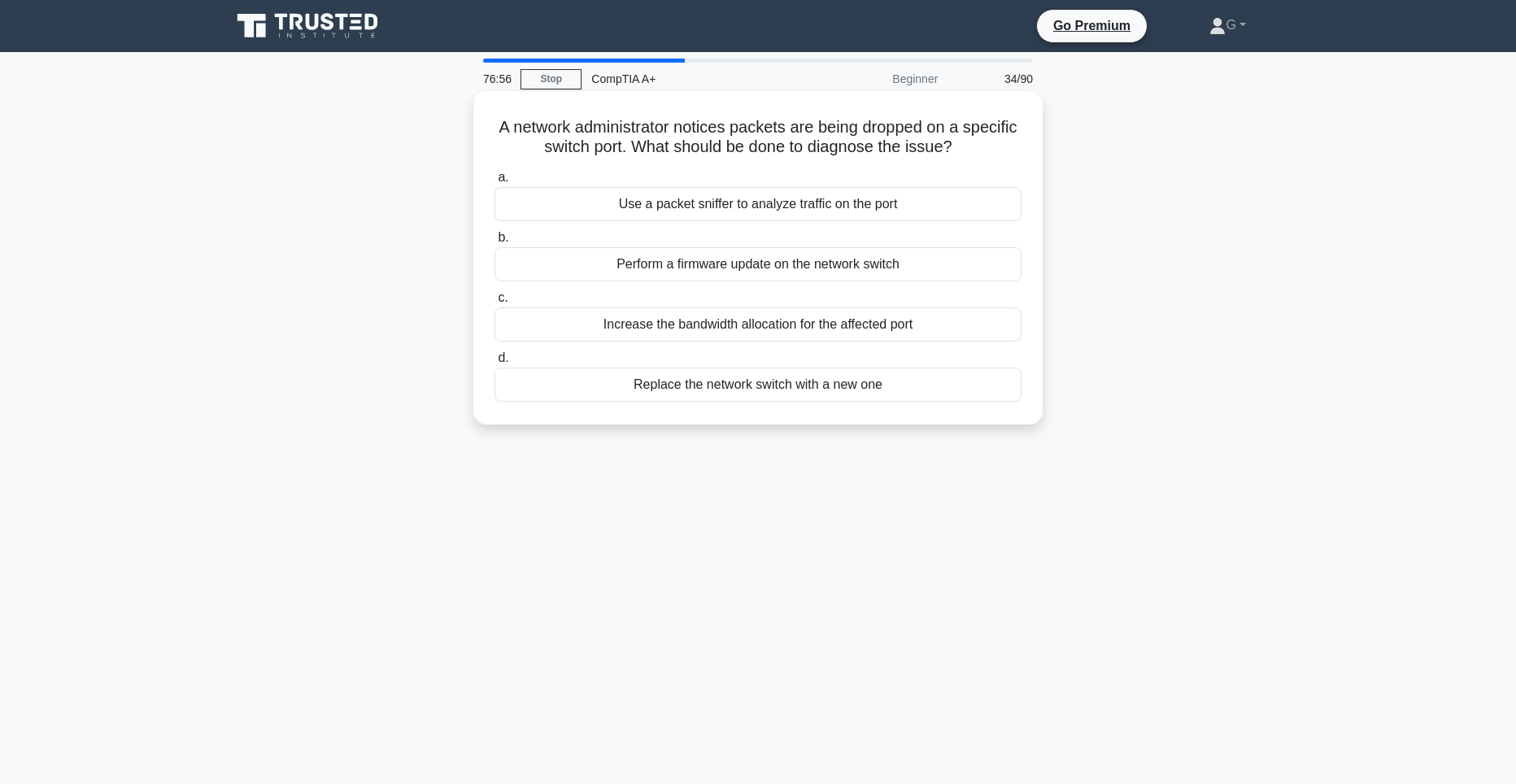
click at [855, 213] on div "Use a packet sniffer to analyze traffic on the port" at bounding box center [757, 204] width 527 height 34
click at [494, 183] on input "a. Use a packet sniffer to analyze traffic on the port" at bounding box center [494, 178] width 0 height 11
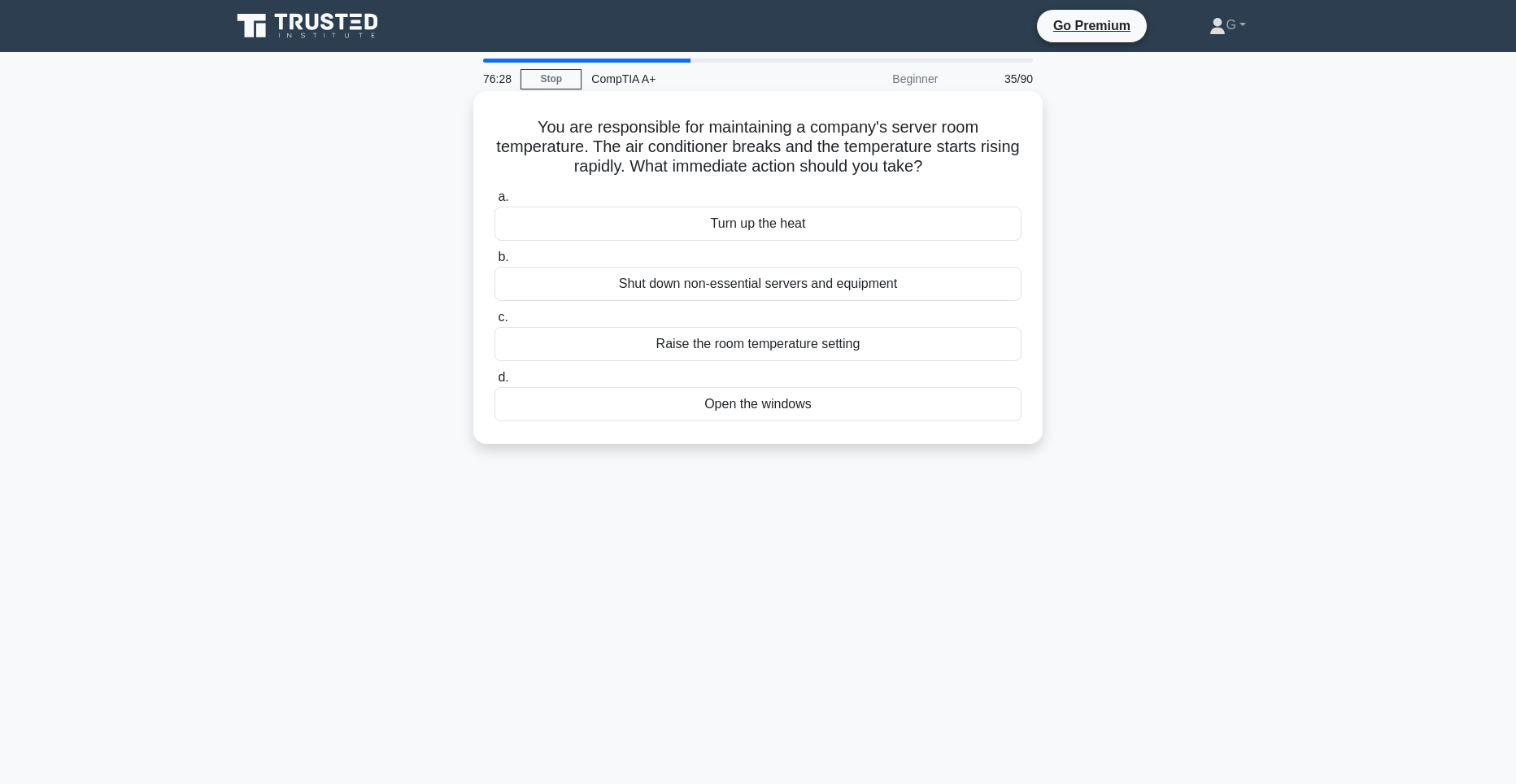
click at [900, 288] on div "Shut down non-essential servers and equipment" at bounding box center [757, 283] width 527 height 34
click at [494, 263] on input "b. Shut down non-essential servers and equipment" at bounding box center [494, 257] width 0 height 11
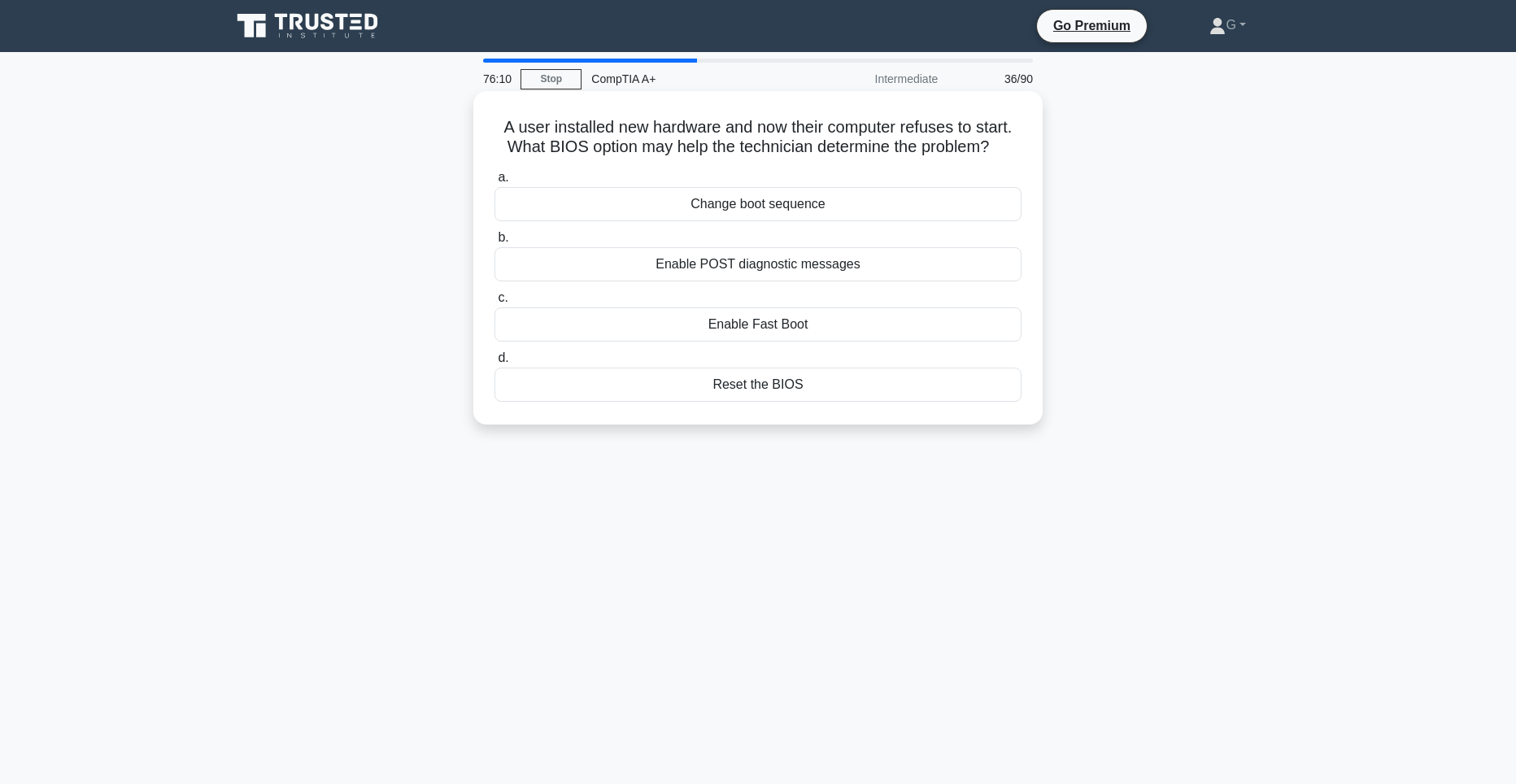
click at [879, 269] on div "Enable POST diagnostic messages" at bounding box center [757, 265] width 527 height 34
click at [494, 243] on input "b. Enable POST diagnostic messages" at bounding box center [494, 238] width 0 height 11
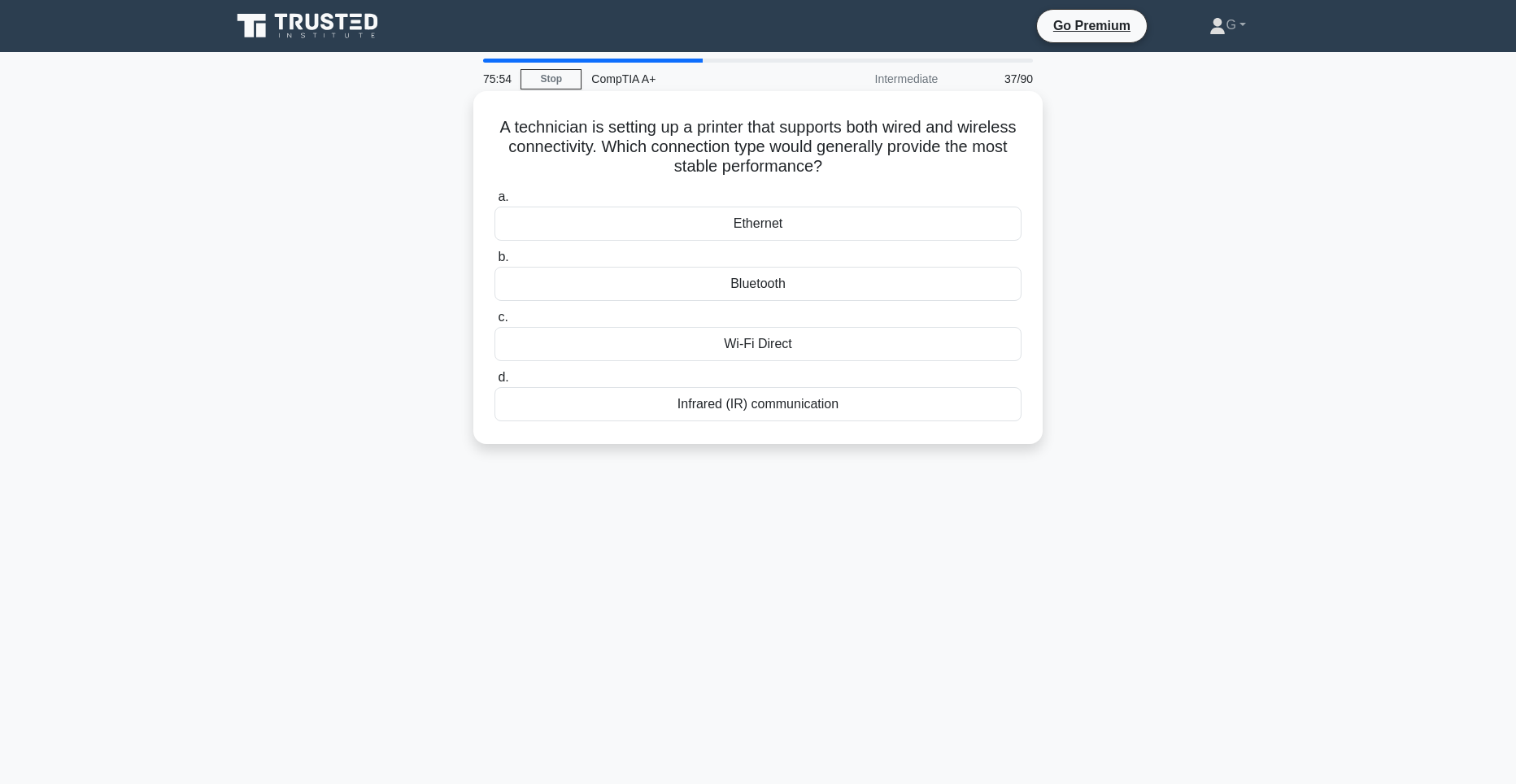
click at [795, 233] on div "Ethernet" at bounding box center [757, 223] width 527 height 34
click at [494, 203] on input "a. Ethernet" at bounding box center [494, 197] width 0 height 11
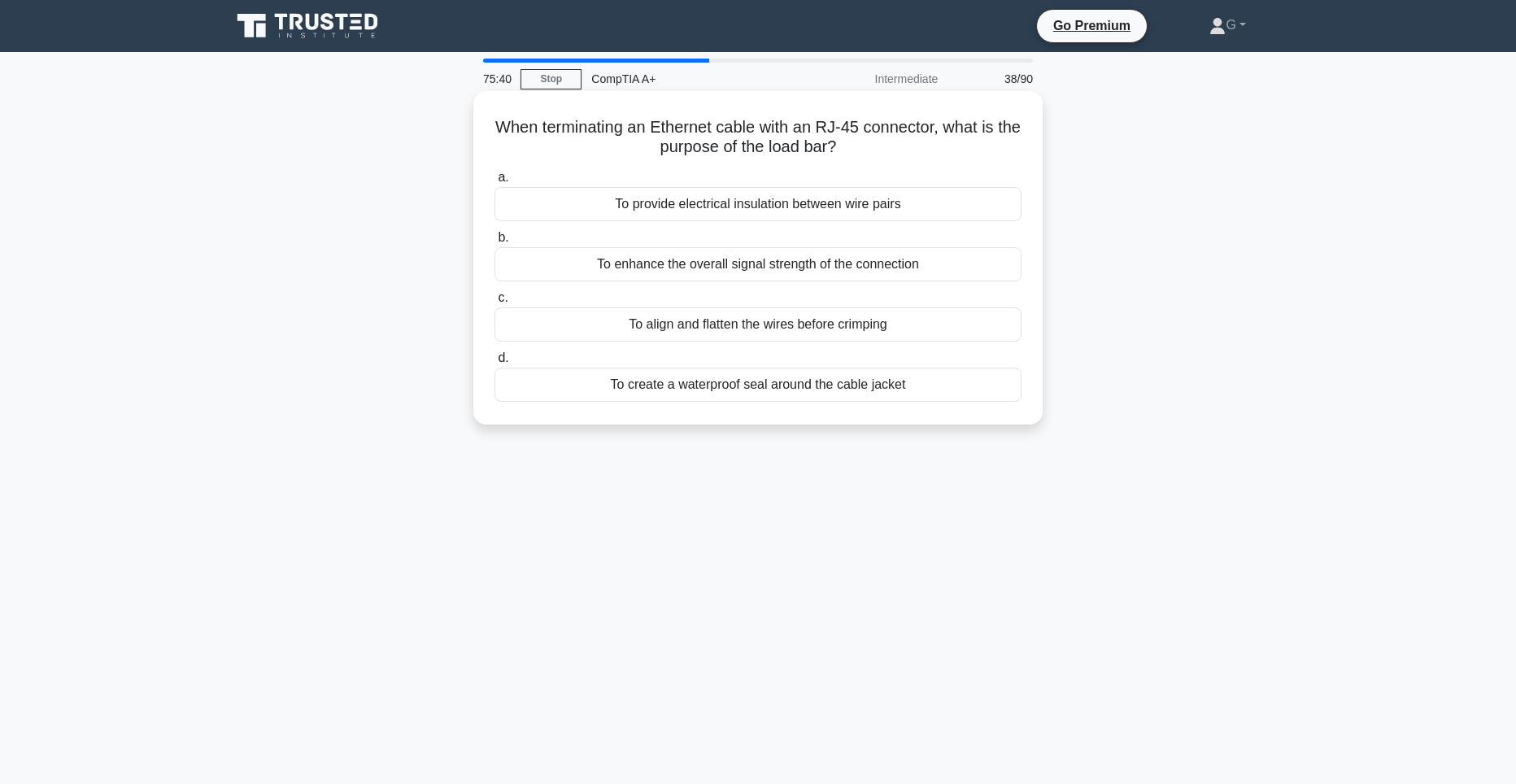
click at [896, 321] on div "To align and flatten the wires before crimping" at bounding box center [757, 325] width 527 height 34
click at [494, 303] on input "c. To align and flatten the wires before crimping" at bounding box center [494, 298] width 0 height 11
click at [762, 211] on div "Confirm the tablet's drivers are up to date." at bounding box center [757, 204] width 527 height 34
click at [494, 183] on input "a. Confirm the tablet's drivers are up to date." at bounding box center [494, 178] width 0 height 11
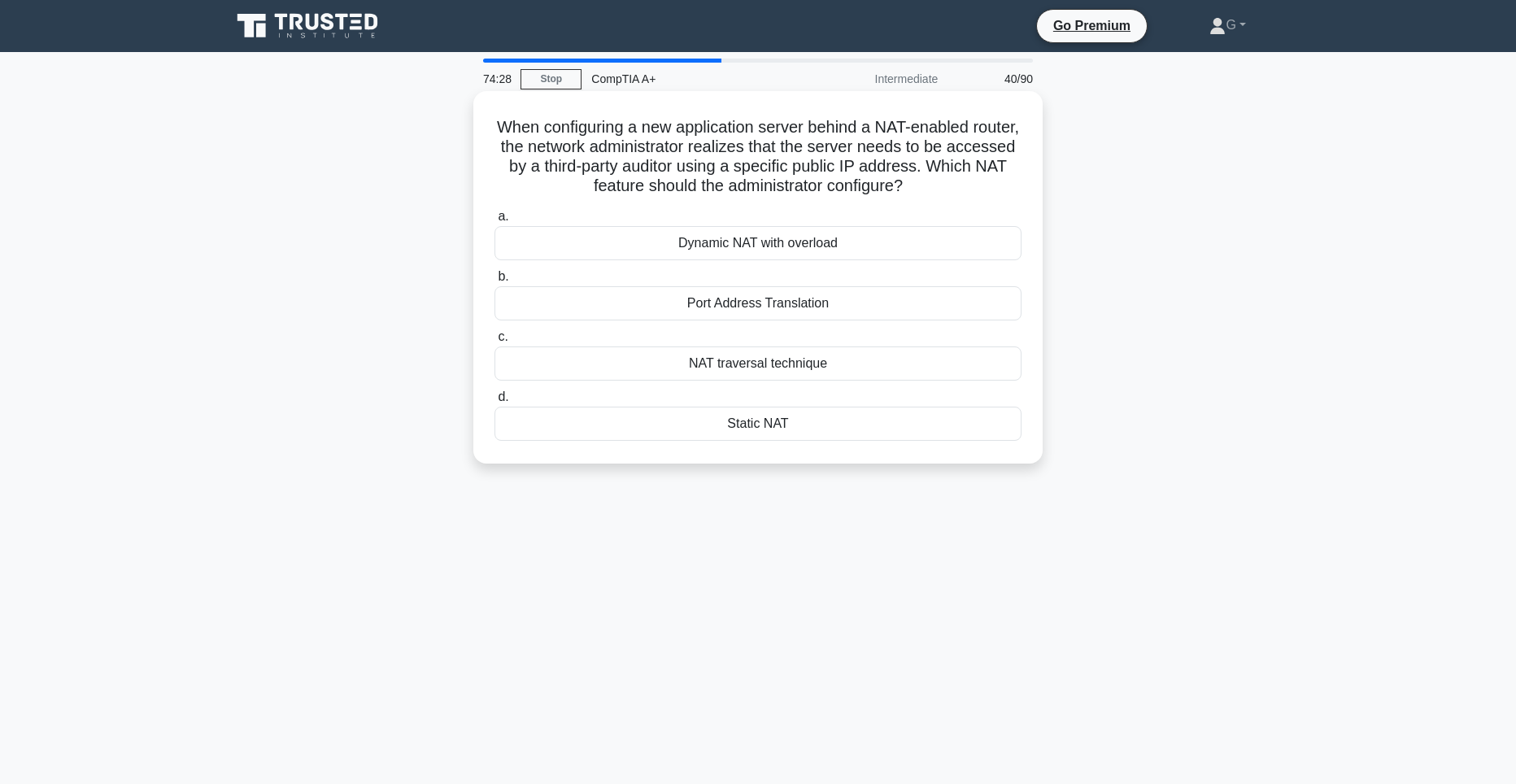
click at [820, 416] on div "Static NAT" at bounding box center [757, 423] width 527 height 34
click at [494, 403] on input "d. Static NAT" at bounding box center [494, 397] width 0 height 11
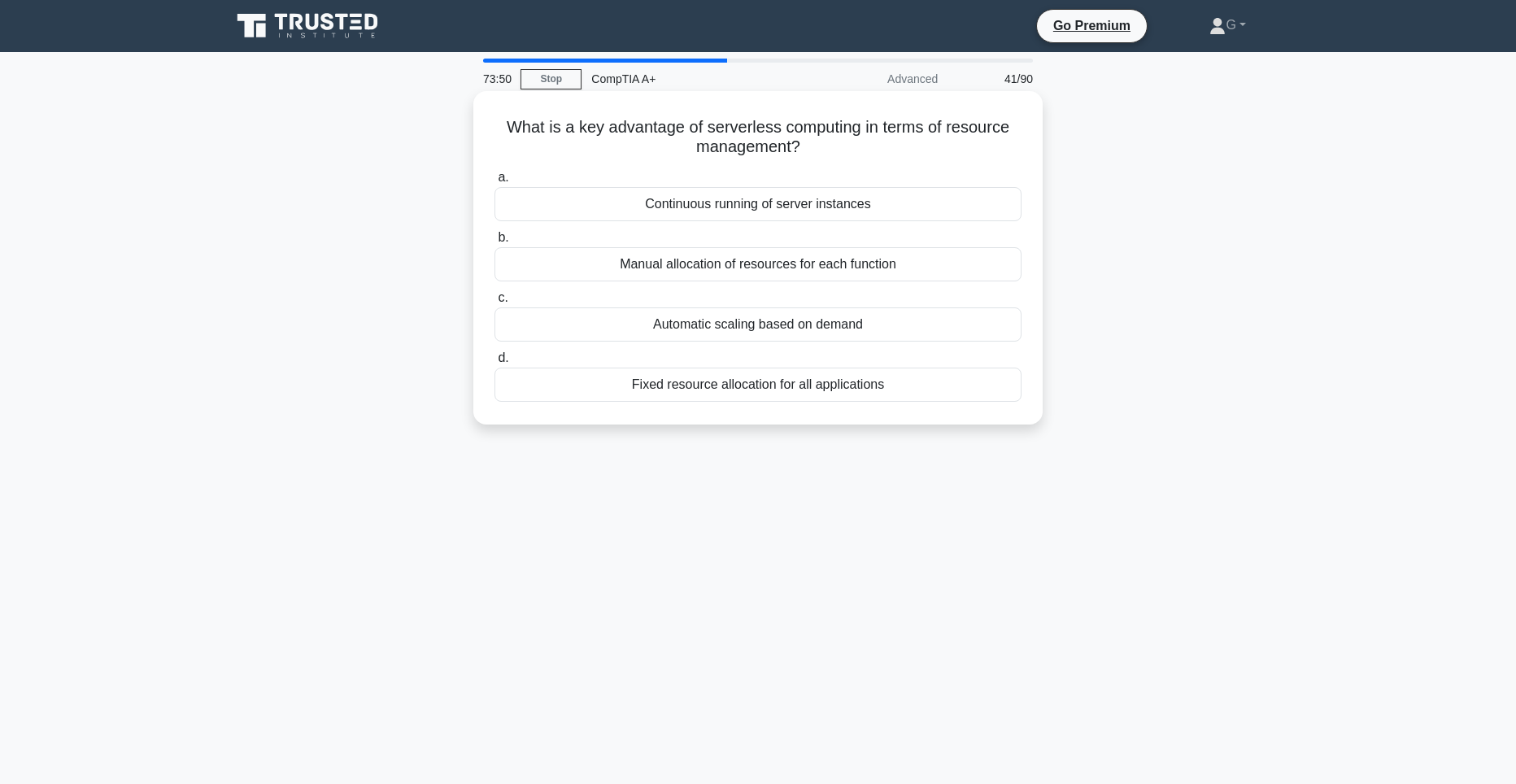
click at [781, 389] on div "Fixed resource allocation for all applications" at bounding box center [757, 385] width 527 height 34
click at [494, 363] on input "d. Fixed resource allocation for all applications" at bounding box center [494, 358] width 0 height 11
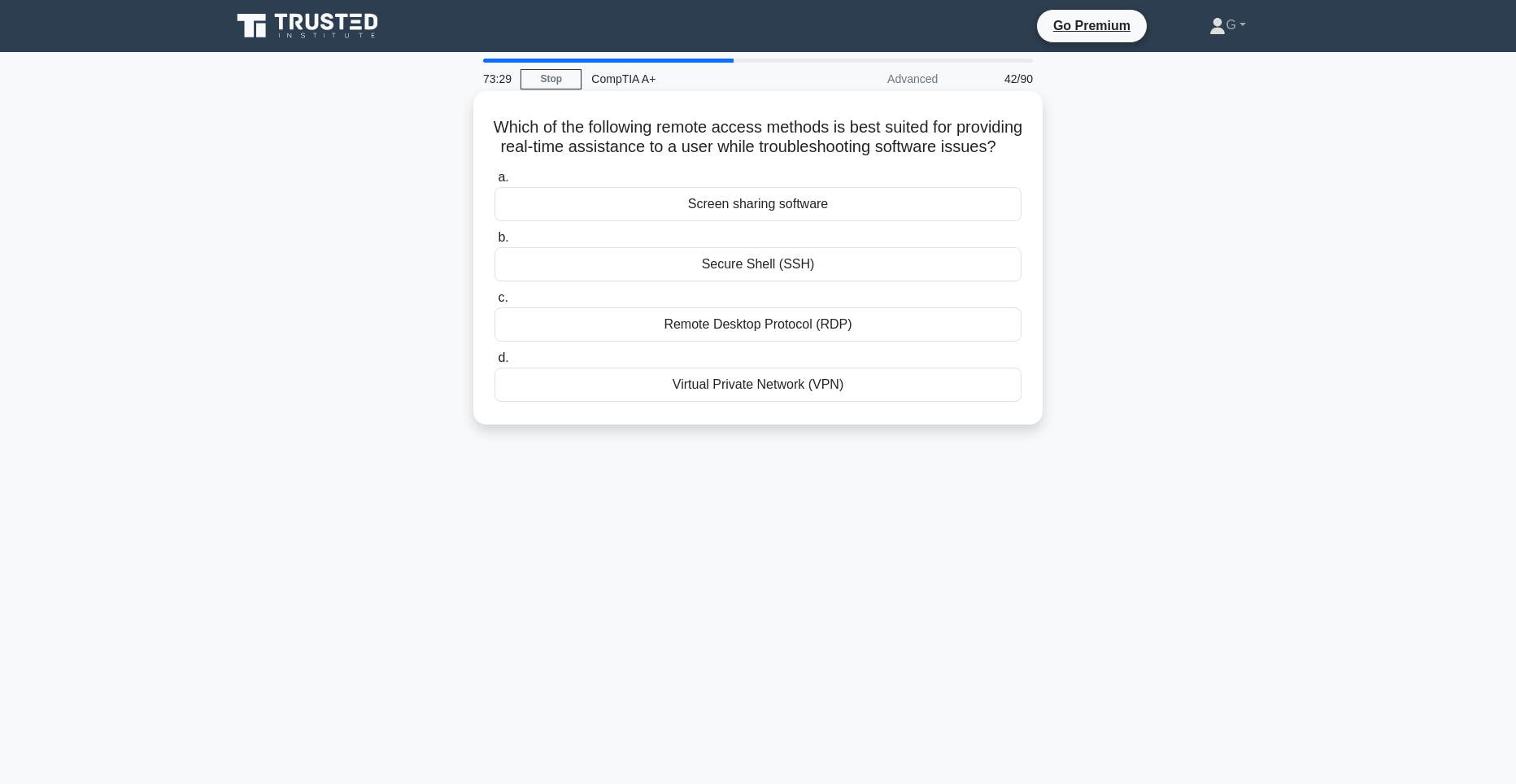
click at [824, 222] on div "Screen sharing software" at bounding box center [757, 204] width 527 height 34
click at [494, 183] on input "a. Screen sharing software" at bounding box center [494, 178] width 0 height 11
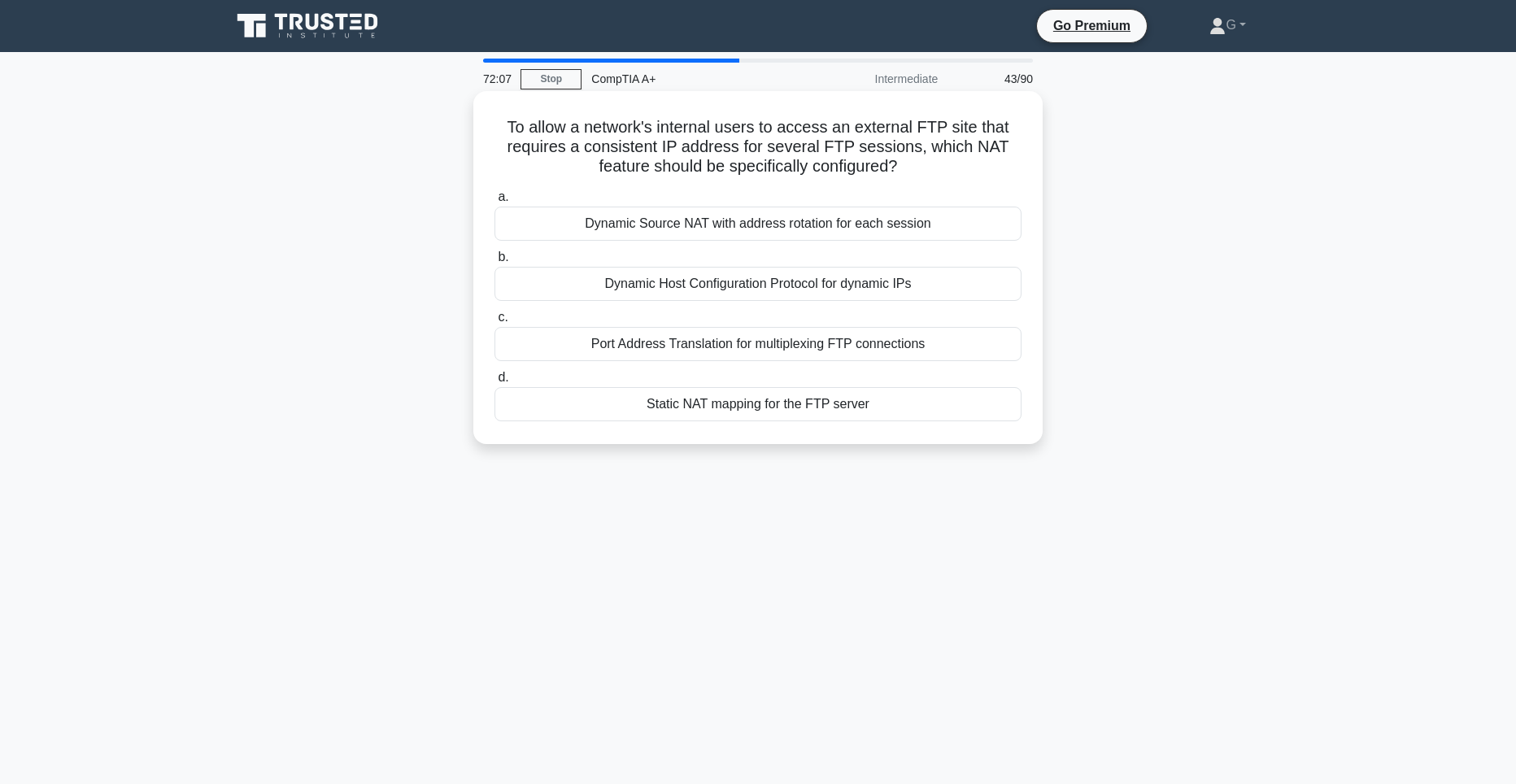
click at [684, 265] on label "b. Dynamic Host Configuration Protocol for dynamic IPs" at bounding box center [757, 274] width 527 height 54
click at [494, 263] on input "b. Dynamic Host Configuration Protocol for dynamic IPs" at bounding box center [494, 257] width 0 height 11
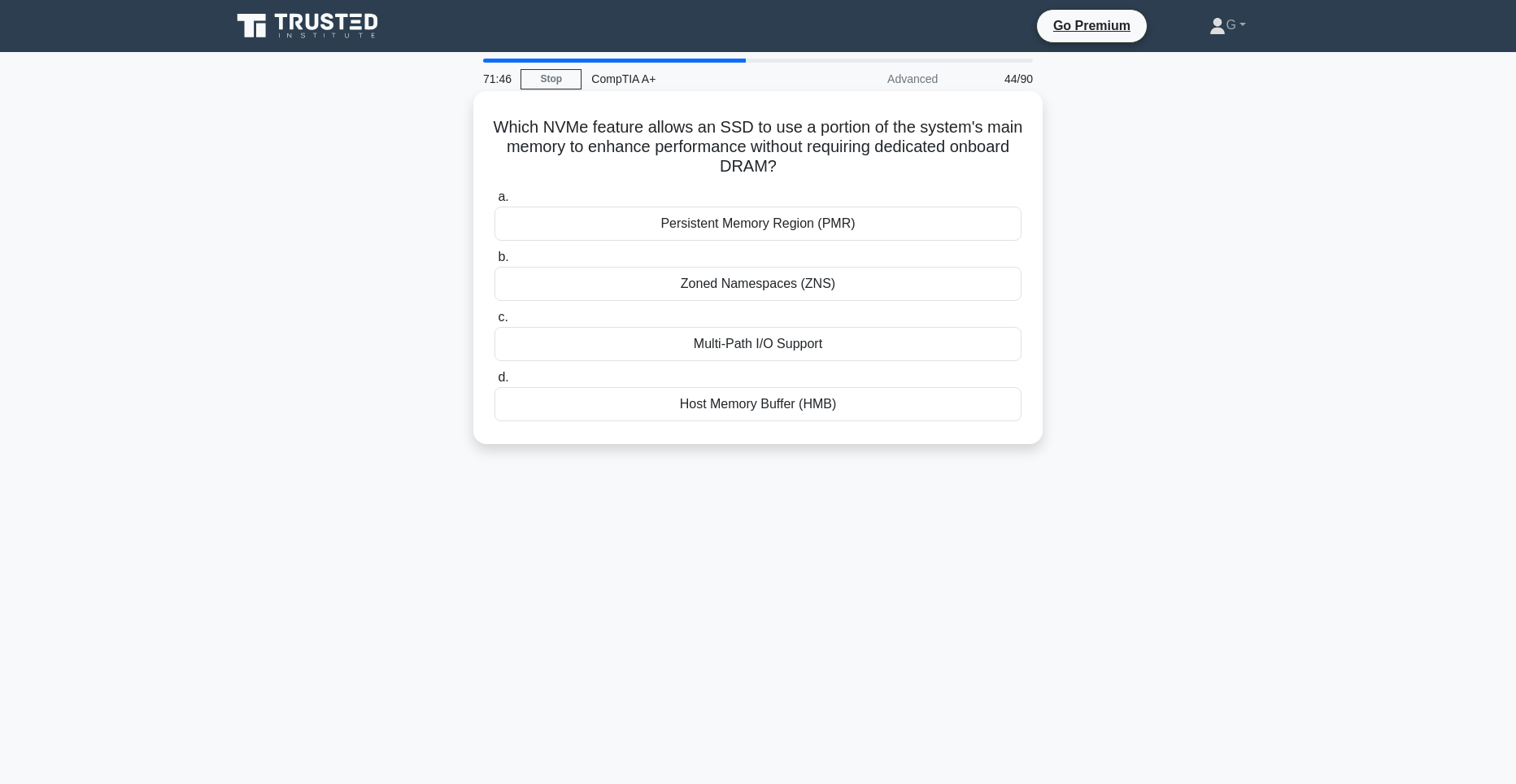
click at [722, 407] on div "Host Memory Buffer (HMB)" at bounding box center [757, 404] width 527 height 34
click at [494, 383] on input "d. Host Memory Buffer (HMB)" at bounding box center [494, 378] width 0 height 11
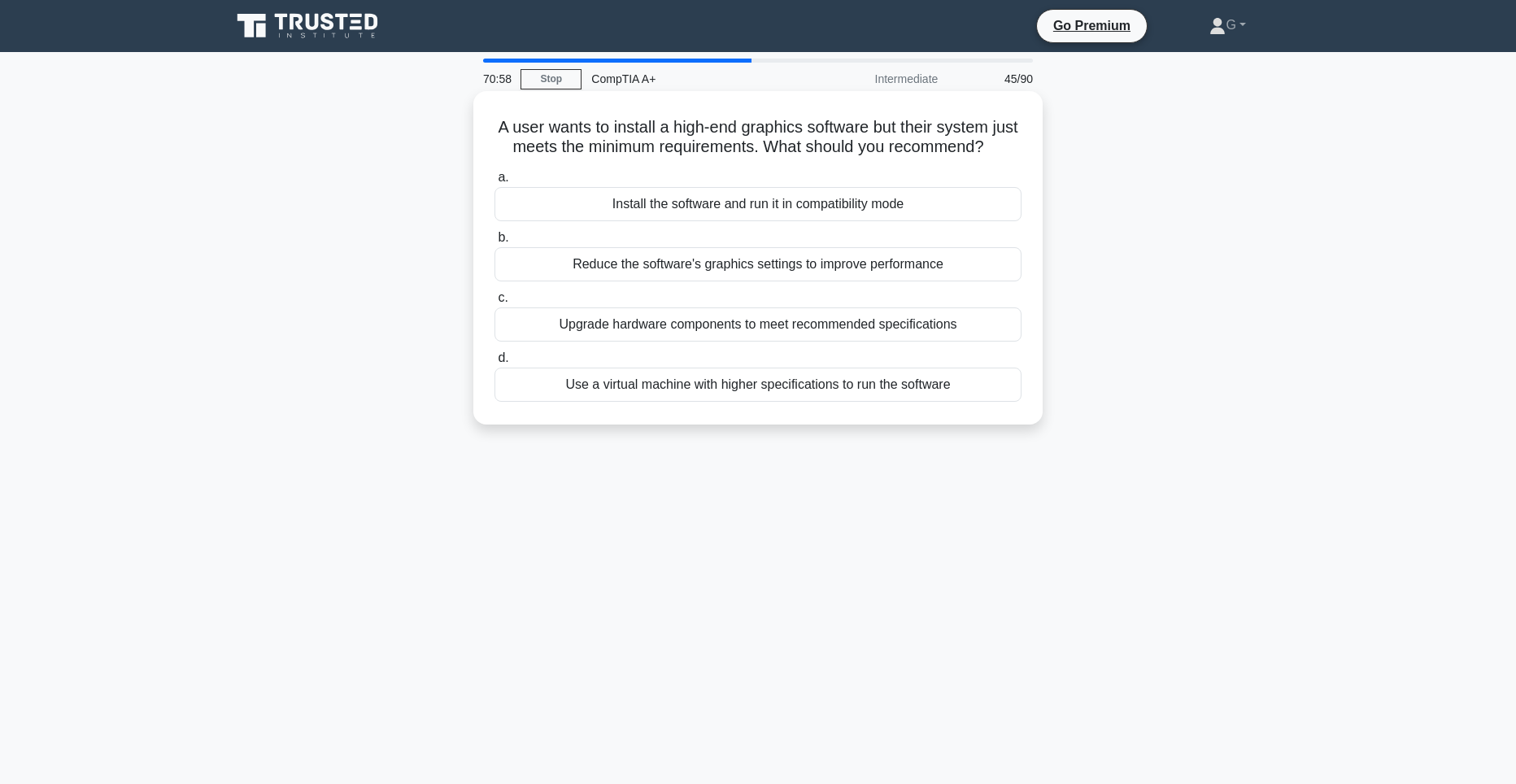
click at [796, 342] on div "Upgrade hardware components to meet recommended specifications" at bounding box center [757, 325] width 527 height 34
click at [494, 303] on input "c. Upgrade hardware components to meet recommended specifications" at bounding box center [494, 298] width 0 height 11
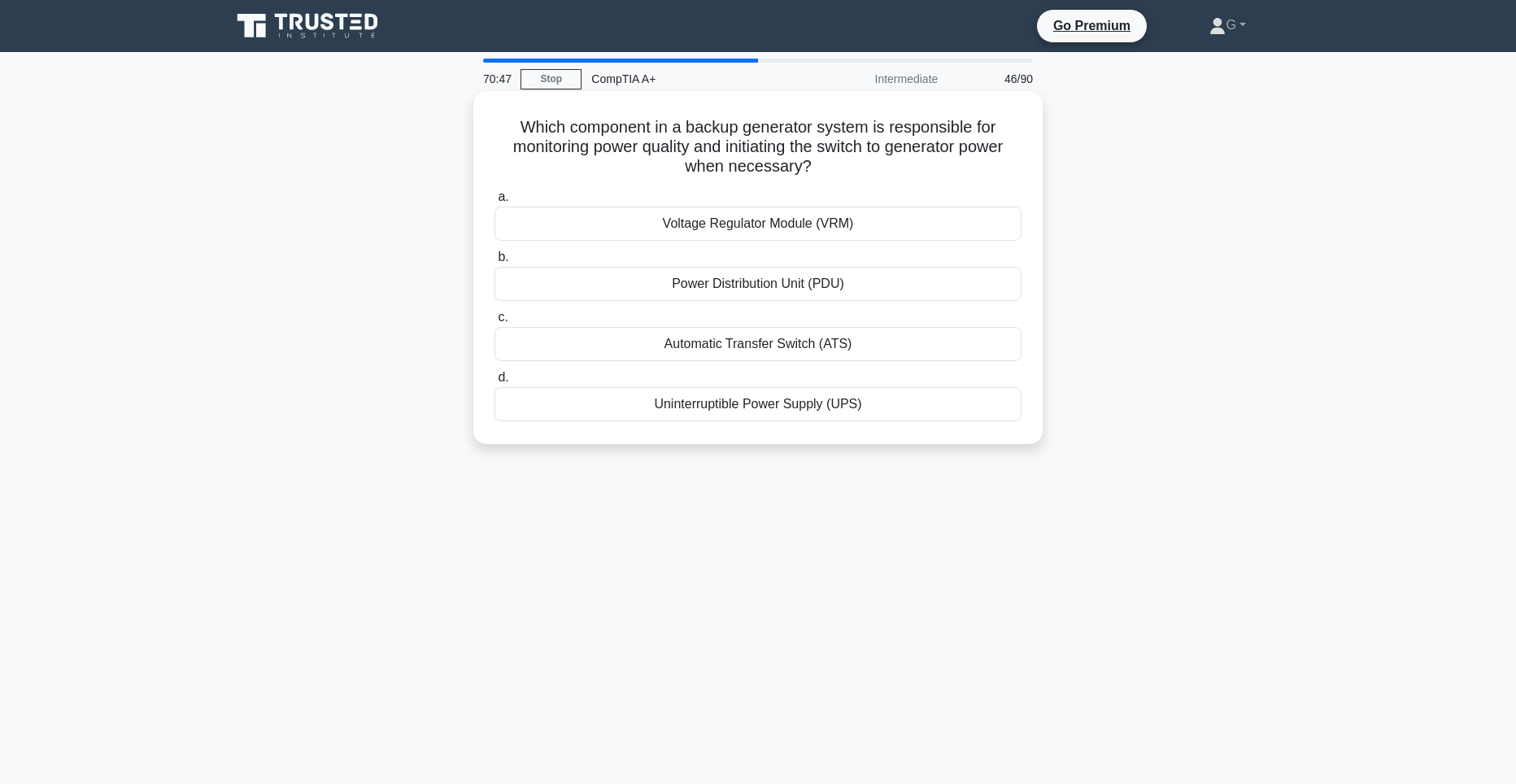
click at [874, 219] on div "Voltage Regulator Module (VRM)" at bounding box center [757, 223] width 527 height 34
click at [494, 203] on input "a. Voltage Regulator Module (VRM)" at bounding box center [494, 197] width 0 height 11
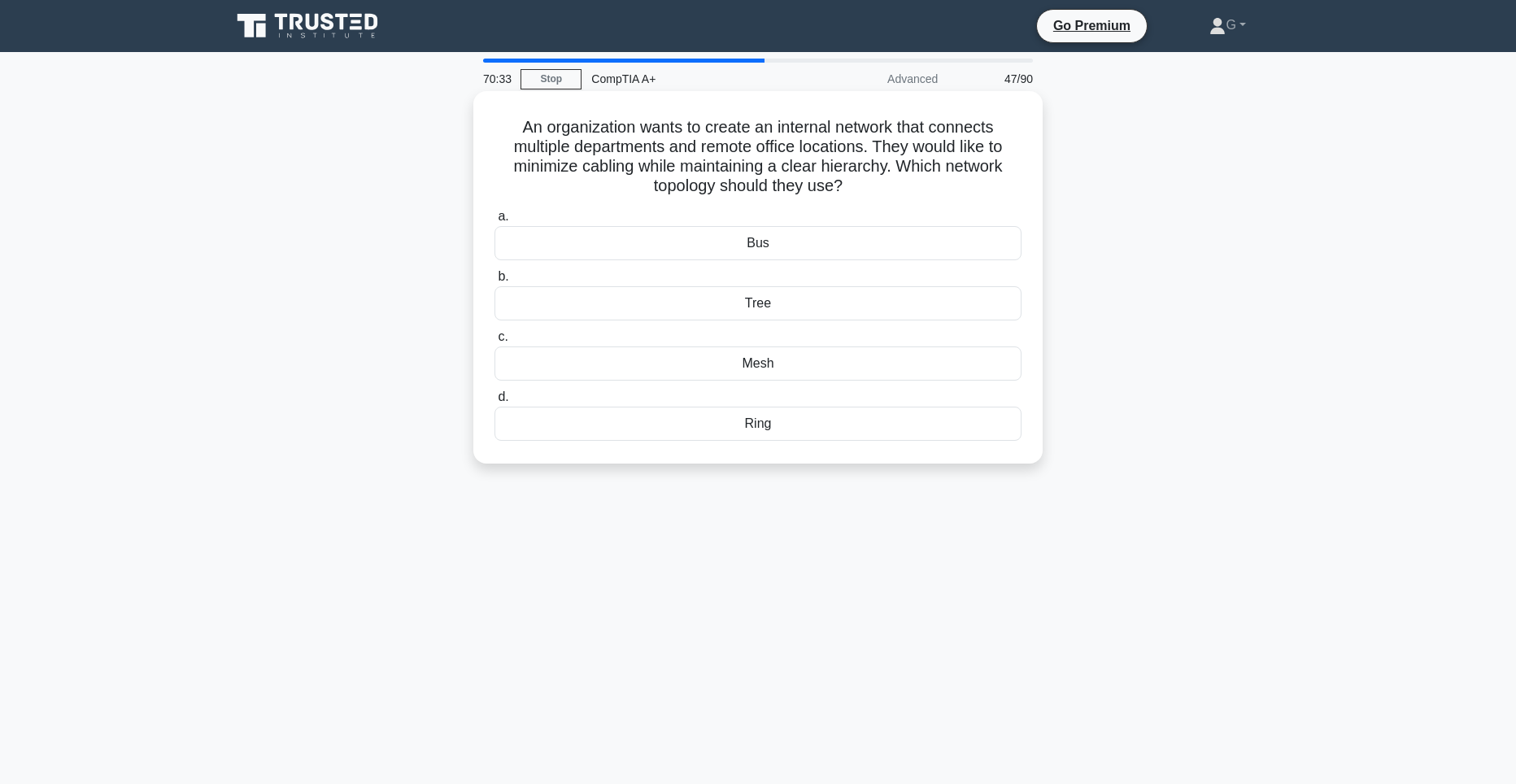
click at [809, 248] on div "Bus" at bounding box center [757, 243] width 527 height 34
click at [494, 222] on input "a. Bus" at bounding box center [494, 217] width 0 height 11
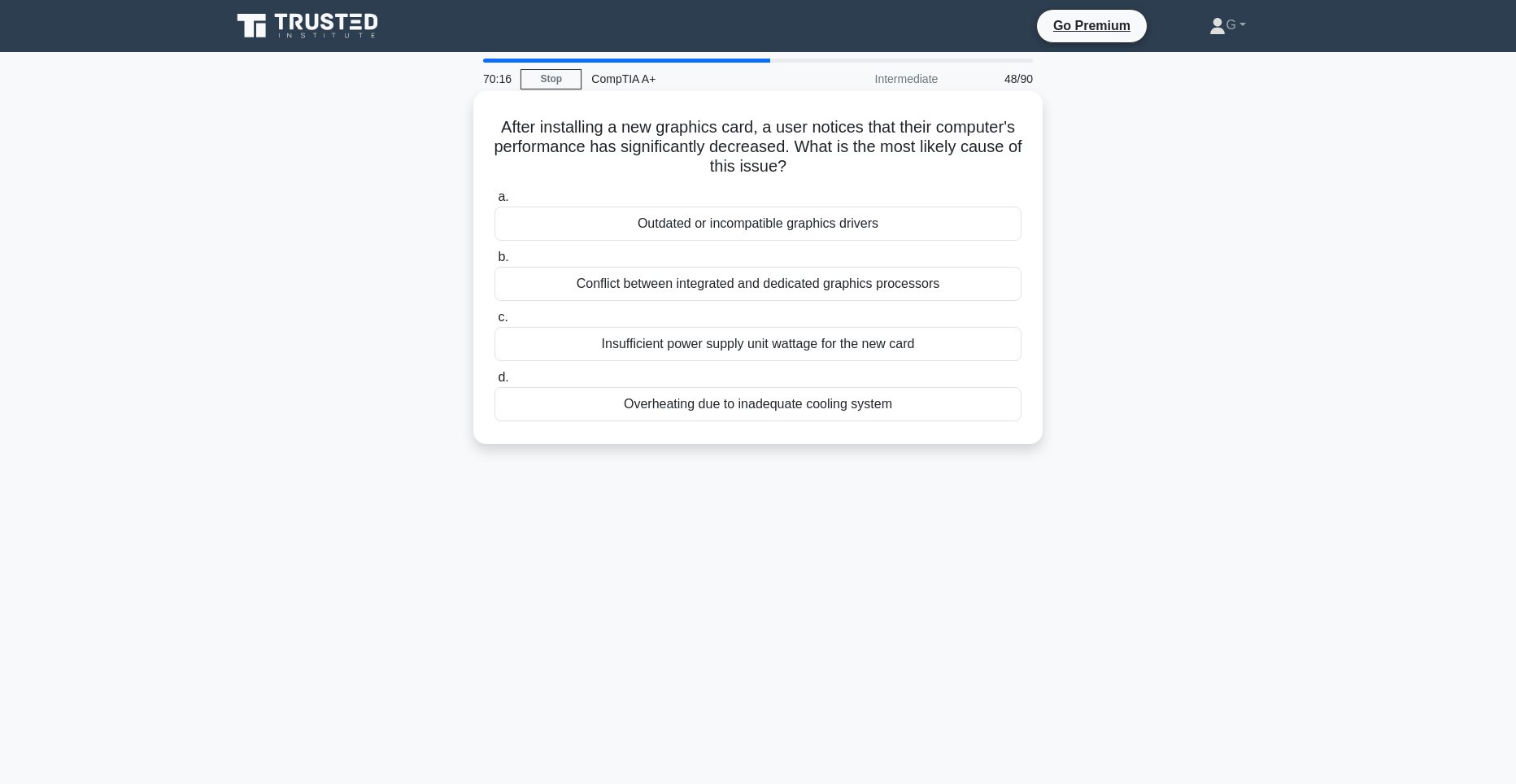
click at [772, 352] on div "Insufficient power supply unit wattage for the new card" at bounding box center [757, 344] width 527 height 34
click at [494, 323] on input "c. Insufficient power supply unit wattage for the new card" at bounding box center [494, 318] width 0 height 11
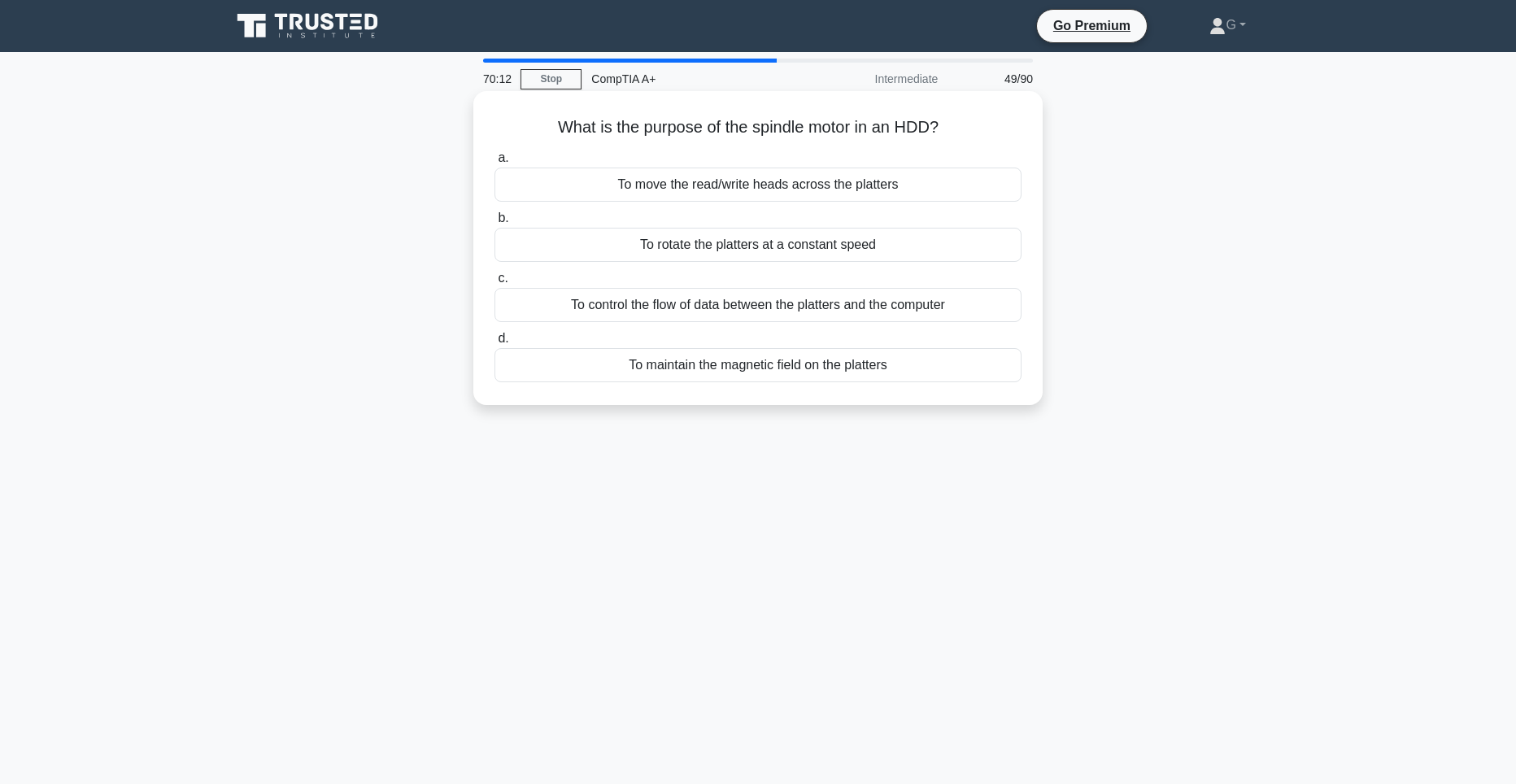
drag, startPoint x: 801, startPoint y: 180, endPoint x: 809, endPoint y: 182, distance: 8.2
click at [803, 181] on div "To move the read/write heads across the platters" at bounding box center [757, 185] width 527 height 34
click at [769, 193] on div "To move the read/write heads across the platters" at bounding box center [757, 185] width 527 height 34
click at [494, 163] on input "a. To move the read/write heads across the platters" at bounding box center [494, 158] width 0 height 11
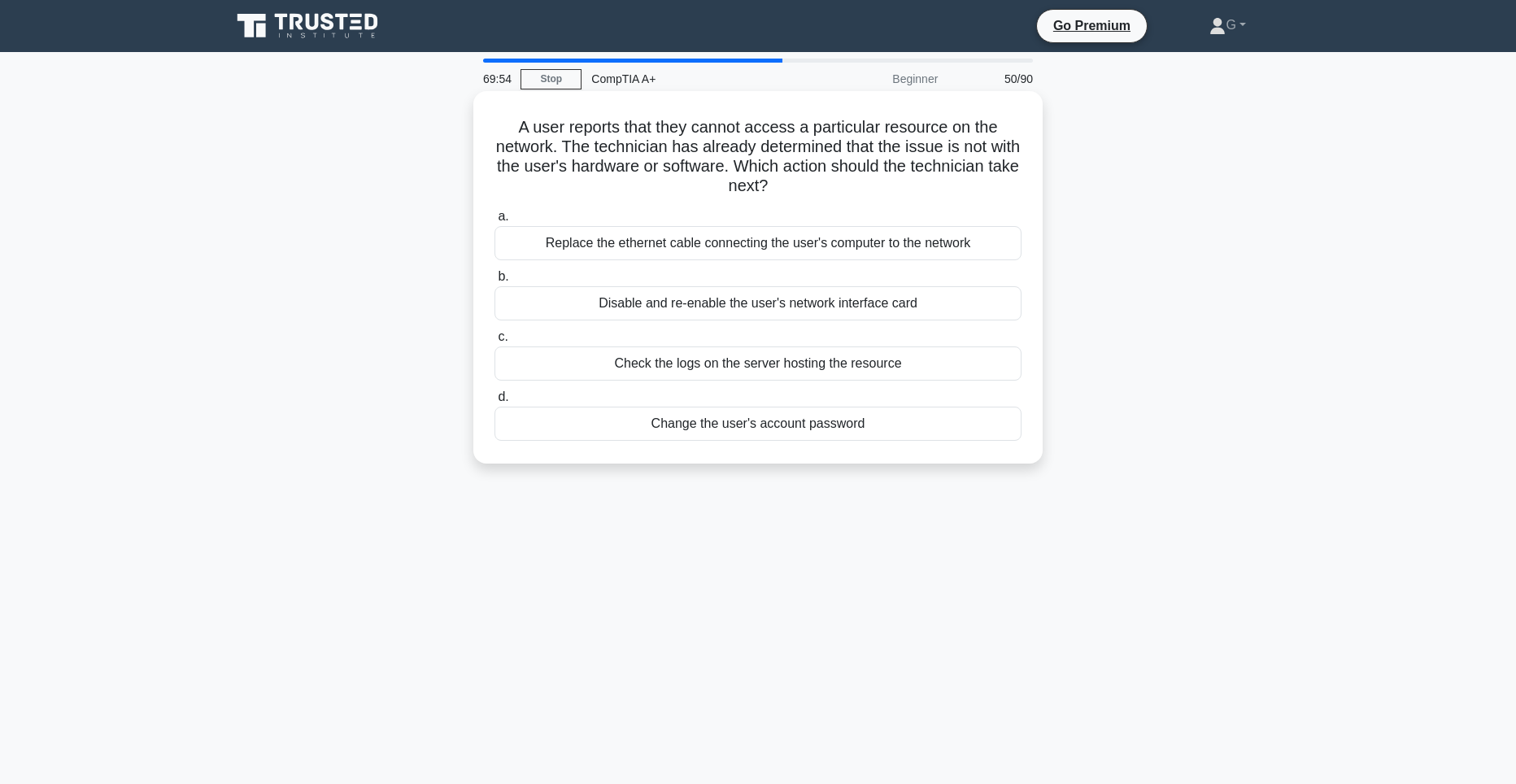
click at [910, 362] on div "Check the logs on the server hosting the resource" at bounding box center [757, 363] width 527 height 34
click at [494, 343] on input "c. Check the logs on the server hosting the resource" at bounding box center [494, 337] width 0 height 11
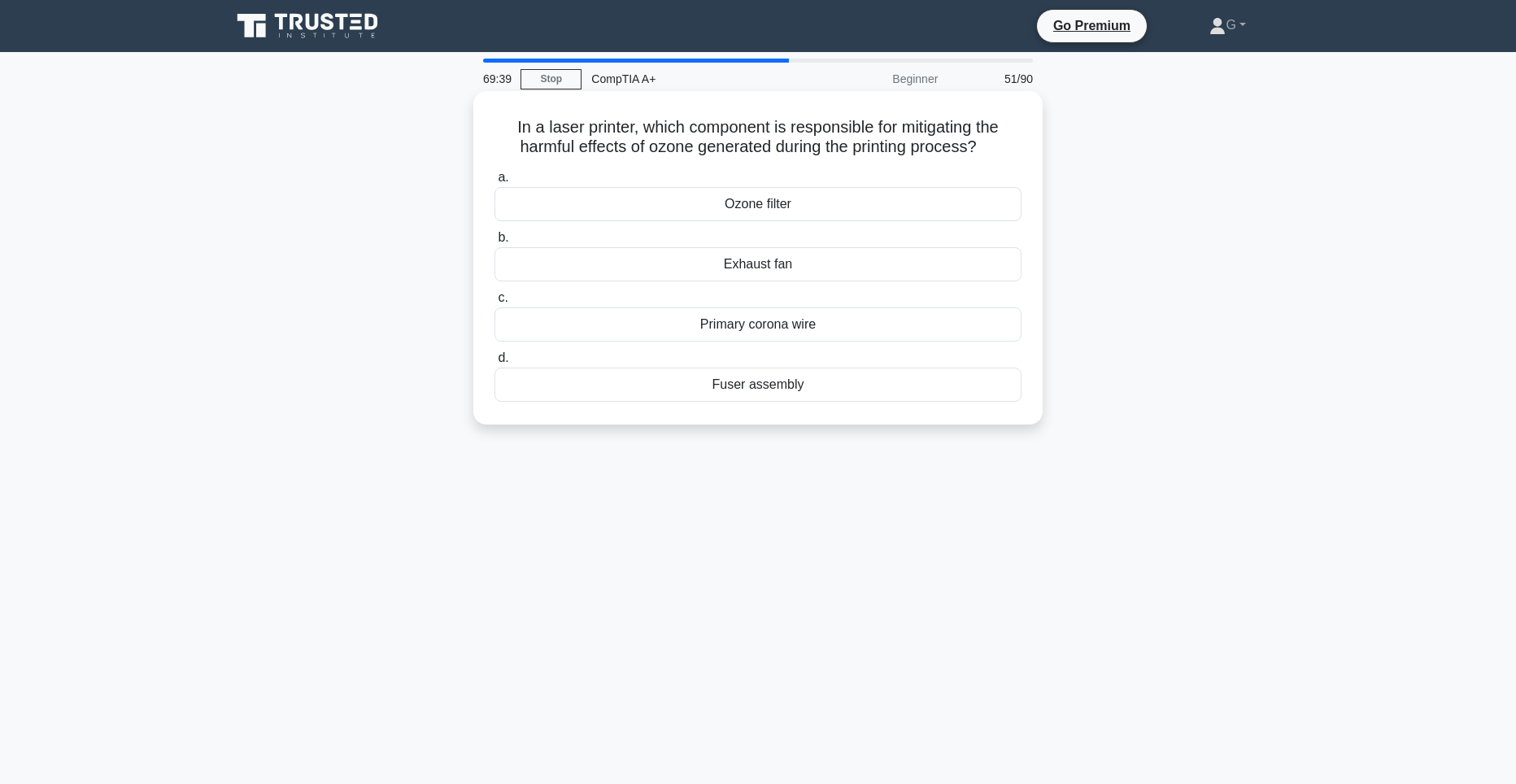
click at [832, 205] on div "Ozone filter" at bounding box center [757, 204] width 527 height 34
click at [494, 183] on input "a. Ozone filter" at bounding box center [494, 178] width 0 height 11
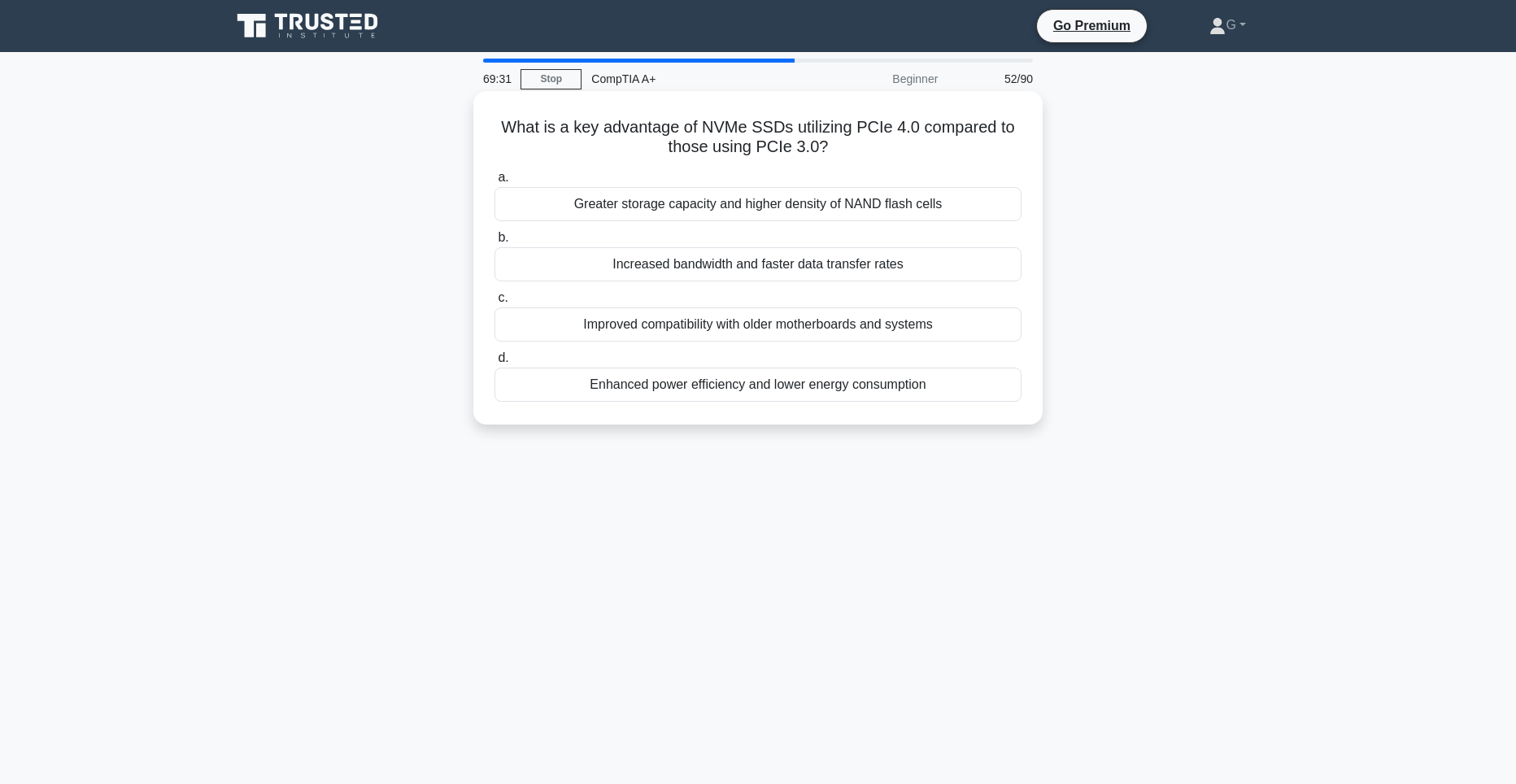
click at [904, 269] on div "Increased bandwidth and faster data transfer rates" at bounding box center [757, 265] width 527 height 34
click at [494, 243] on input "b. Increased bandwidth and faster data transfer rates" at bounding box center [494, 238] width 0 height 11
click at [902, 394] on div "Doubled bandwidth from 3 Gb/s to 6 Gb/s" at bounding box center [757, 385] width 527 height 34
click at [494, 363] on input "d. Doubled bandwidth from 3 Gb/s to 6 Gb/s" at bounding box center [494, 358] width 0 height 11
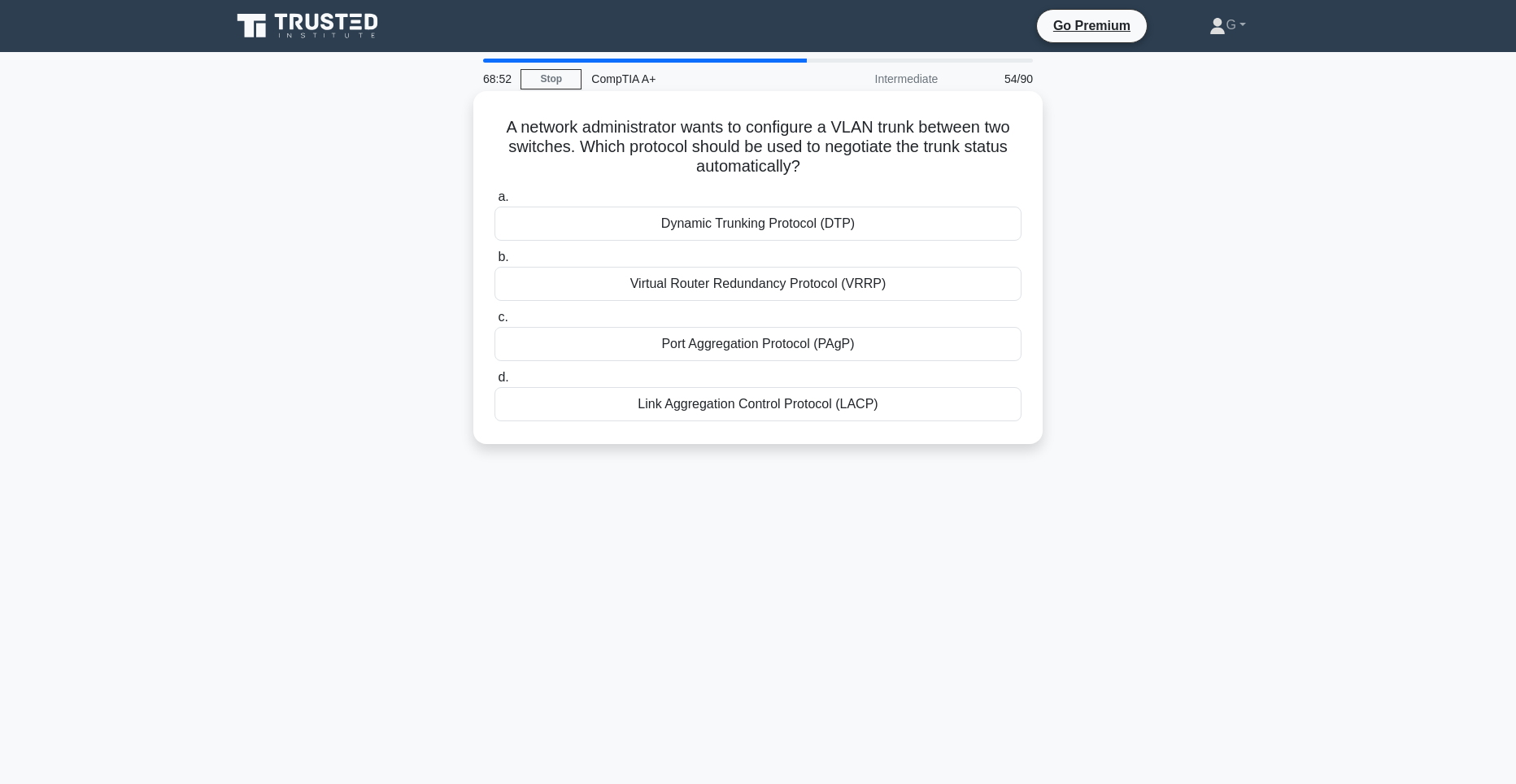
click at [799, 223] on div "Dynamic Trunking Protocol (DTP)" at bounding box center [757, 223] width 527 height 34
click at [494, 203] on input "a. Dynamic Trunking Protocol (DTP)" at bounding box center [494, 197] width 0 height 11
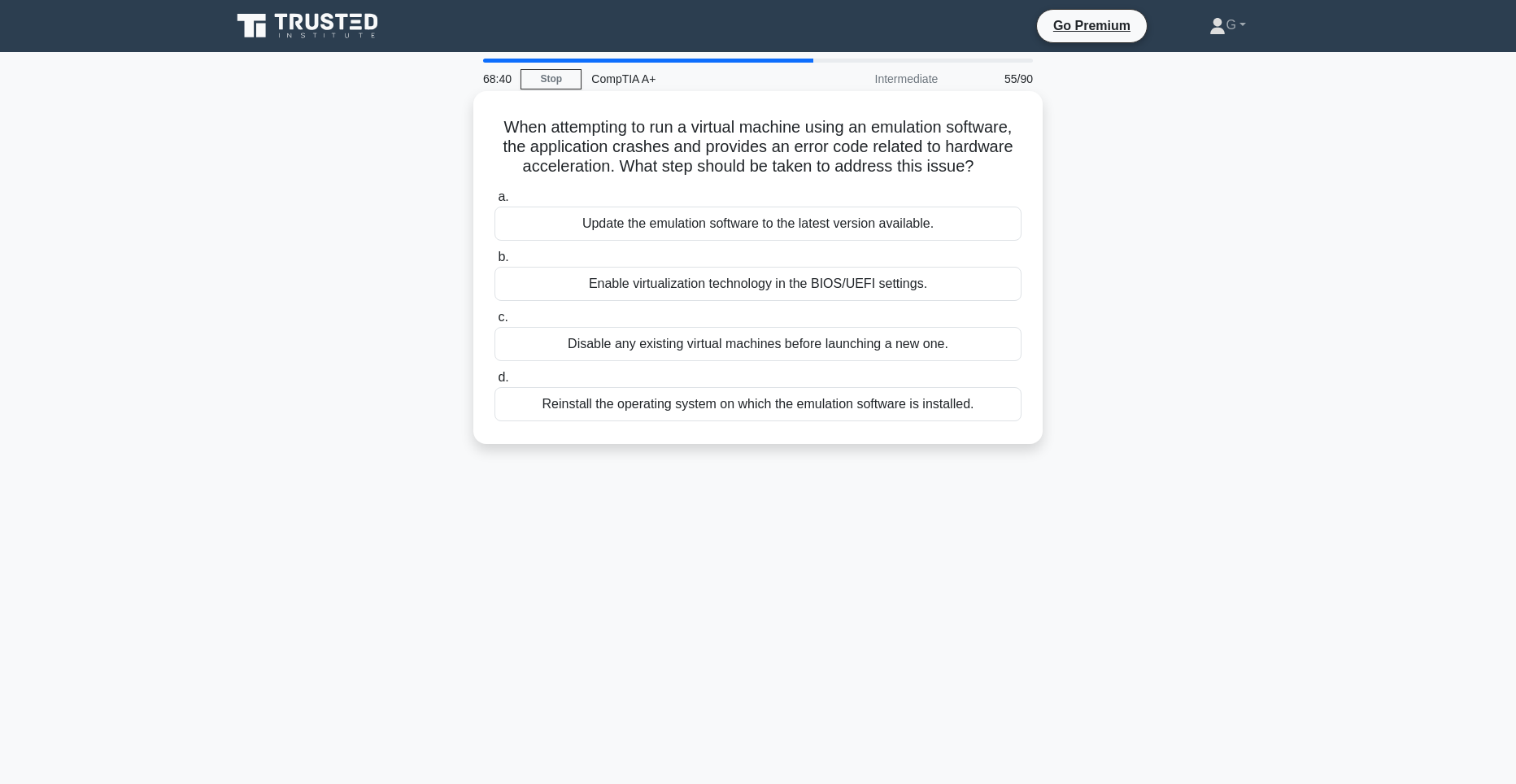
click at [954, 347] on div "Disable any existing virtual machines before launching a new one." at bounding box center [757, 344] width 527 height 34
click at [494, 323] on input "c. Disable any existing virtual machines before launching a new one." at bounding box center [494, 318] width 0 height 11
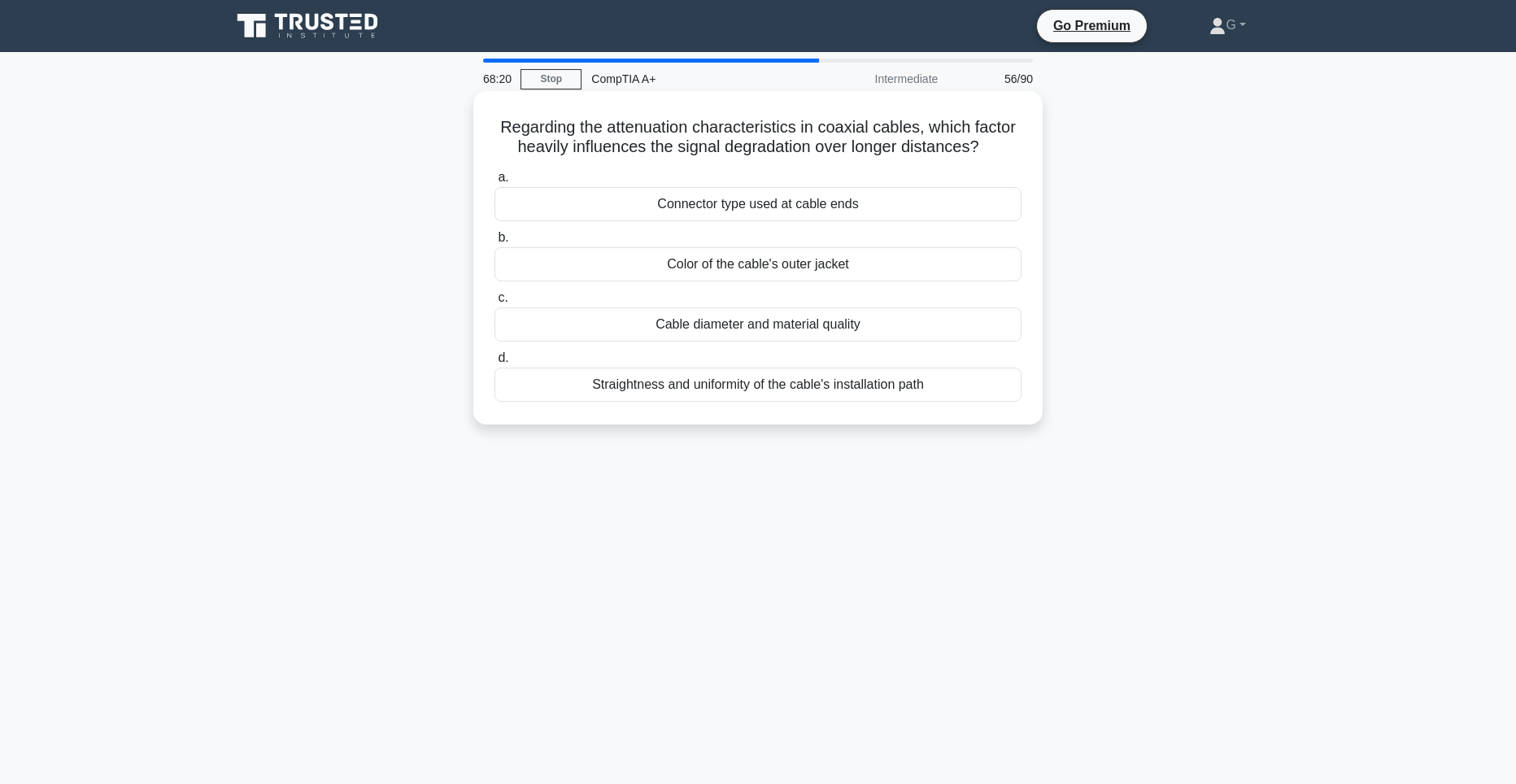
click at [816, 207] on div "Connector type used at cable ends" at bounding box center [757, 204] width 527 height 34
click at [494, 183] on input "a. Connector type used at cable ends" at bounding box center [494, 178] width 0 height 11
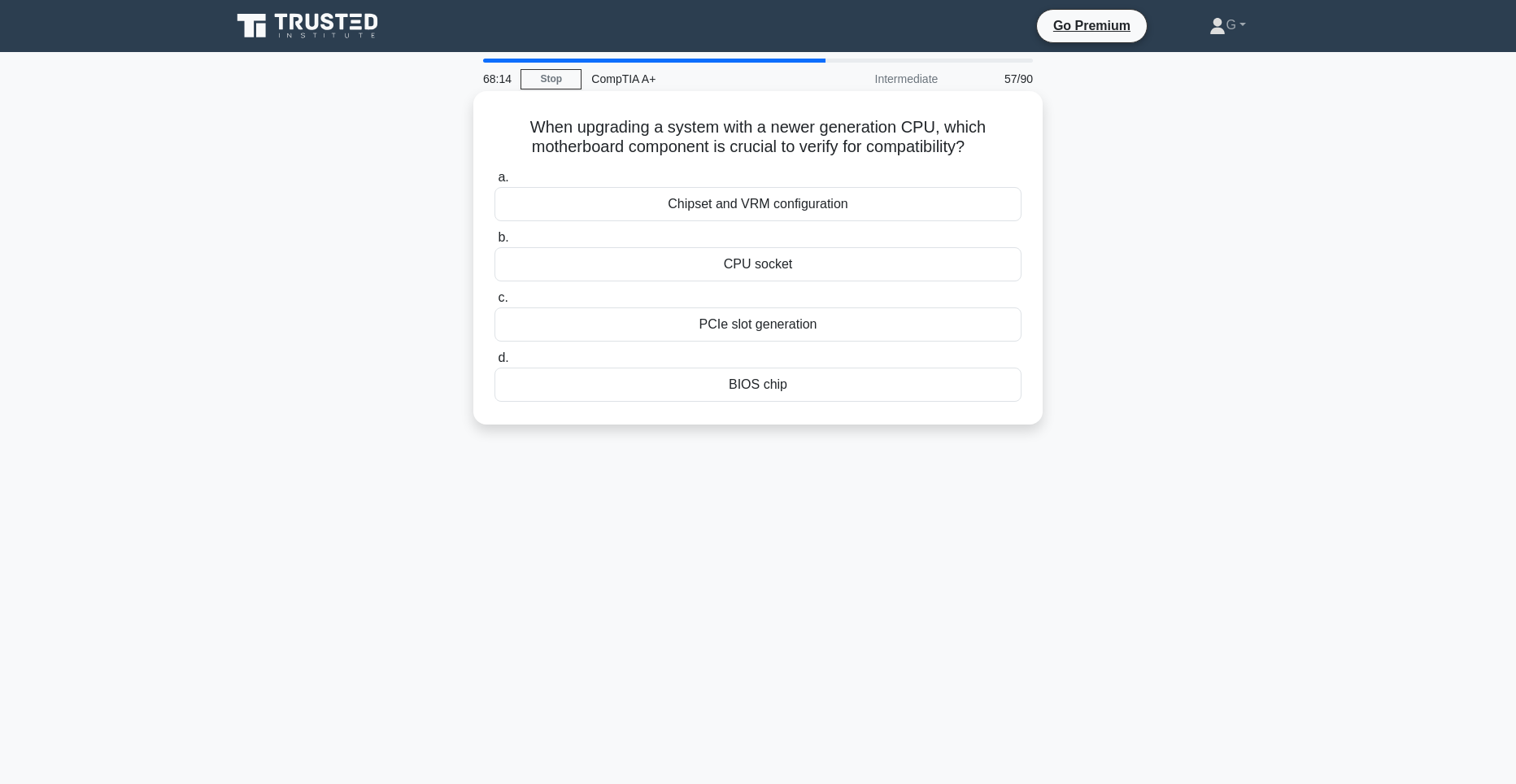
click at [870, 266] on div "CPU socket" at bounding box center [757, 265] width 527 height 34
click at [494, 243] on input "b. CPU socket" at bounding box center [494, 238] width 0 height 11
click at [823, 263] on div "Failing hard drive" at bounding box center [757, 265] width 527 height 34
click at [494, 243] on input "b. Failing hard drive" at bounding box center [494, 238] width 0 height 11
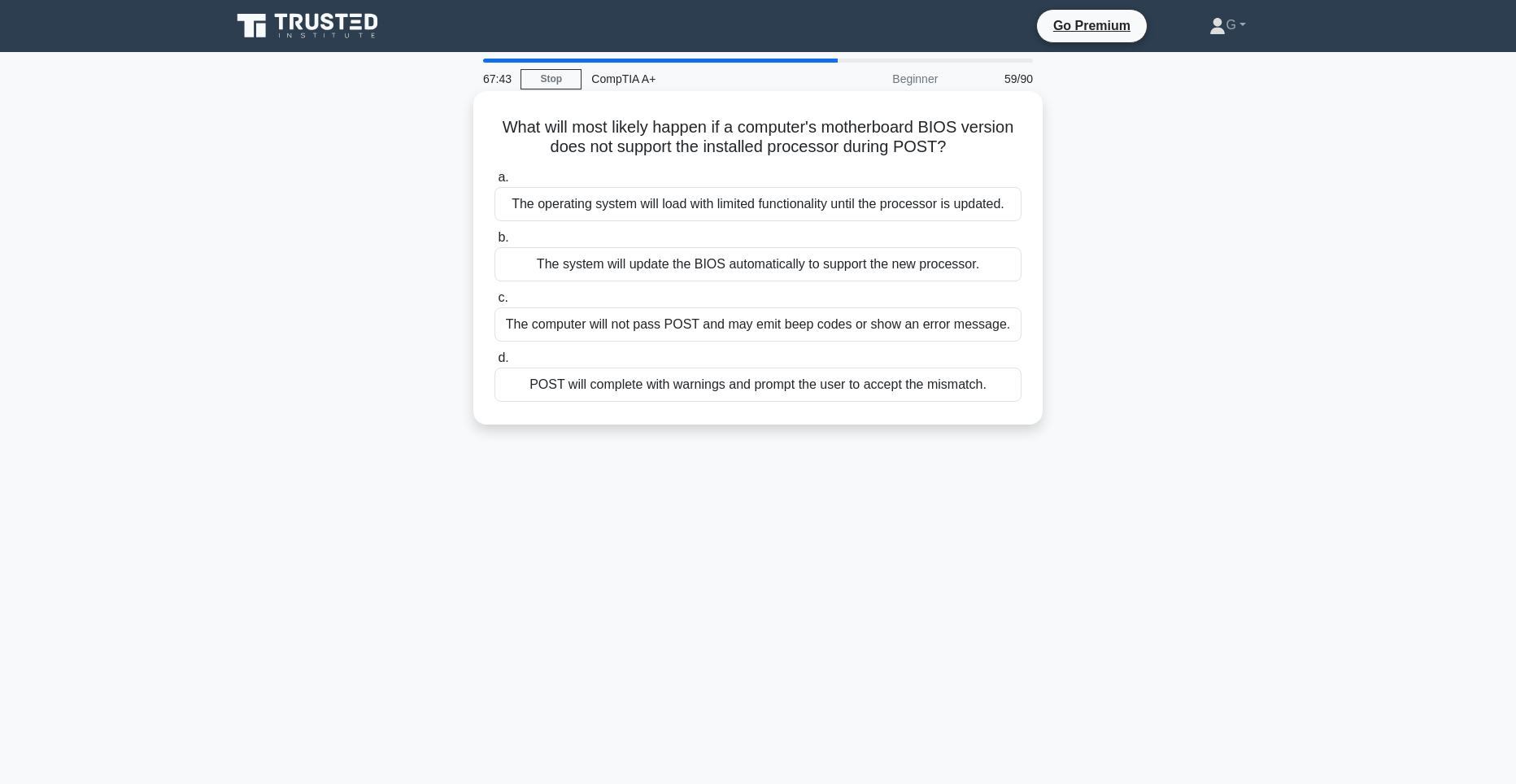
click at [766, 387] on div "POST will complete with warnings and prompt the user to accept the mismatch." at bounding box center [757, 385] width 527 height 34
click at [494, 363] on input "d. POST will complete with warnings and prompt the user to accept the mismatch." at bounding box center [494, 358] width 0 height 11
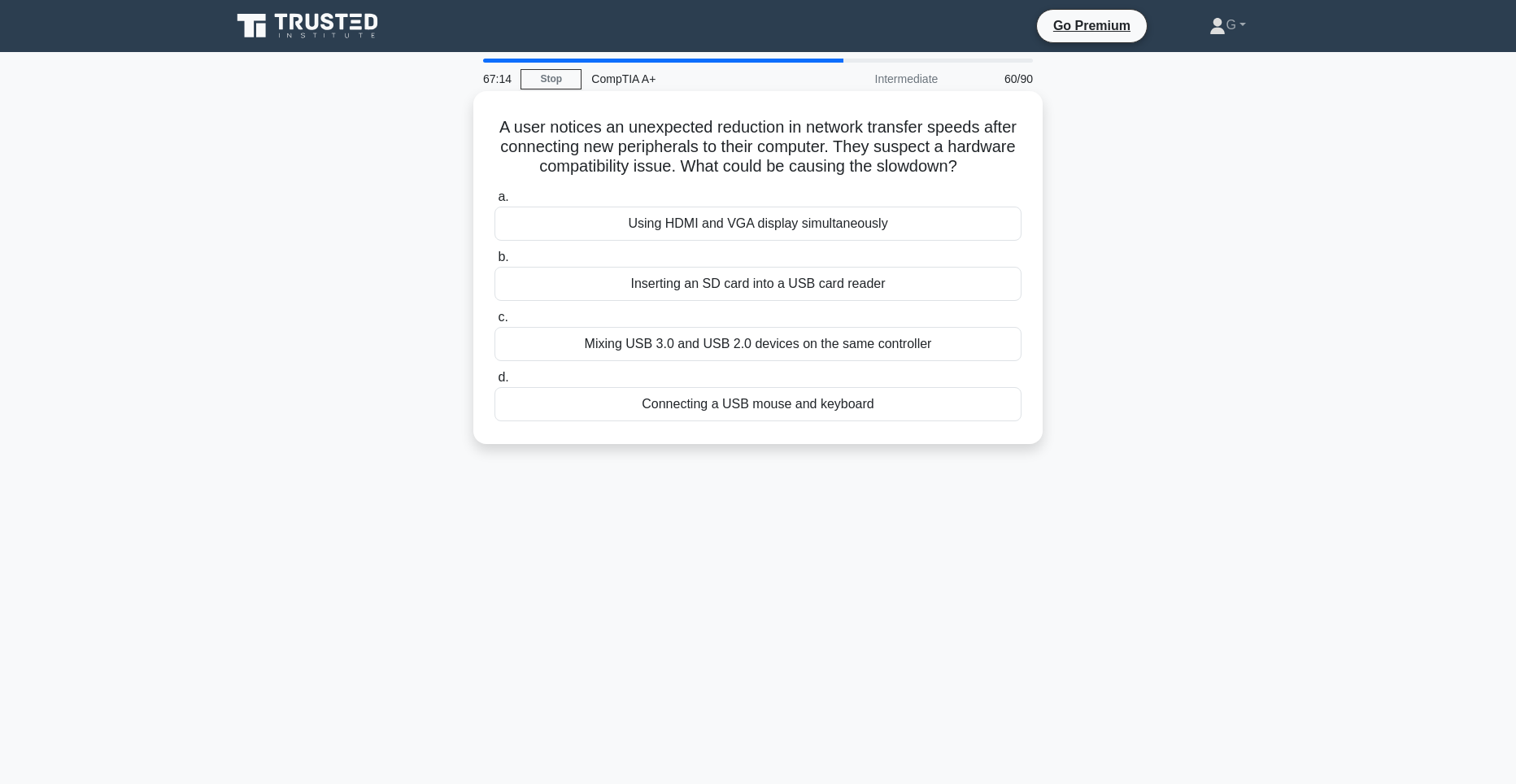
click at [734, 344] on div "Mixing USB 3.0 and USB 2.0 devices on the same controller" at bounding box center [757, 344] width 527 height 34
click at [494, 323] on input "c. Mixing USB 3.0 and USB 2.0 devices on the same controller" at bounding box center [494, 318] width 0 height 11
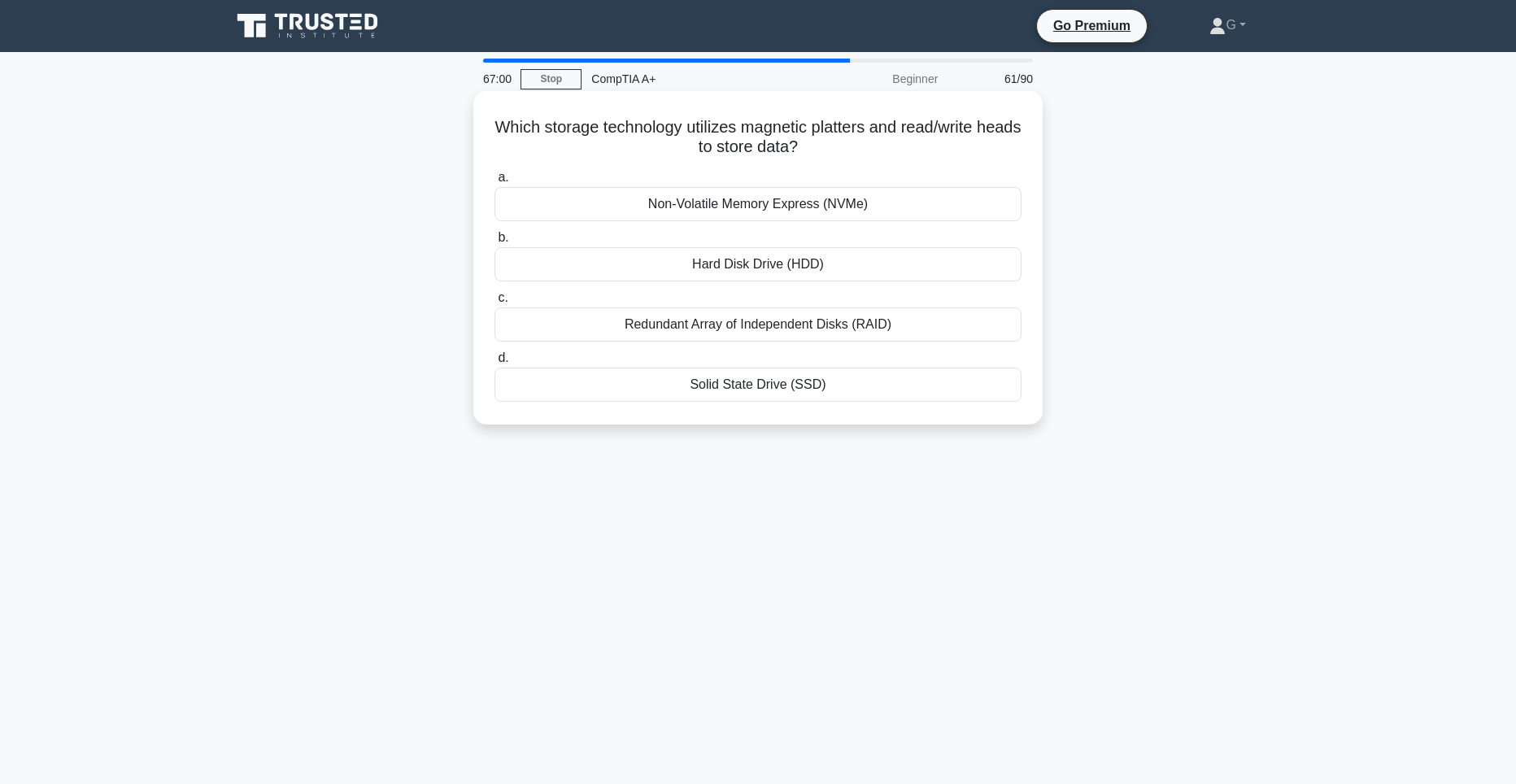
click at [733, 265] on div "Hard Disk Drive (HDD)" at bounding box center [757, 265] width 527 height 34
click at [494, 243] on input "b. Hard Disk Drive (HDD)" at bounding box center [494, 238] width 0 height 11
click at [810, 274] on div "Update the sound card driver" at bounding box center [757, 265] width 527 height 34
click at [494, 243] on input "b. Update the sound card driver" at bounding box center [494, 238] width 0 height 11
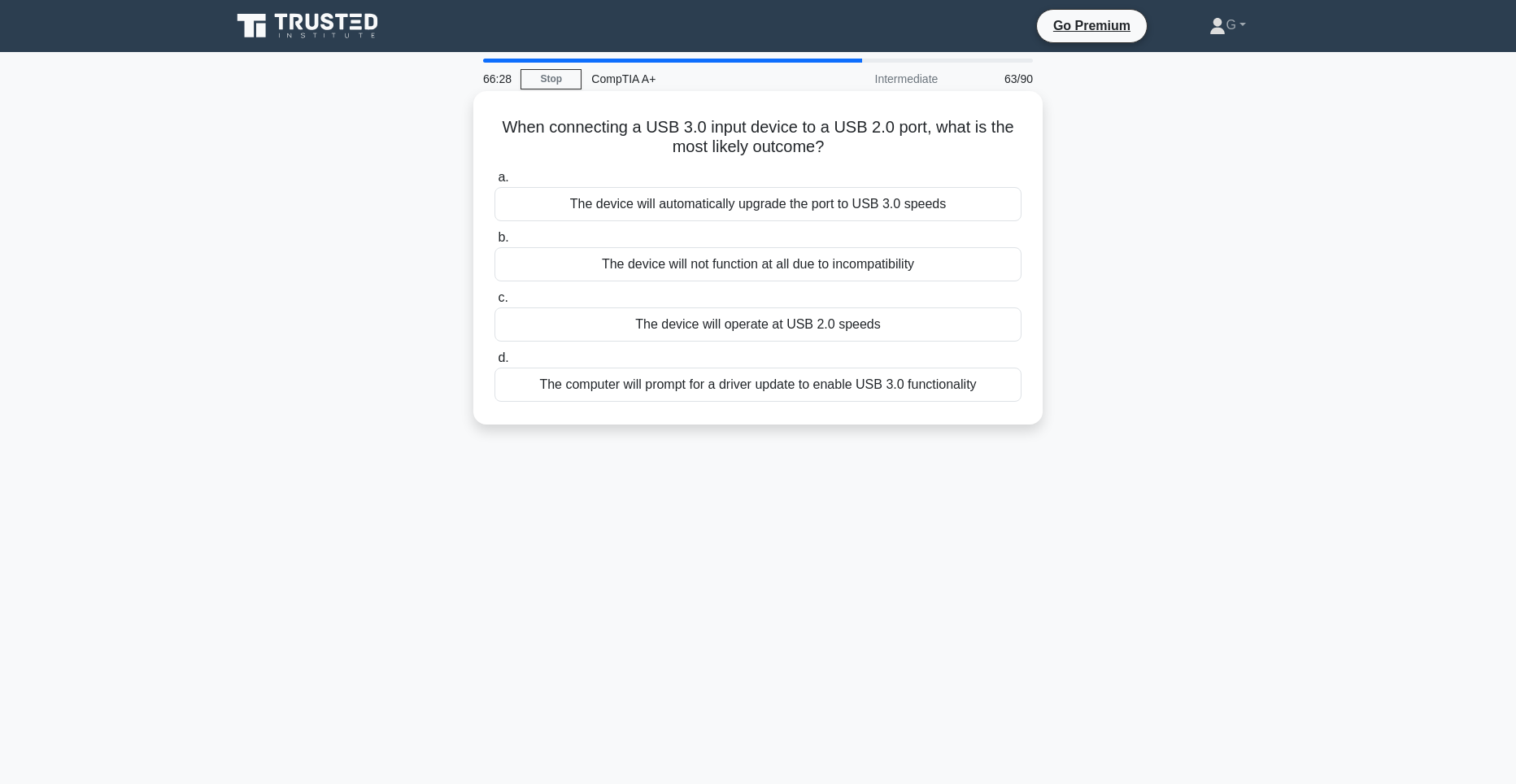
click at [788, 321] on div "The device will operate at USB 2.0 speeds" at bounding box center [757, 325] width 527 height 34
click at [494, 303] on input "c. The device will operate at USB 2.0 speeds" at bounding box center [494, 298] width 0 height 11
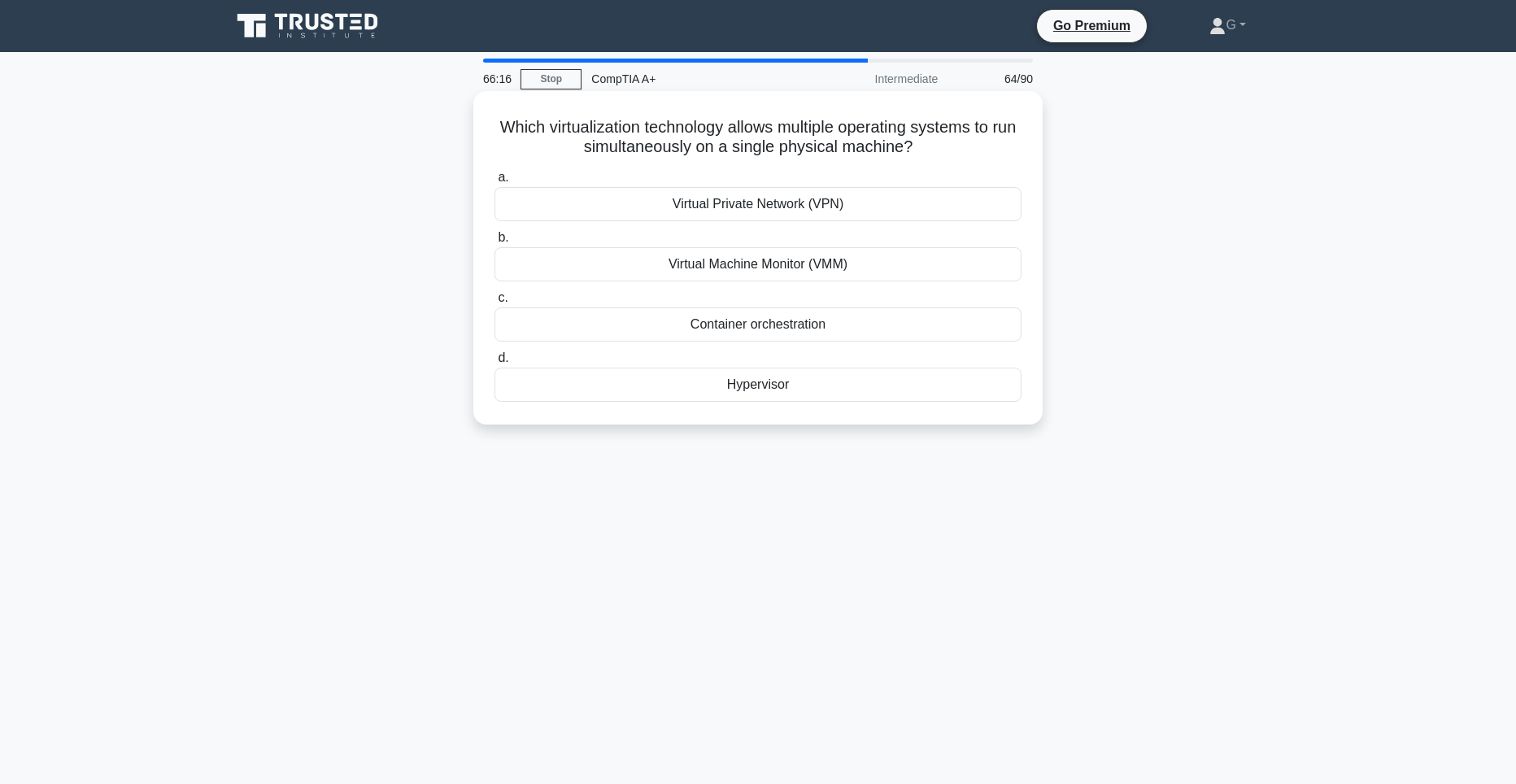
click at [842, 262] on div "Virtual Machine Monitor (VMM)" at bounding box center [757, 265] width 527 height 34
click at [494, 243] on input "b. Virtual Machine Monitor (VMM)" at bounding box center [494, 238] width 0 height 11
click at [824, 205] on div "Replace the toner cartridge" at bounding box center [757, 204] width 527 height 34
click at [494, 183] on input "a. Replace the toner cartridge" at bounding box center [494, 178] width 0 height 11
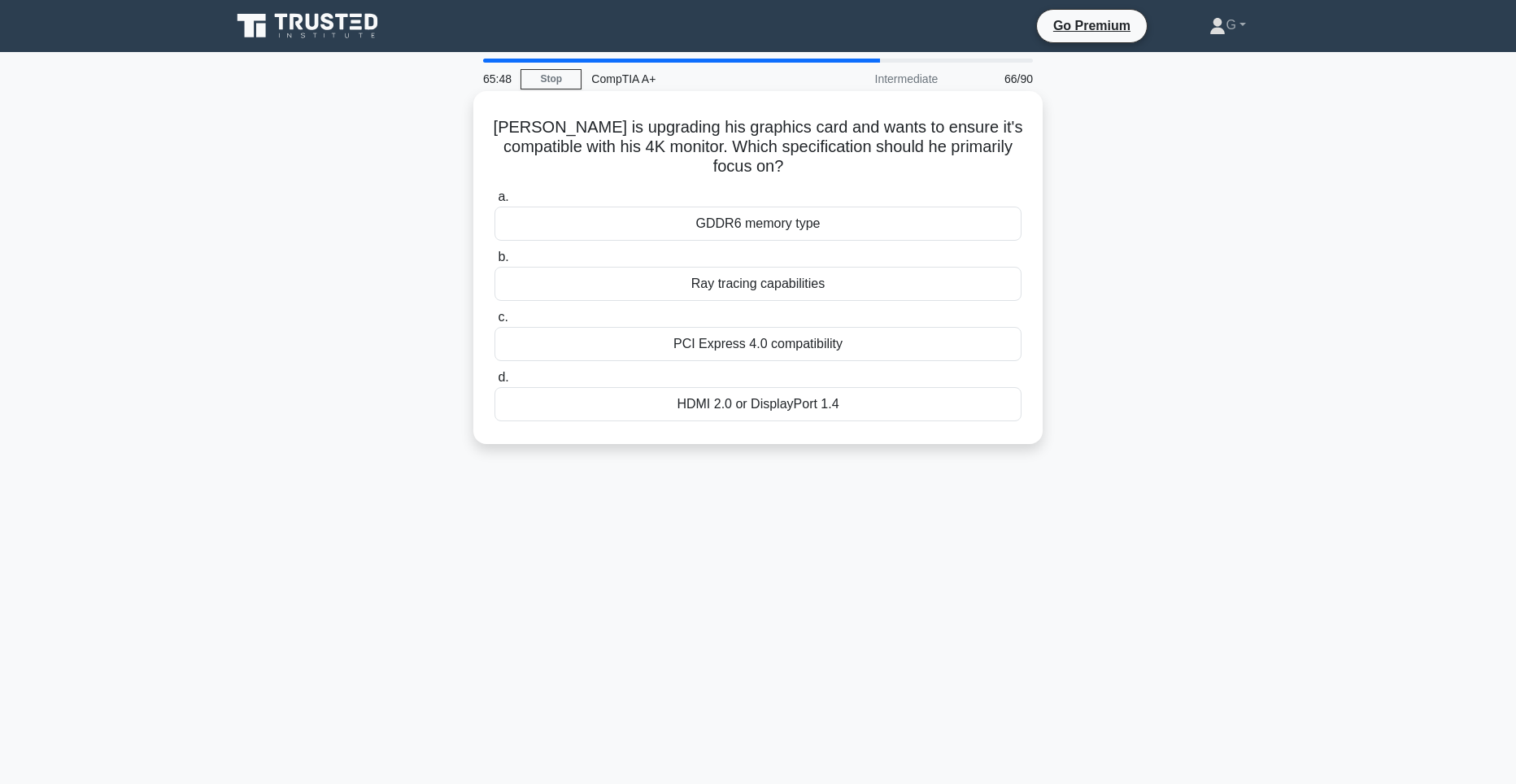
click at [853, 345] on div "PCI Express 4.0 compatibility" at bounding box center [757, 344] width 527 height 34
click at [494, 323] on input "c. PCI Express 4.0 compatibility" at bounding box center [494, 318] width 0 height 11
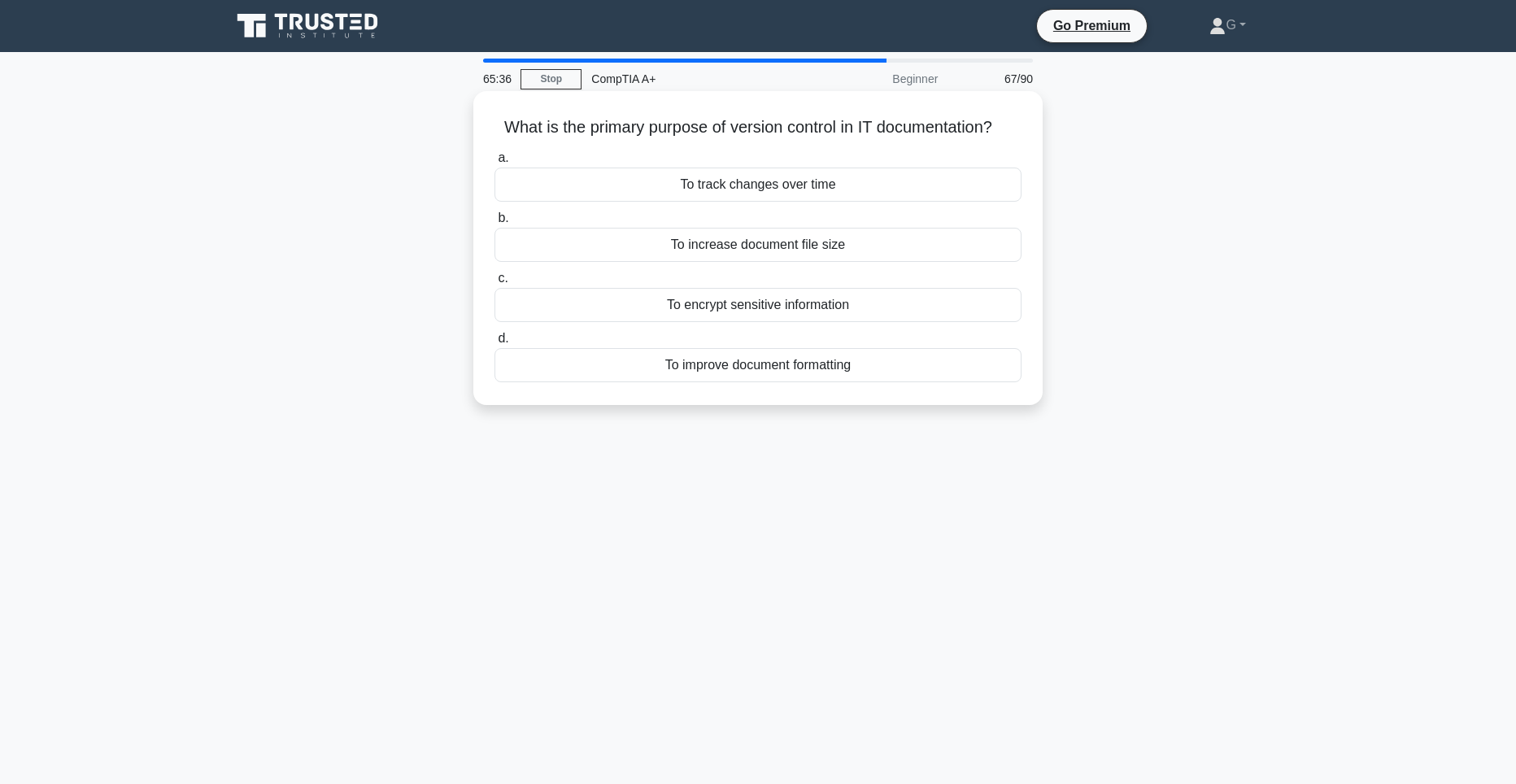
click at [832, 314] on div "To encrypt sensitive information" at bounding box center [757, 305] width 527 height 34
click at [494, 283] on input "c. To encrypt sensitive information" at bounding box center [494, 279] width 0 height 11
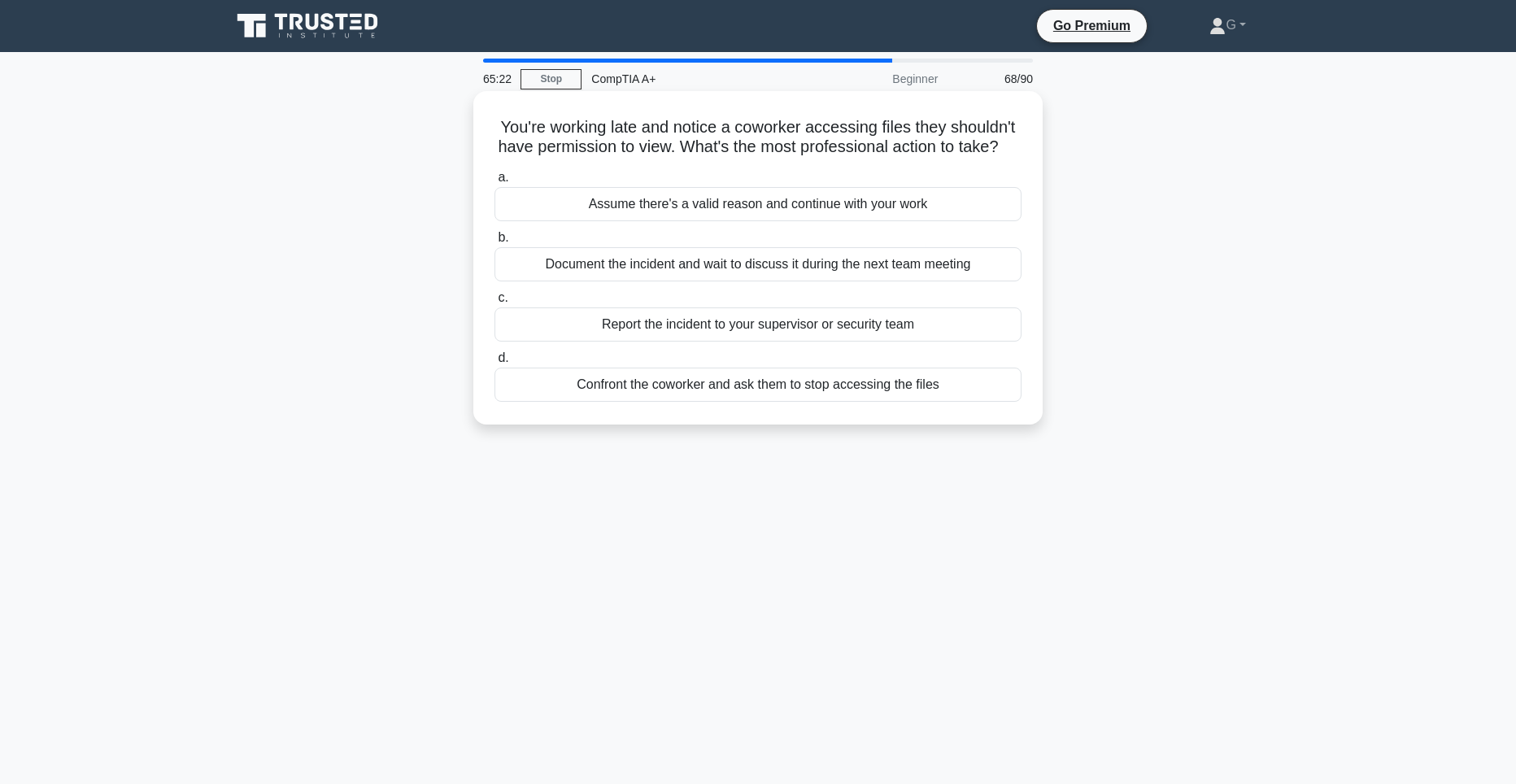
click at [817, 342] on div "Report the incident to your supervisor or security team" at bounding box center [757, 325] width 527 height 34
click at [494, 303] on input "c. Report the incident to your supervisor or security team" at bounding box center [494, 298] width 0 height 11
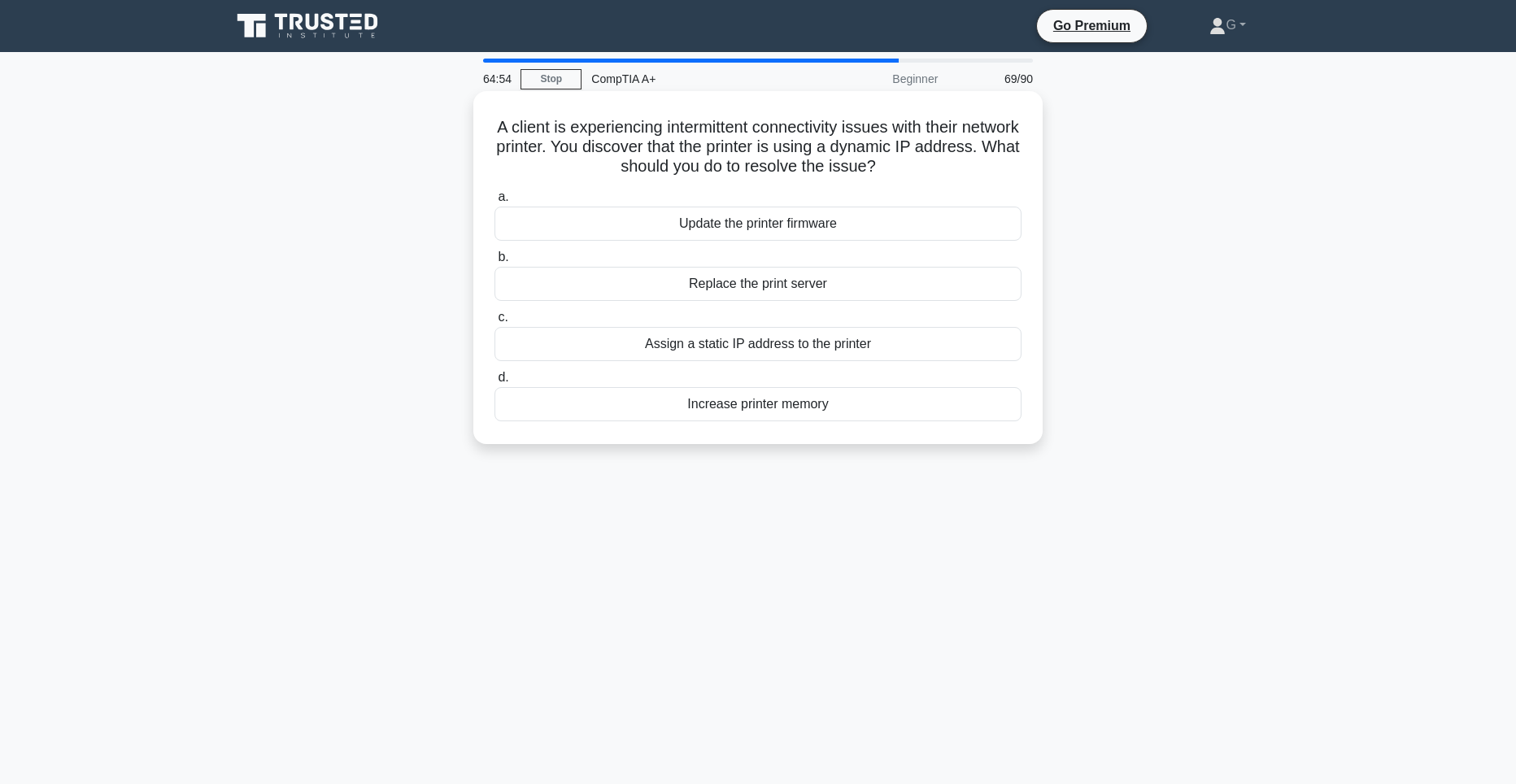
click at [685, 344] on div "Assign a static IP address to the printer" at bounding box center [757, 344] width 527 height 34
click at [494, 323] on input "c. Assign a static IP address to the printer" at bounding box center [494, 318] width 0 height 11
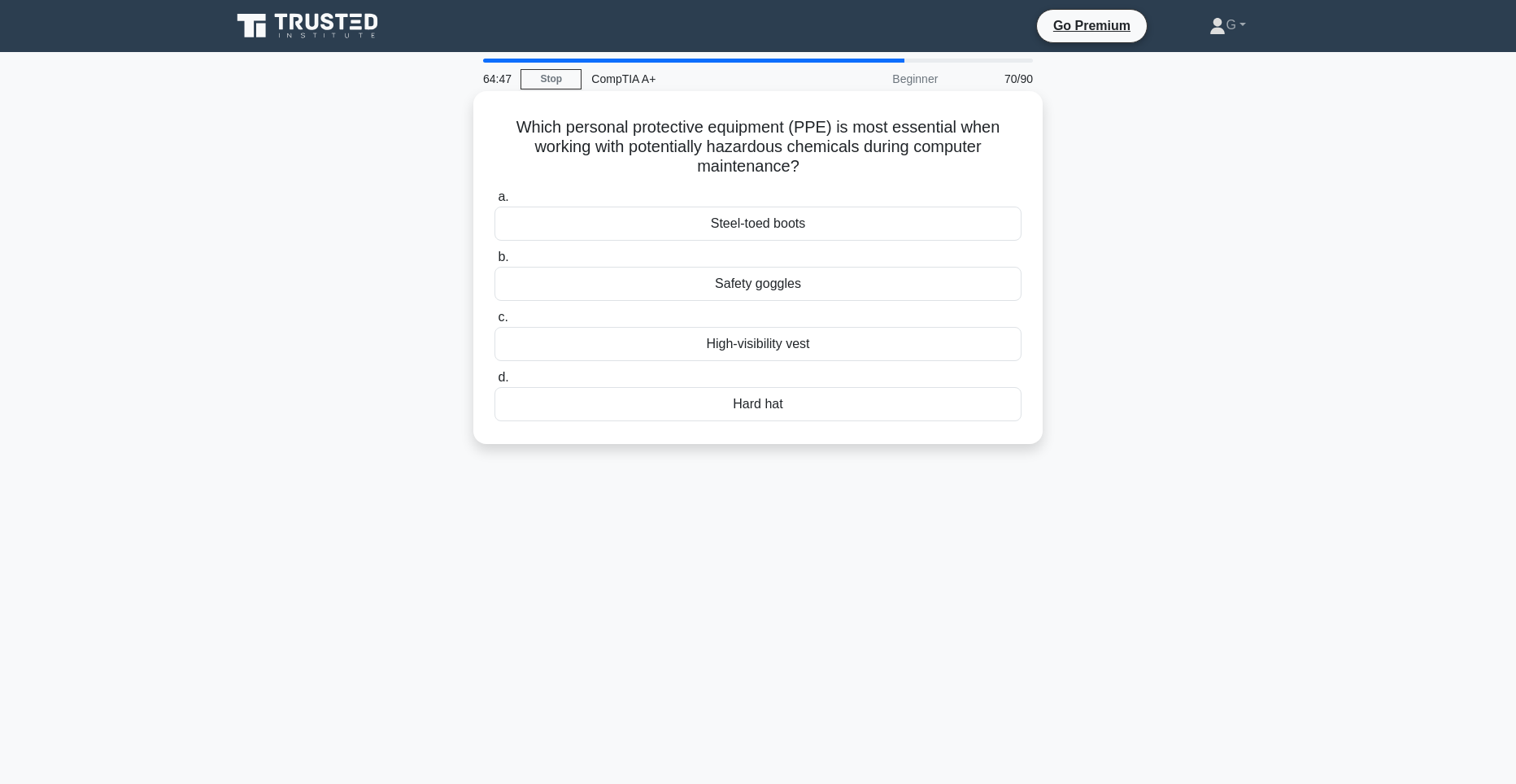
click at [802, 283] on div "Safety goggles" at bounding box center [757, 283] width 527 height 34
click at [494, 263] on input "b. Safety goggles" at bounding box center [494, 257] width 0 height 11
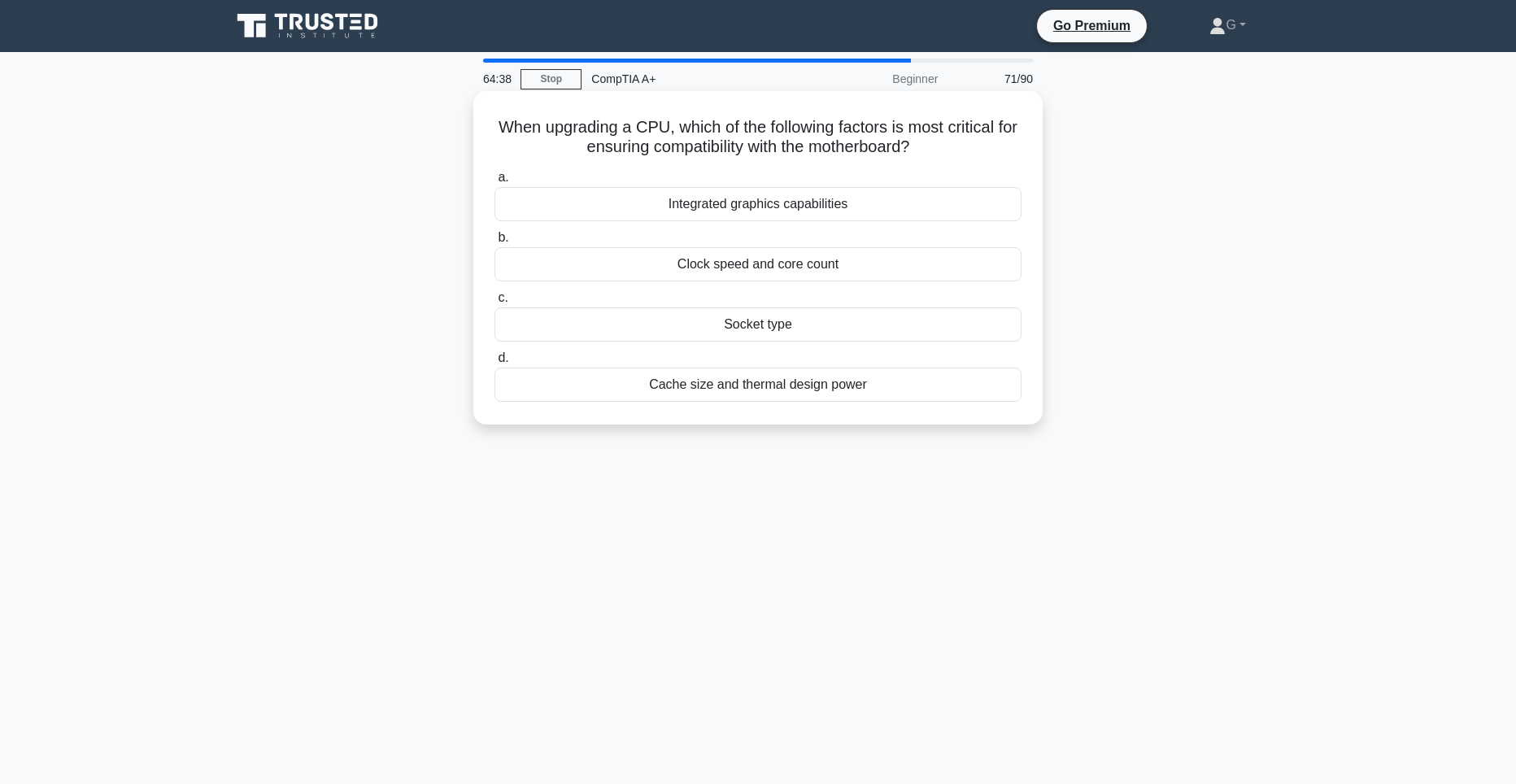
click at [796, 335] on div "Socket type" at bounding box center [757, 325] width 527 height 34
click at [494, 303] on input "c. Socket type" at bounding box center [494, 298] width 0 height 11
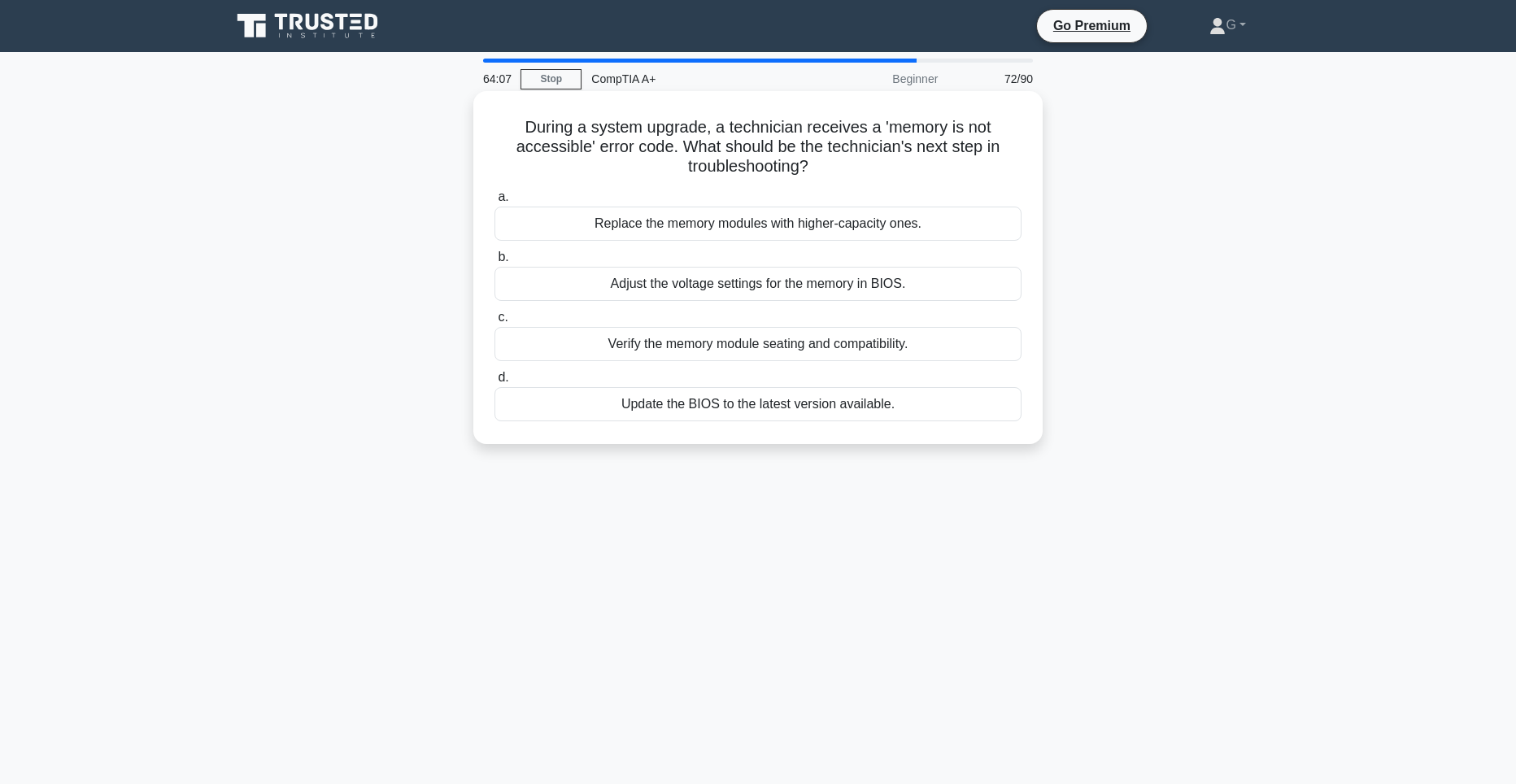
click at [913, 353] on div "Verify the memory module seating and compatibility." at bounding box center [757, 344] width 527 height 34
click at [494, 323] on input "c. Verify the memory module seating and compatibility." at bounding box center [494, 318] width 0 height 11
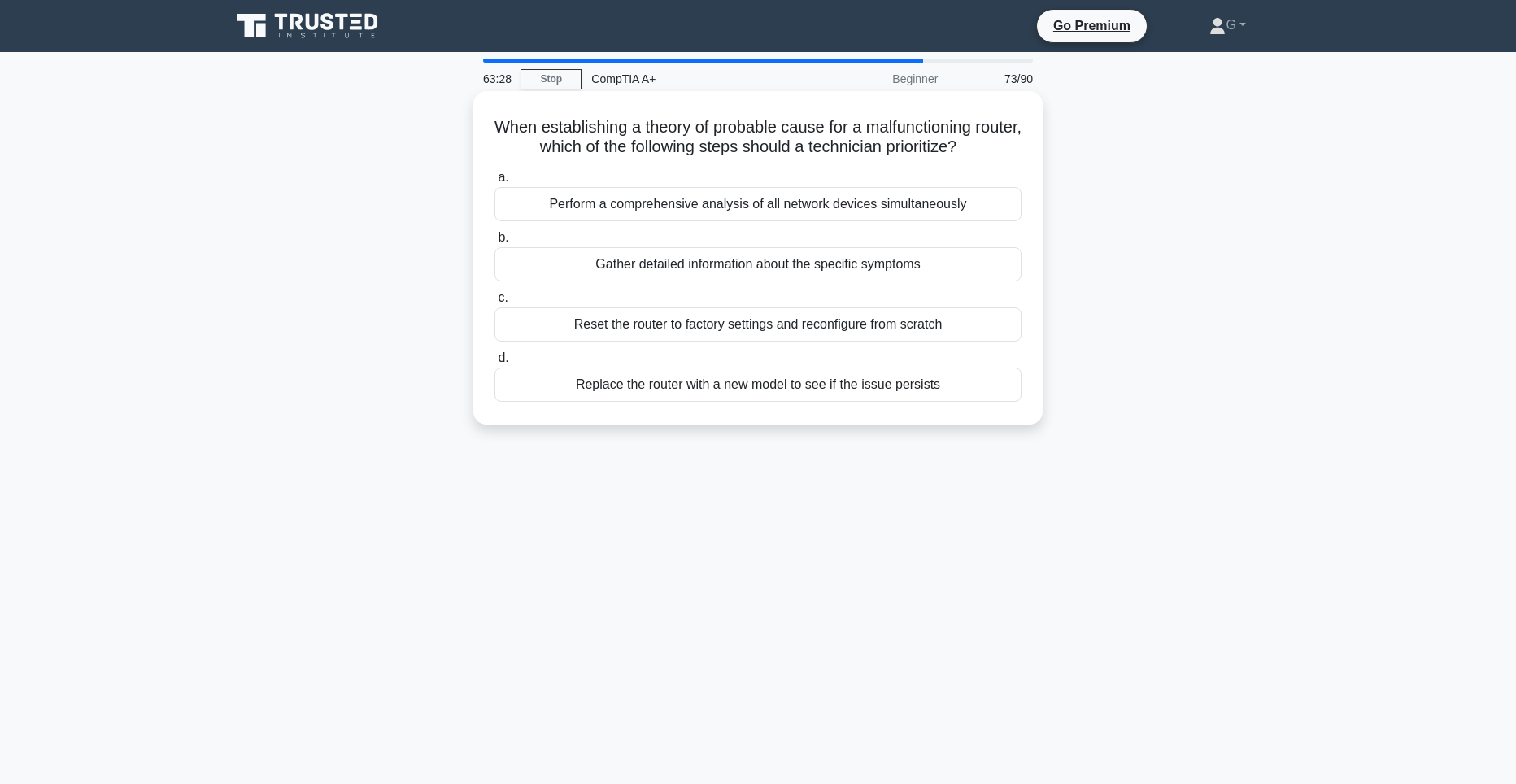
click at [778, 262] on div "Gather detailed information about the specific symptoms" at bounding box center [757, 265] width 527 height 34
click at [494, 243] on input "b. Gather detailed information about the specific symptoms" at bounding box center [494, 238] width 0 height 11
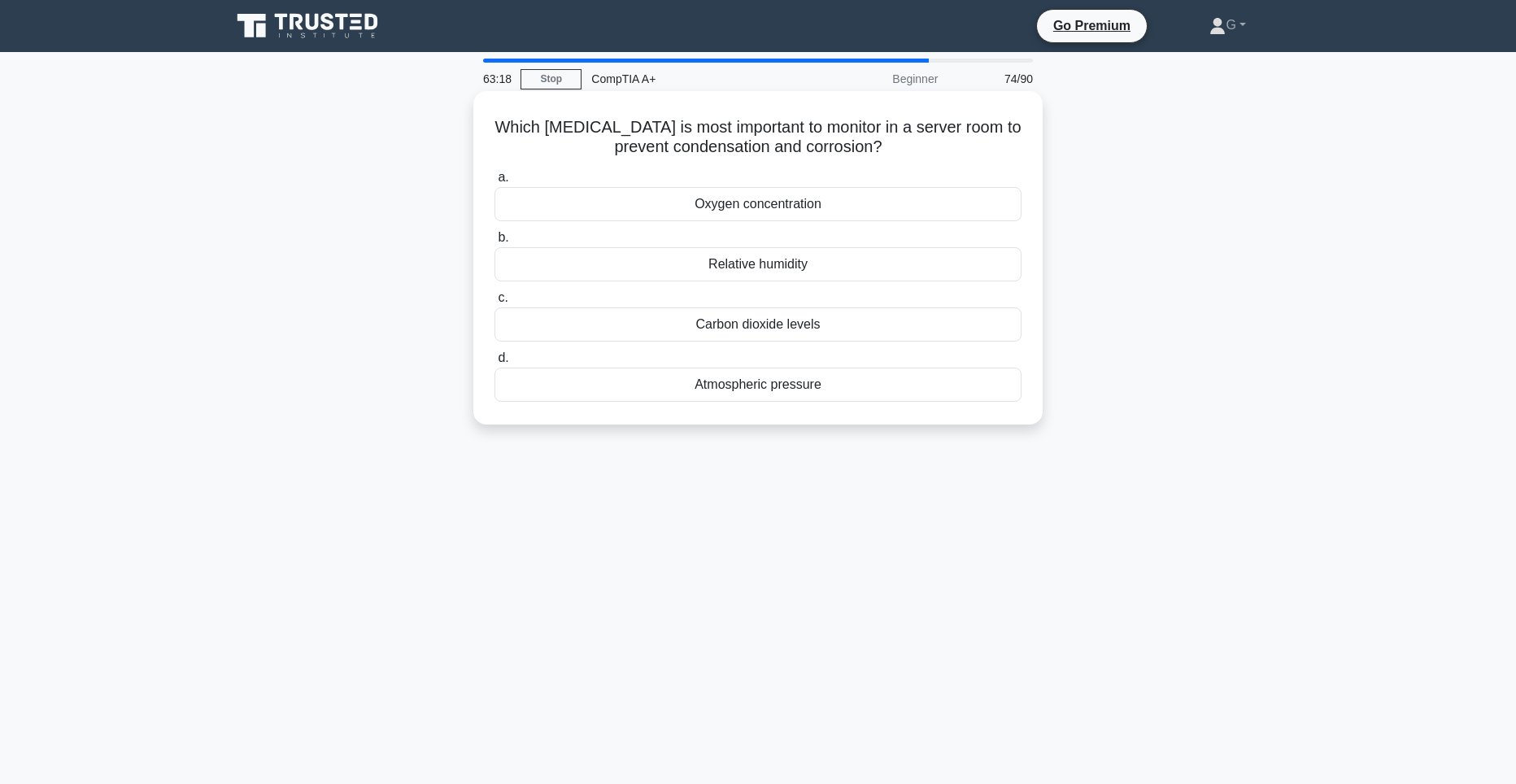
click at [809, 264] on div "Relative humidity" at bounding box center [757, 265] width 527 height 34
click at [494, 243] on input "b. Relative humidity" at bounding box center [494, 238] width 0 height 11
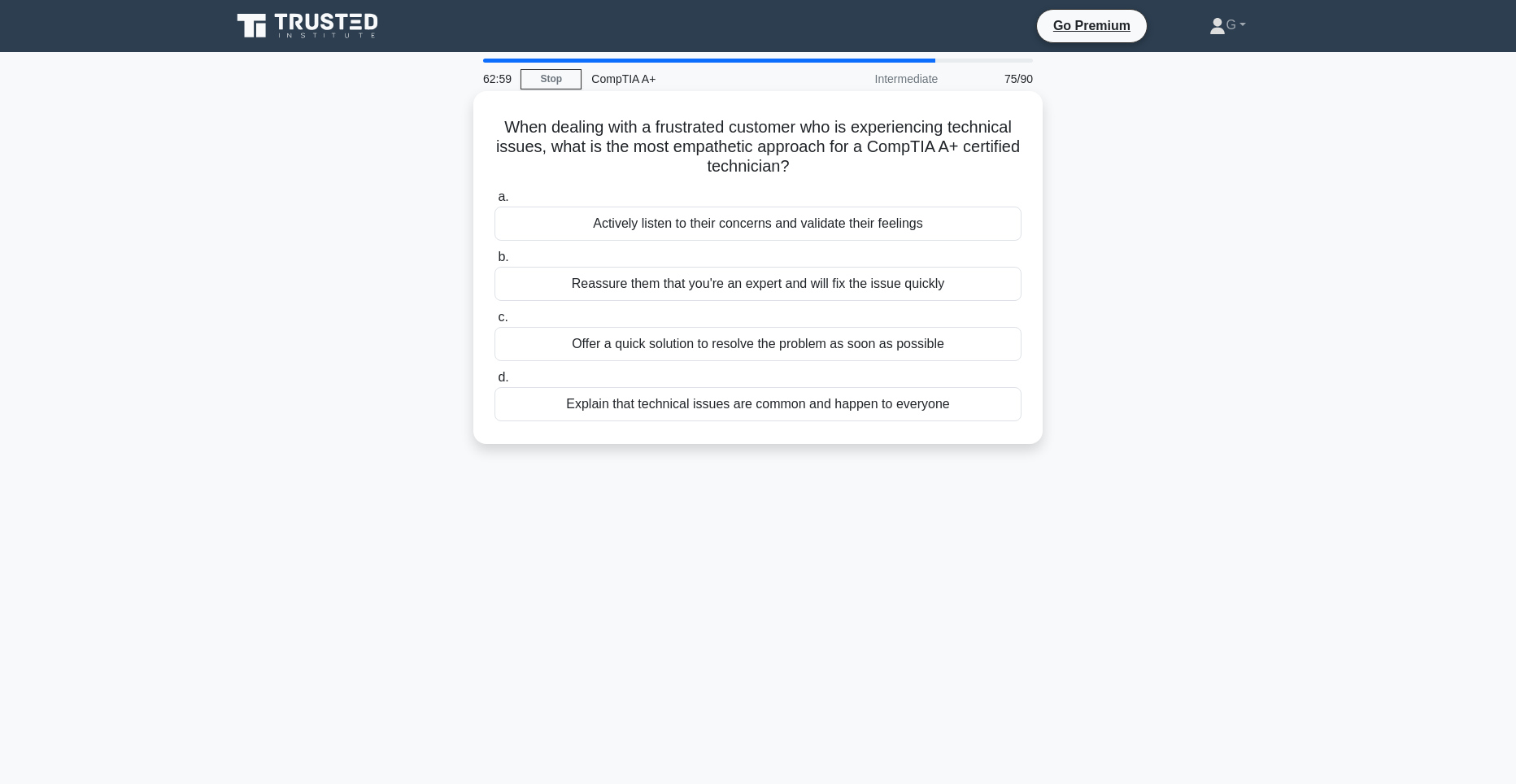
click at [751, 412] on div "Explain that technical issues are common and happen to everyone" at bounding box center [757, 404] width 527 height 34
click at [494, 383] on input "d. Explain that technical issues are common and happen to everyone" at bounding box center [494, 378] width 0 height 11
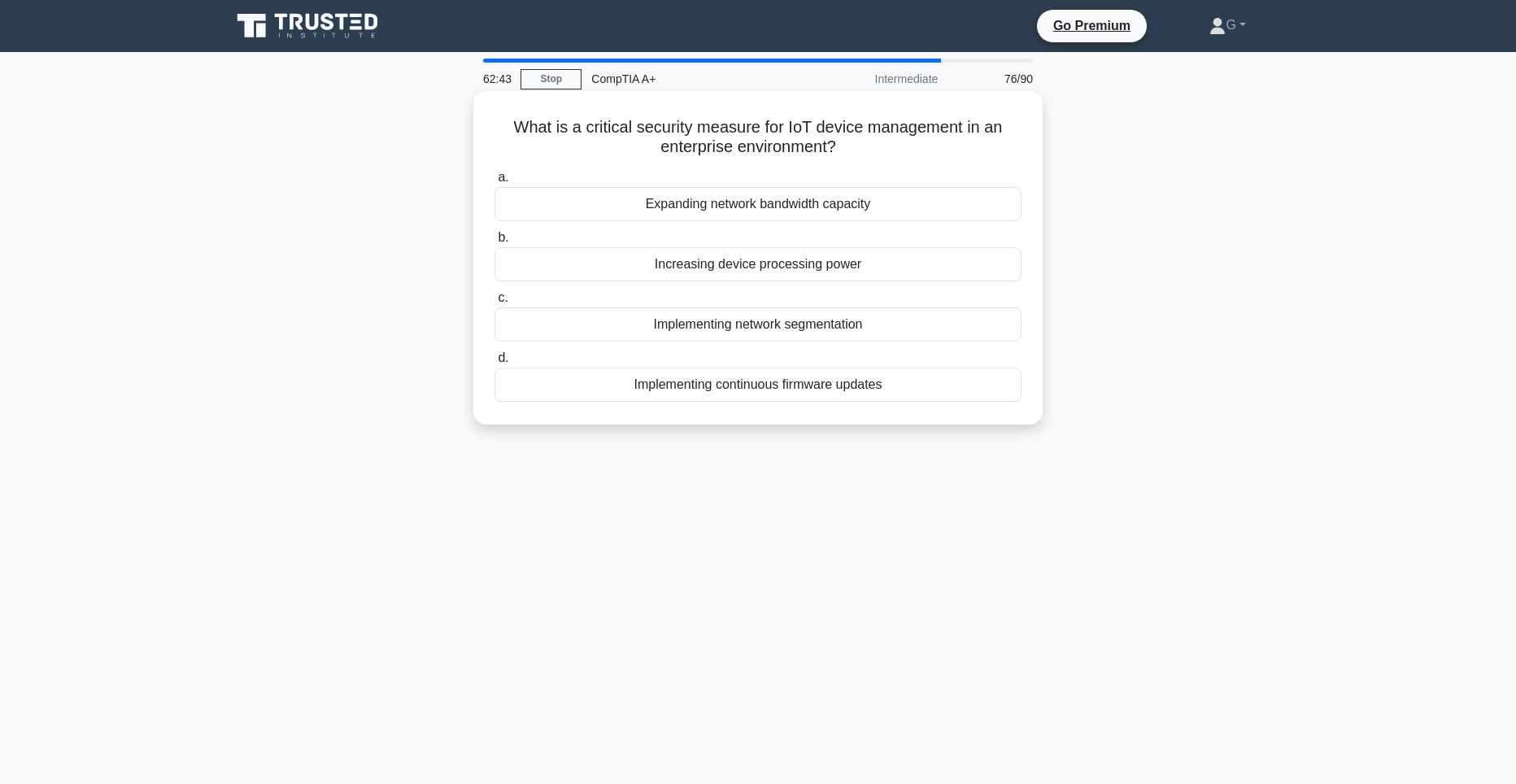
click at [803, 387] on div "Implementing continuous firmware updates" at bounding box center [757, 385] width 527 height 34
click at [494, 363] on input "d. Implementing continuous firmware updates" at bounding box center [494, 358] width 0 height 11
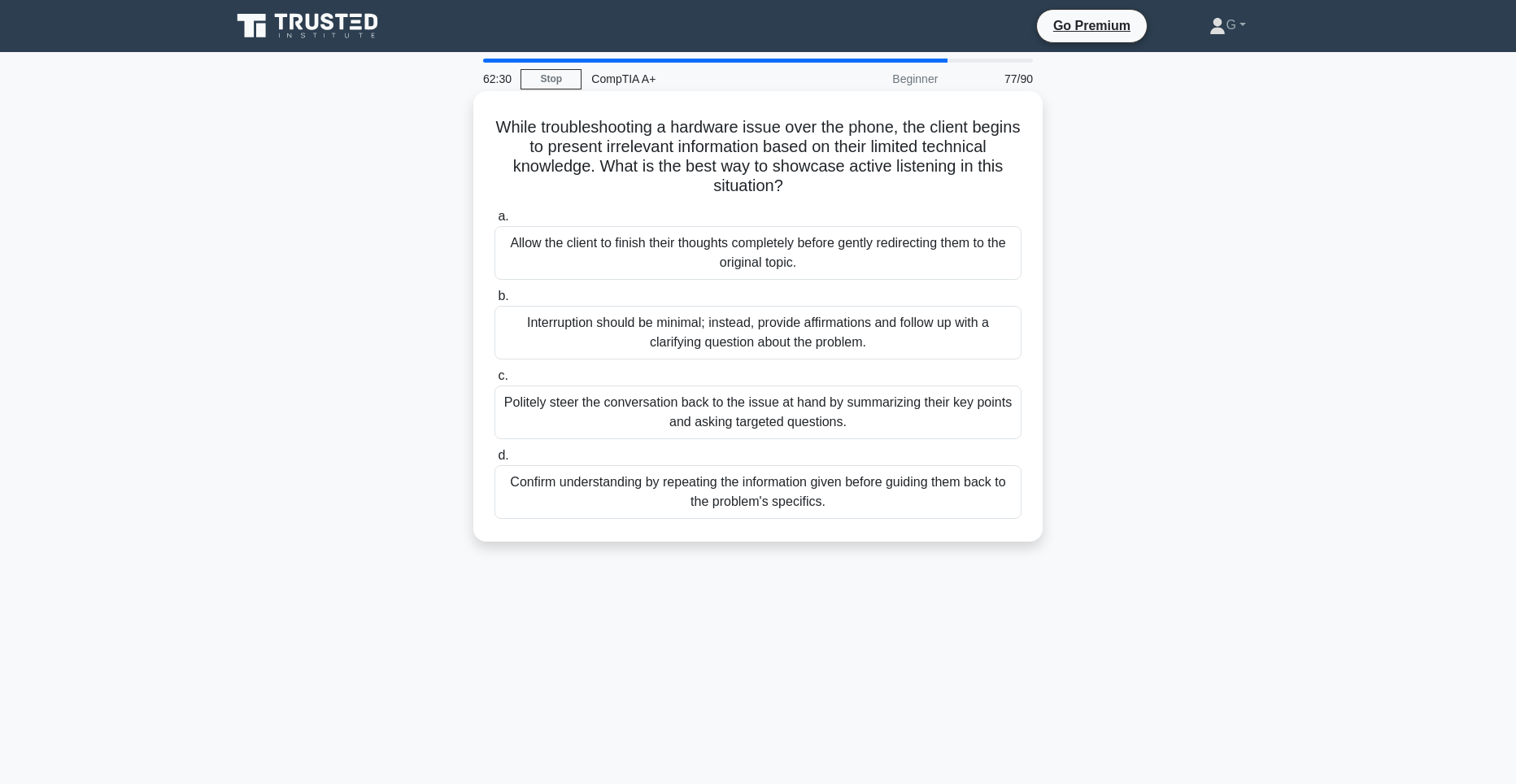
click at [849, 257] on div "Allow the client to finish their thoughts completely before gently redirecting …" at bounding box center [757, 253] width 527 height 54
click at [494, 222] on input "a. Allow the client to finish their thoughts completely before gently redirecti…" at bounding box center [494, 217] width 0 height 11
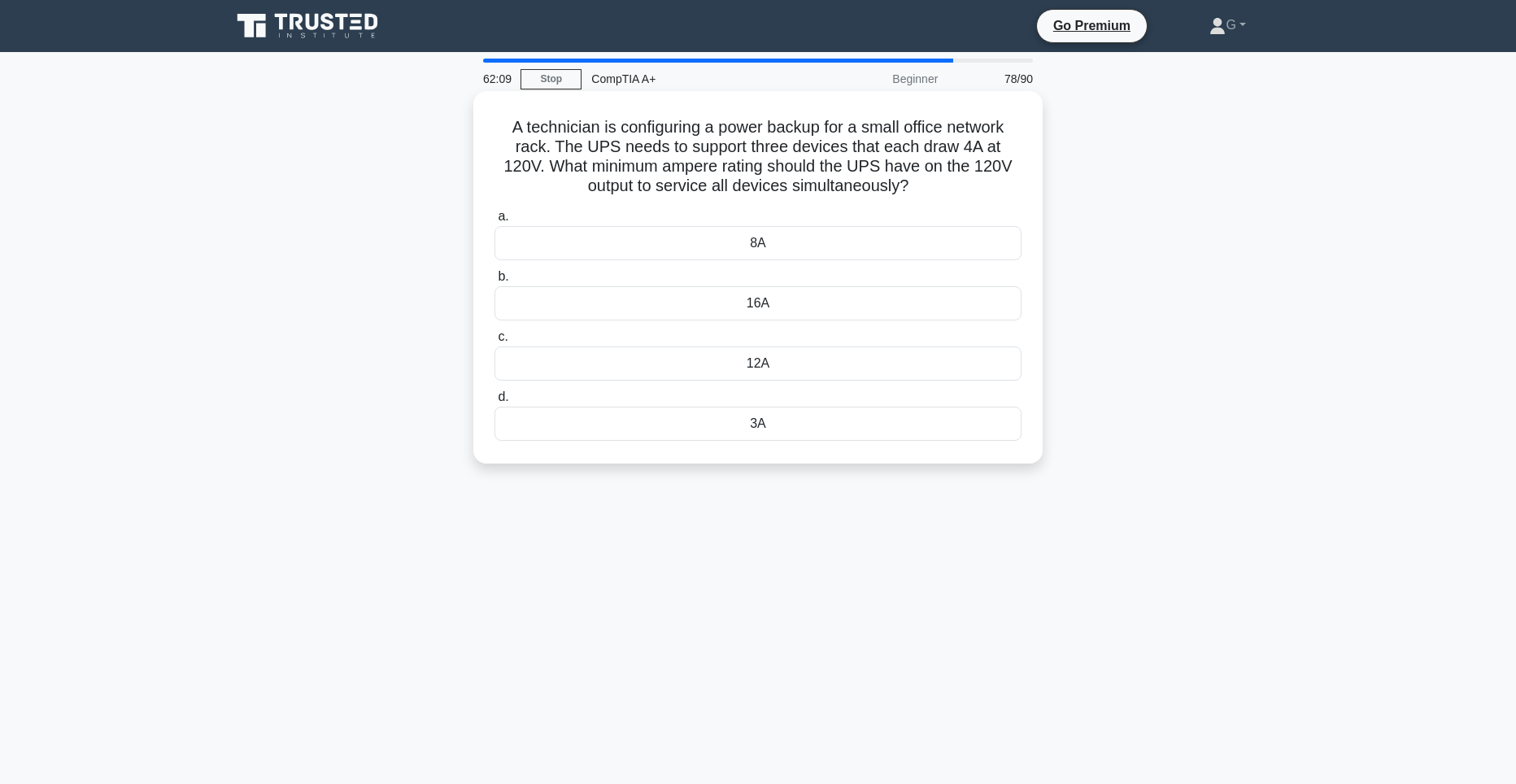
click at [770, 301] on div "16A" at bounding box center [757, 303] width 527 height 34
click at [494, 283] on input "b. 16A" at bounding box center [494, 277] width 0 height 11
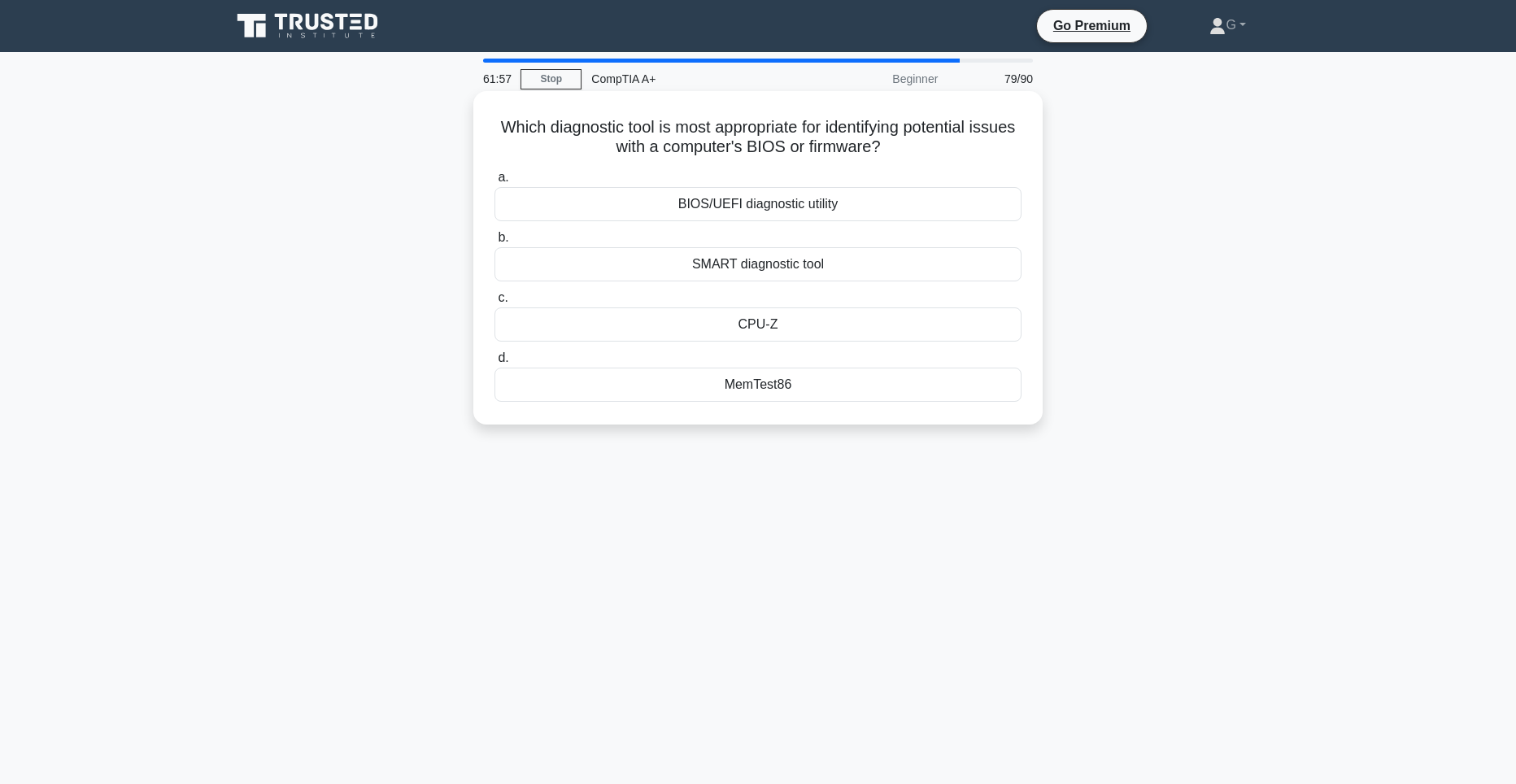
click at [755, 213] on div "BIOS/UEFI diagnostic utility" at bounding box center [757, 204] width 527 height 34
click at [494, 183] on input "a. BIOS/UEFI diagnostic utility" at bounding box center [494, 178] width 0 height 11
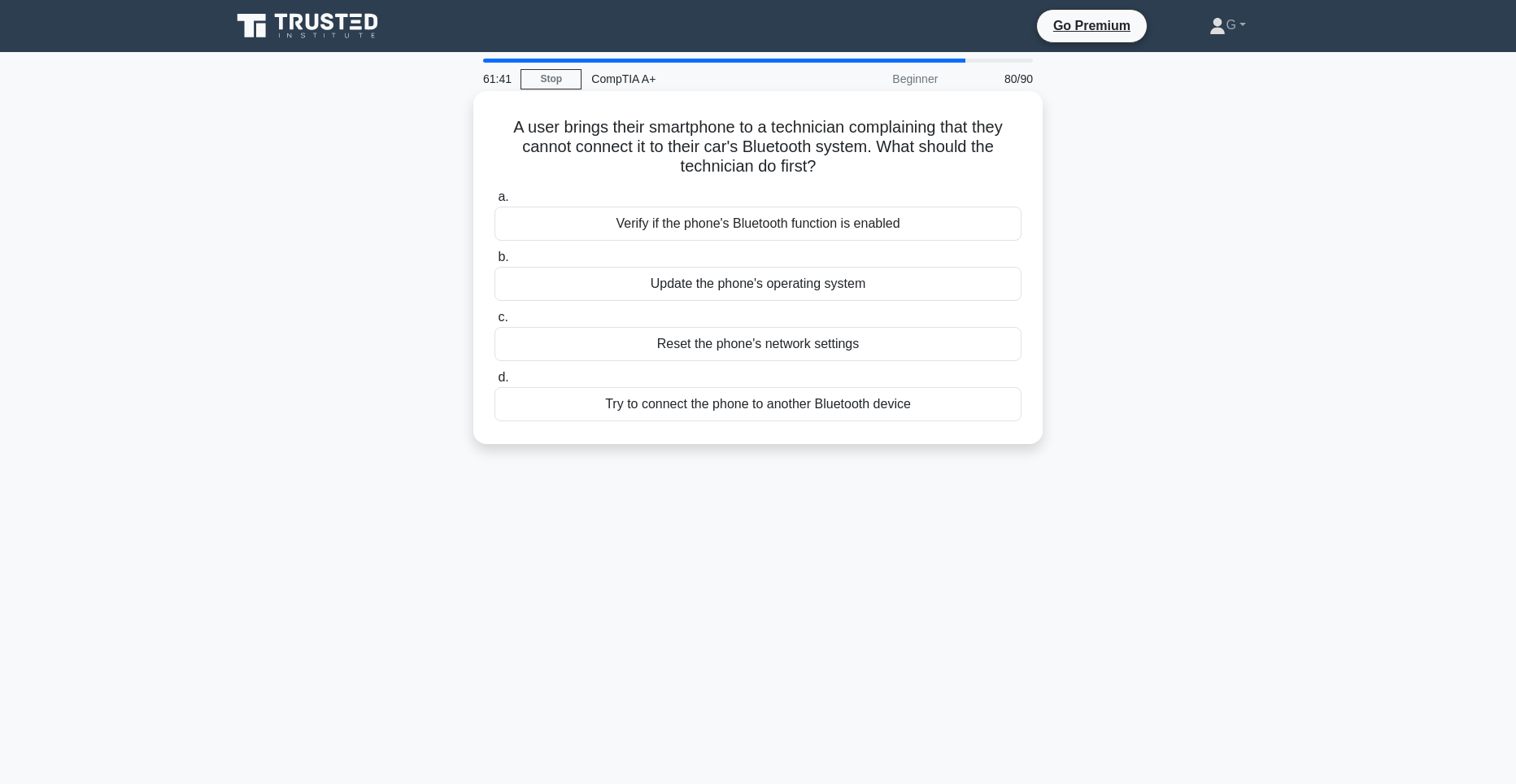
click at [835, 408] on div "Try to connect the phone to another Bluetooth device" at bounding box center [757, 404] width 527 height 34
click at [494, 383] on input "d. Try to connect the phone to another Bluetooth device" at bounding box center [494, 378] width 0 height 11
click at [823, 279] on div "Network support team" at bounding box center [757, 283] width 527 height 34
click at [494, 263] on input "b. Network support team" at bounding box center [494, 257] width 0 height 11
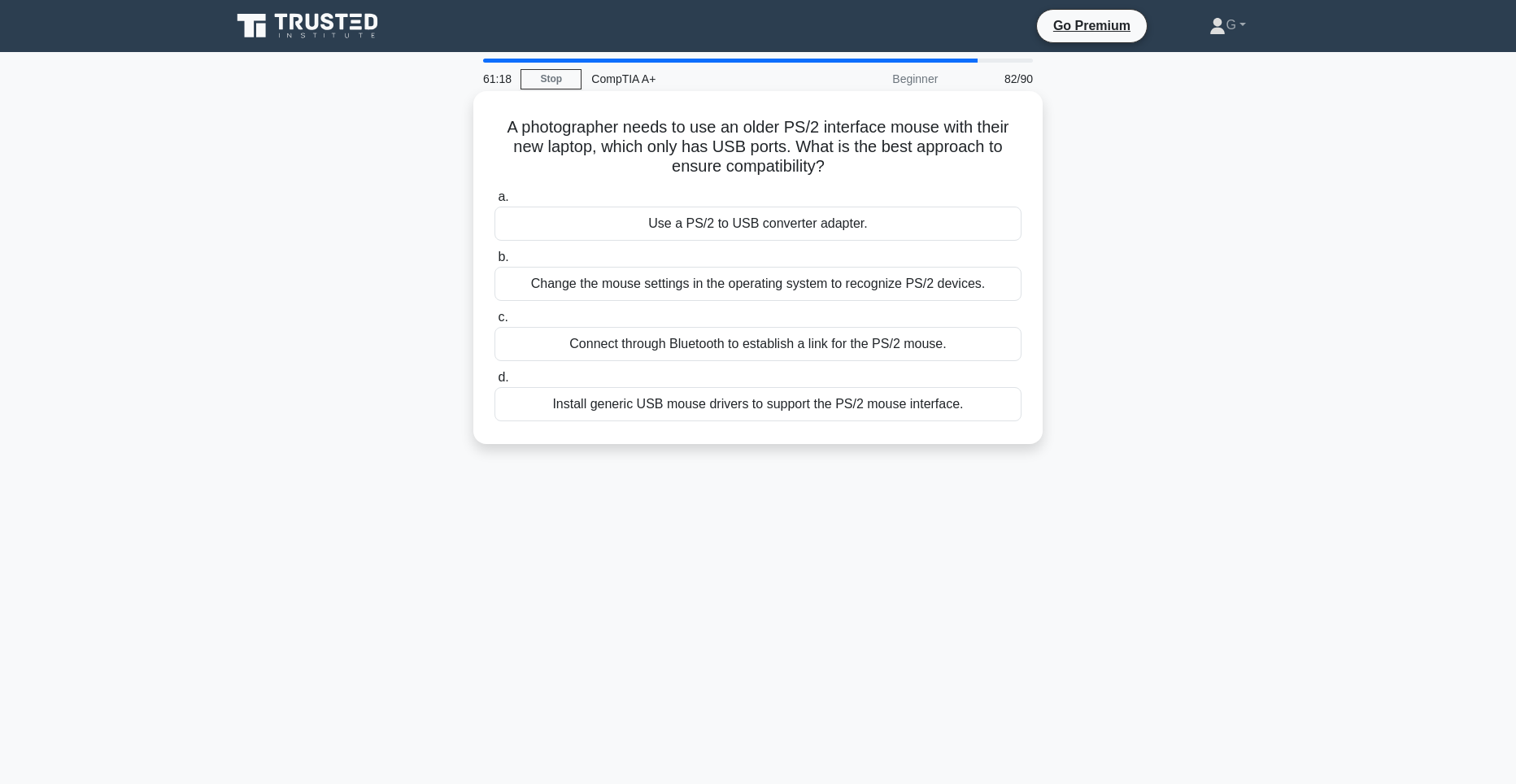
click at [767, 231] on div "Use a PS/2 to USB converter adapter." at bounding box center [757, 223] width 527 height 34
click at [494, 203] on input "a. Use a PS/2 to USB converter adapter." at bounding box center [494, 197] width 0 height 11
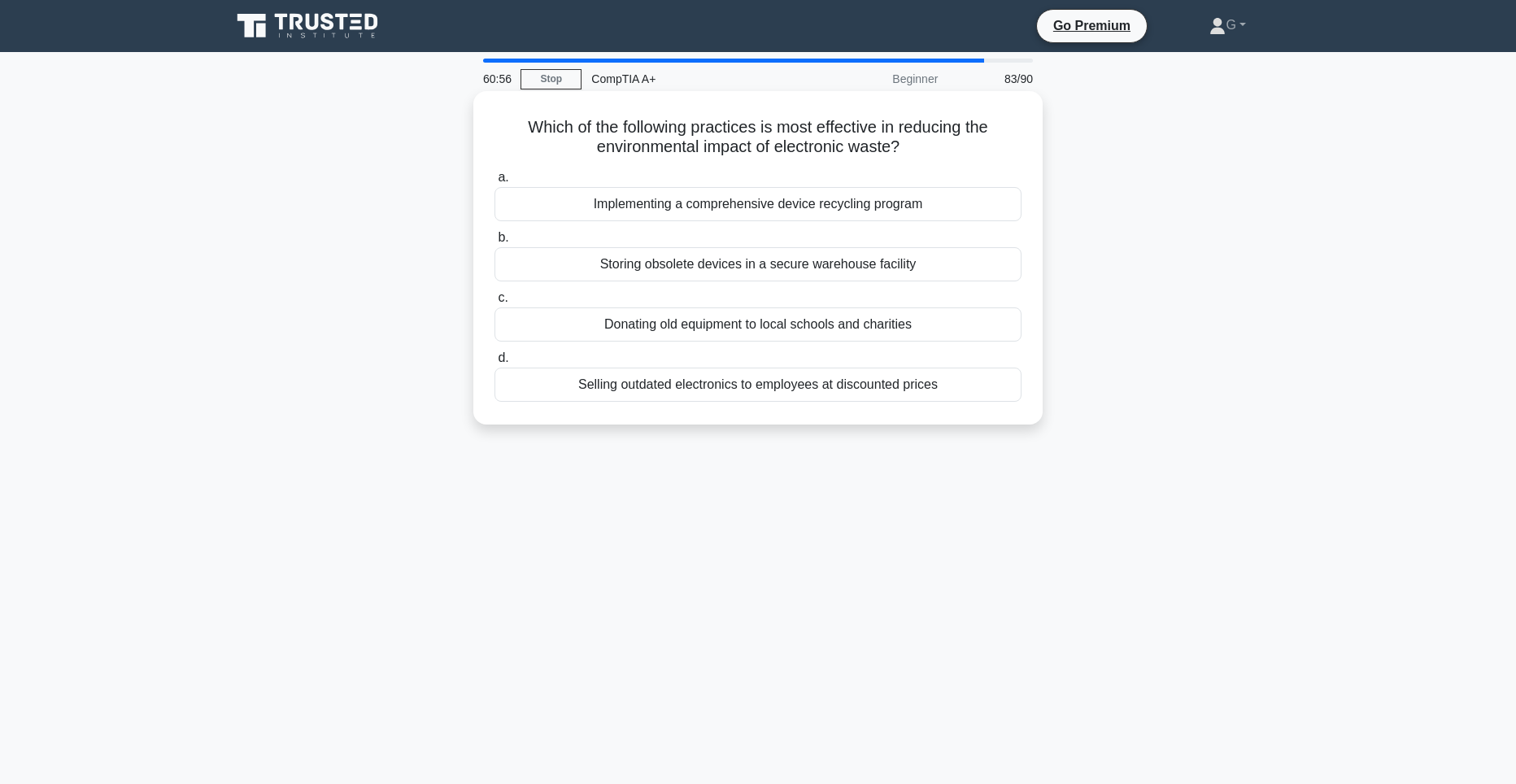
click at [769, 211] on div "Implementing a comprehensive device recycling program" at bounding box center [757, 204] width 527 height 34
click at [494, 183] on input "a. Implementing a comprehensive device recycling program" at bounding box center [494, 178] width 0 height 11
click at [768, 211] on div "Using an anti-static mat and wrist strap" at bounding box center [757, 204] width 527 height 34
click at [494, 183] on input "a. Using an anti-static mat and wrist strap" at bounding box center [494, 178] width 0 height 11
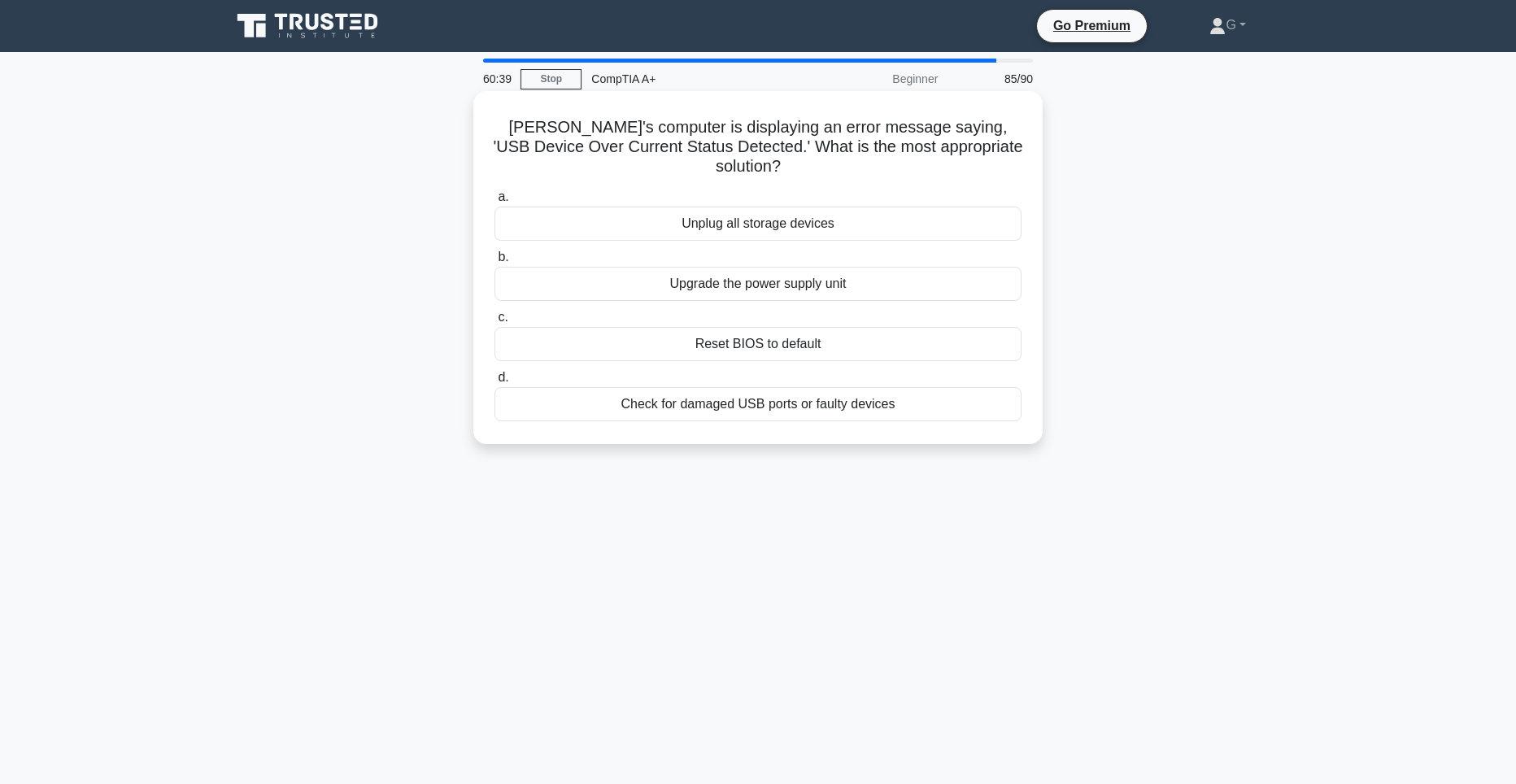
click at [824, 206] on div "Unplug all storage devices" at bounding box center [757, 223] width 527 height 34
click at [494, 203] on input "a. Unplug all storage devices" at bounding box center [494, 197] width 0 height 11
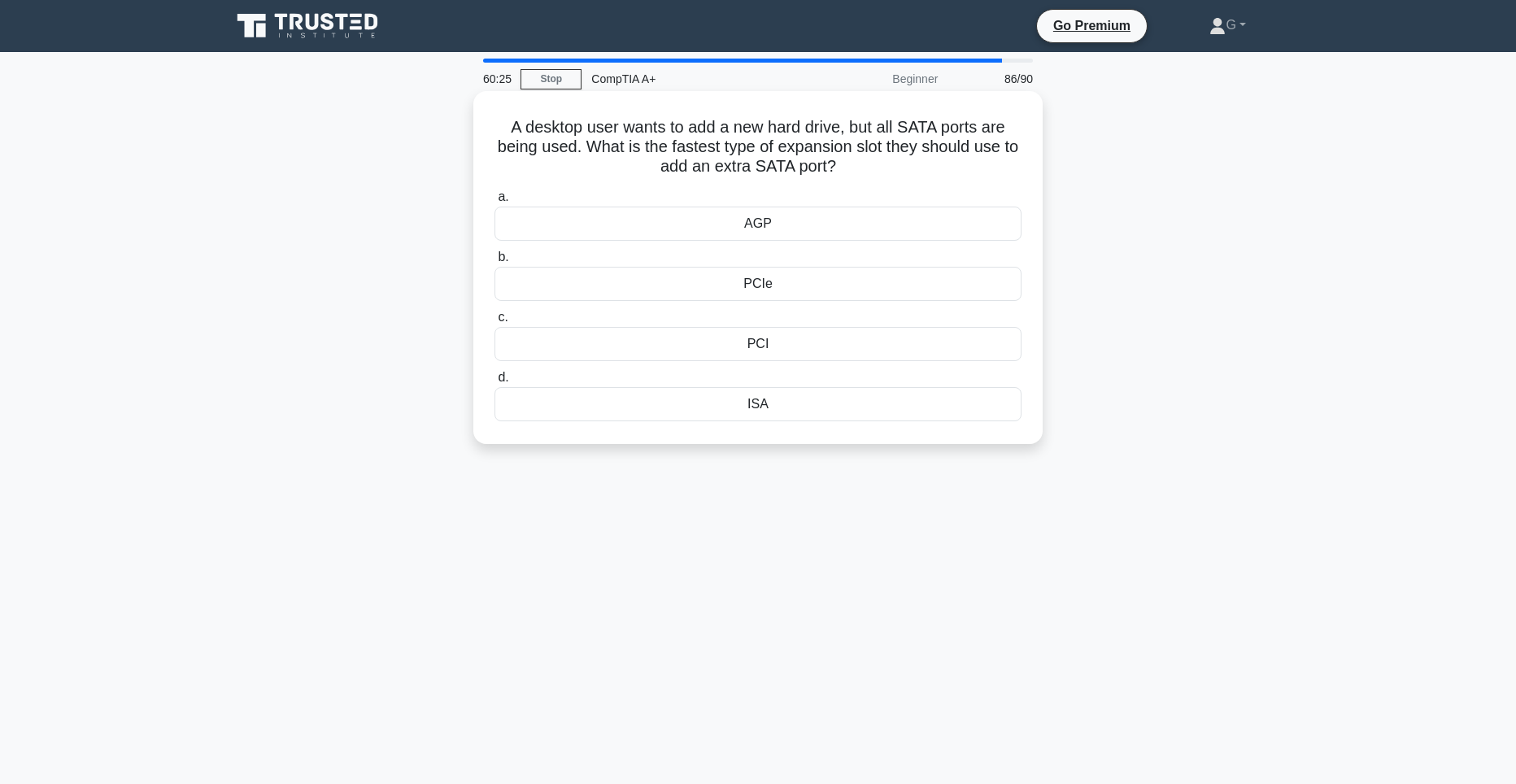
click at [804, 325] on label "c. PCI" at bounding box center [757, 335] width 527 height 54
click at [494, 323] on input "c. PCI" at bounding box center [494, 318] width 0 height 11
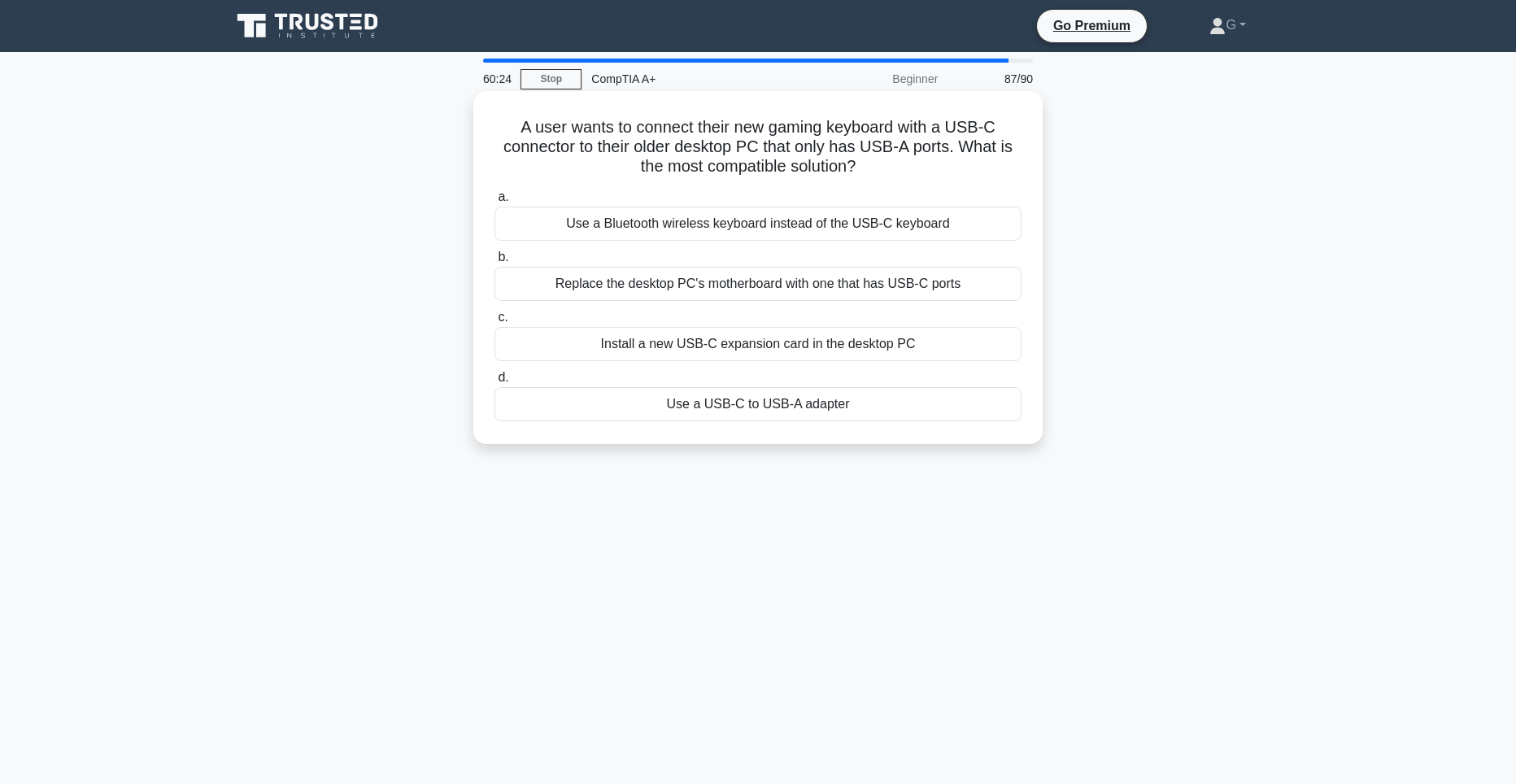
click at [554, 167] on h5 "A user wants to connect their new gaming keyboard with a USB-C connector to the…" at bounding box center [757, 147] width 530 height 60
click at [857, 401] on div "Use a USB-C to USB-A adapter" at bounding box center [757, 404] width 527 height 34
click at [494, 383] on input "d. Use a USB-C to USB-A adapter" at bounding box center [494, 378] width 0 height 11
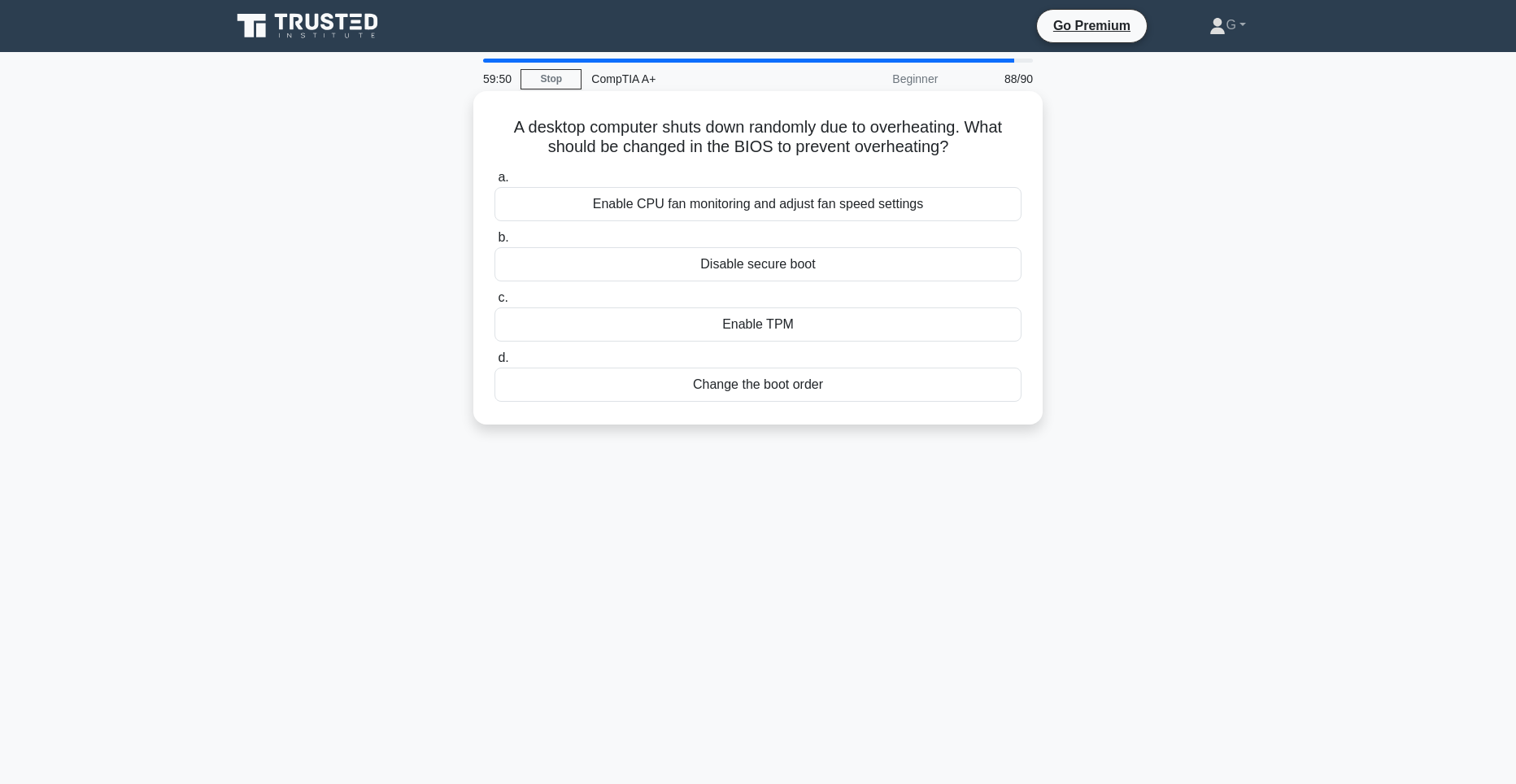
click at [787, 213] on div "Enable CPU fan monitoring and adjust fan speed settings" at bounding box center [757, 204] width 527 height 34
click at [494, 183] on input "a. Enable CPU fan monitoring and adjust fan speed settings" at bounding box center [494, 178] width 0 height 11
click at [835, 388] on div "Adjust monitor height to eye level" at bounding box center [757, 385] width 527 height 34
click at [494, 363] on input "d. Adjust monitor height to eye level" at bounding box center [494, 358] width 0 height 11
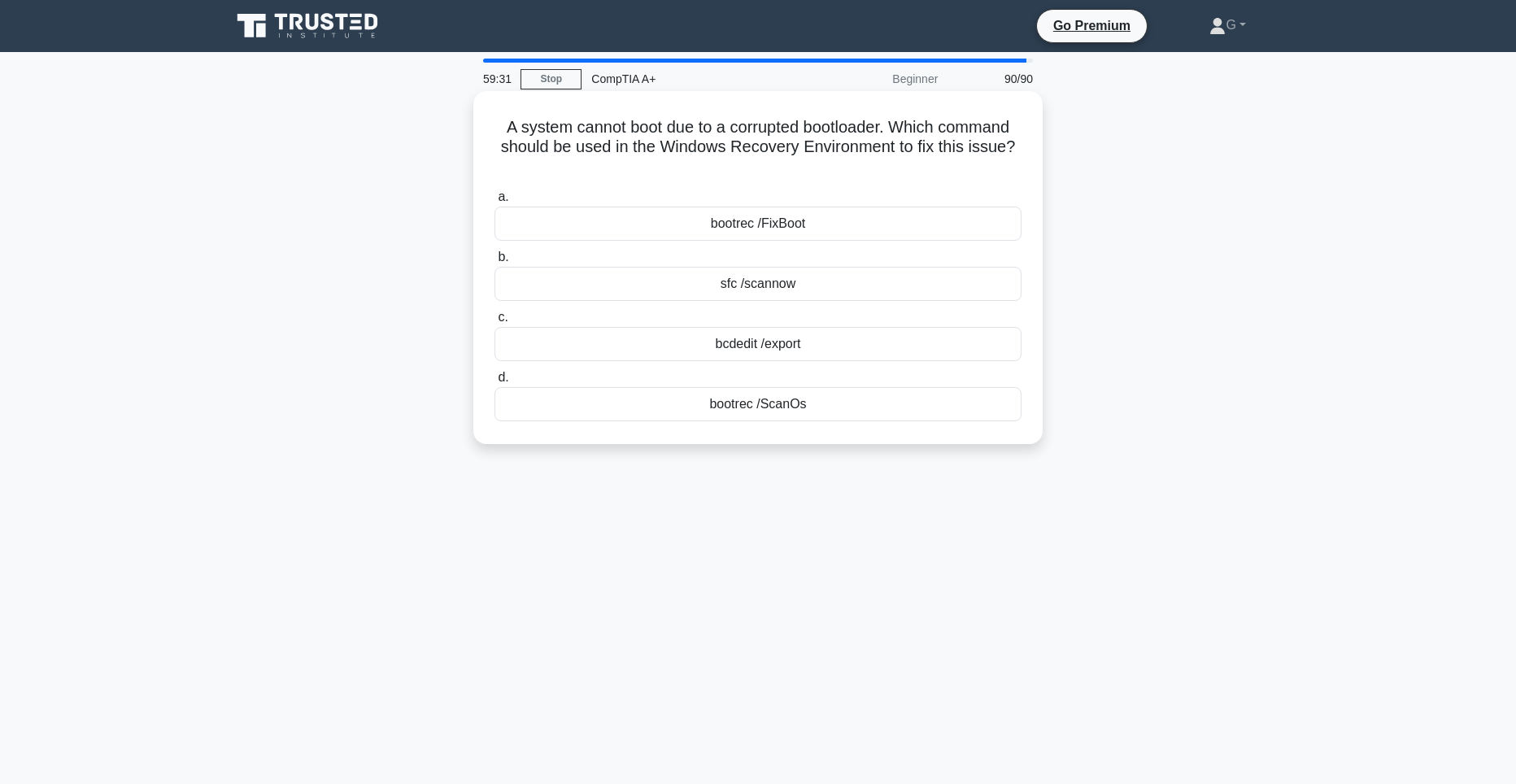
click at [871, 222] on div "bootrec /FixBoot" at bounding box center [757, 223] width 527 height 34
click at [494, 203] on input "a. bootrec /FixBoot" at bounding box center [494, 197] width 0 height 11
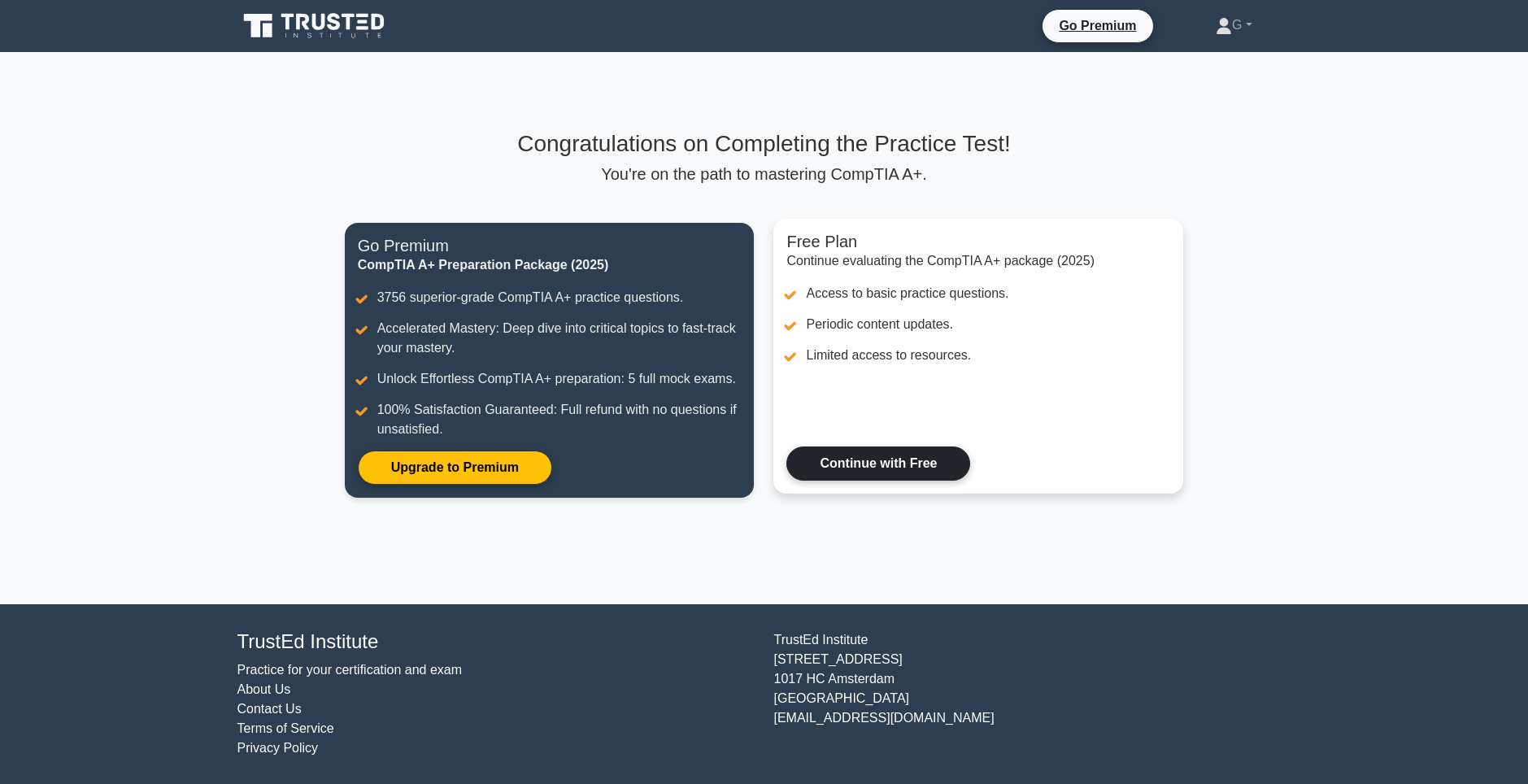
click at [858, 466] on link "Continue with Free" at bounding box center [878, 464] width 184 height 34
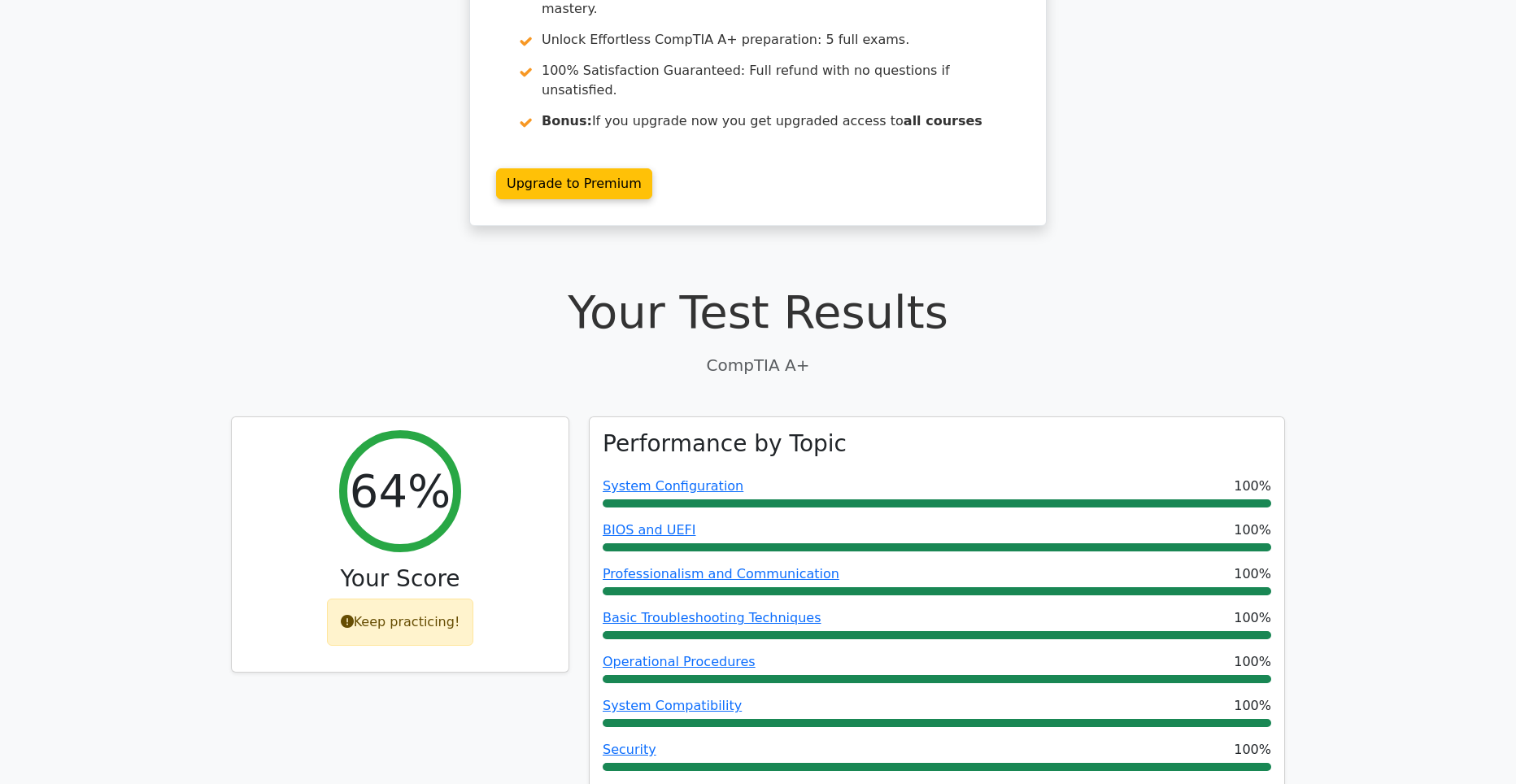
scroll to position [406, 0]
